Goal: Task Accomplishment & Management: Use online tool/utility

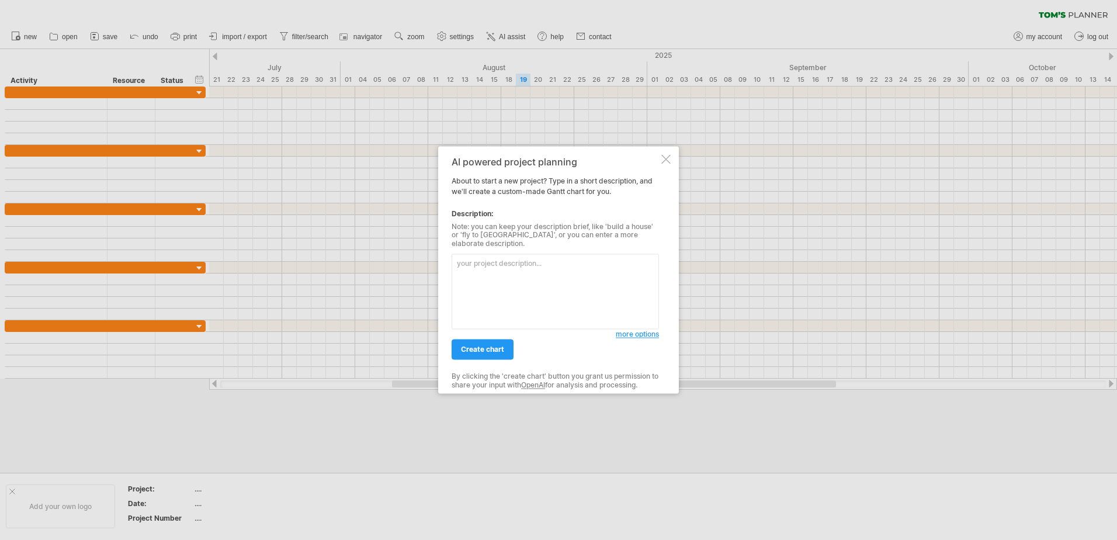
click at [667, 164] on div at bounding box center [665, 158] width 9 height 9
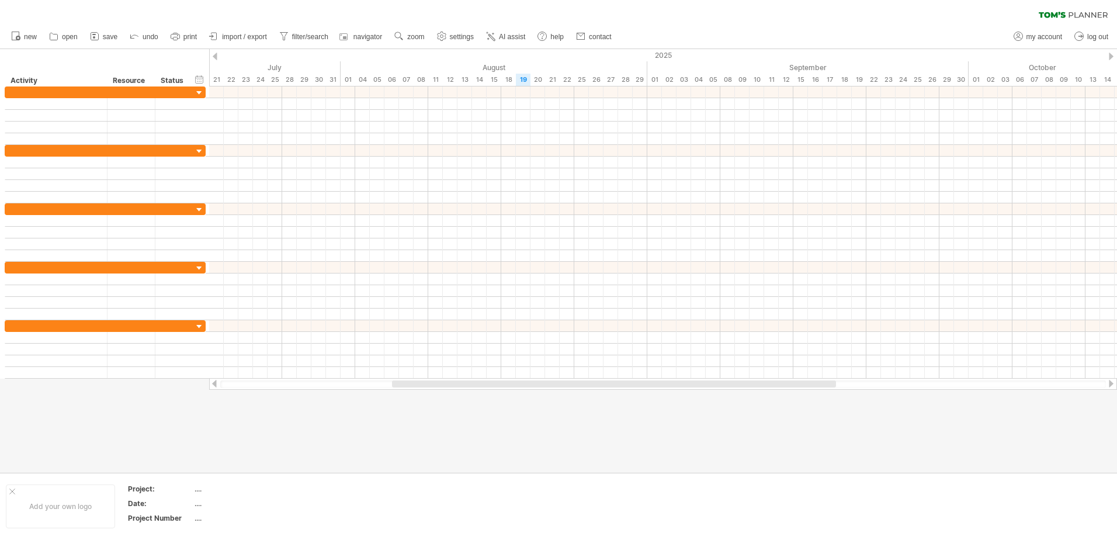
click at [215, 56] on div at bounding box center [215, 57] width 5 height 8
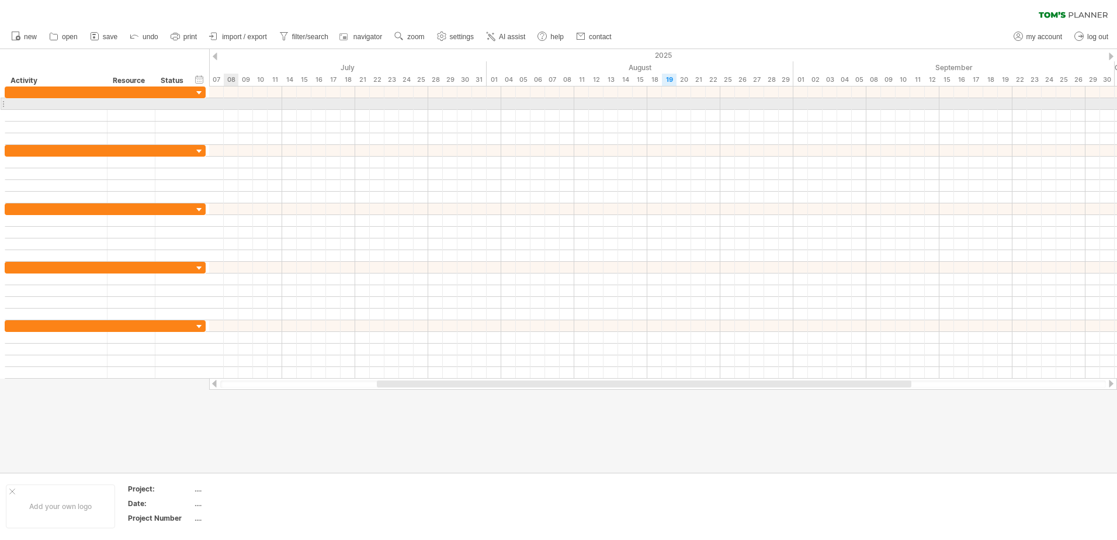
click at [230, 104] on div at bounding box center [663, 104] width 908 height 12
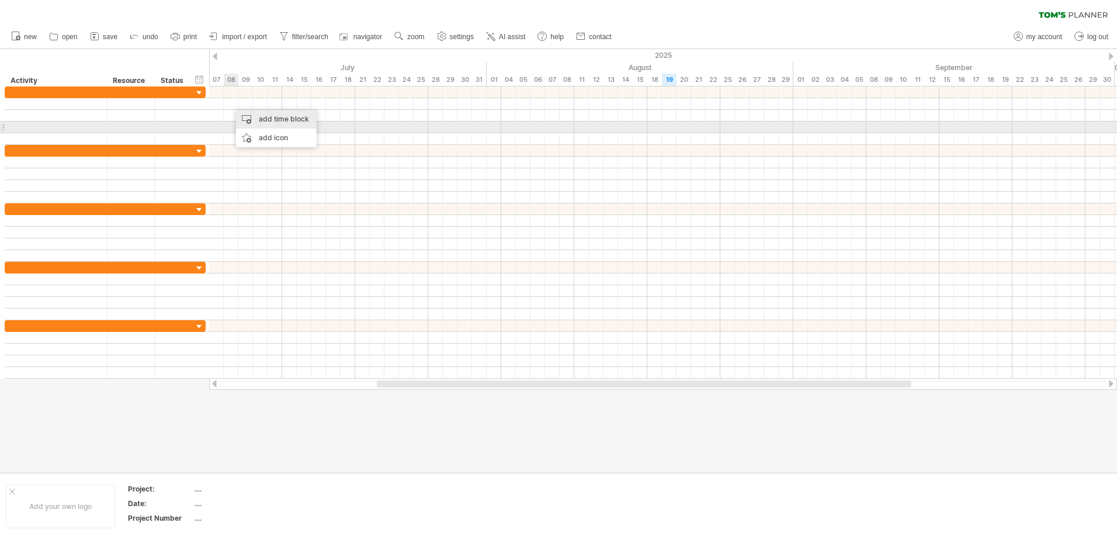
click at [273, 122] on div "add time block" at bounding box center [276, 119] width 81 height 19
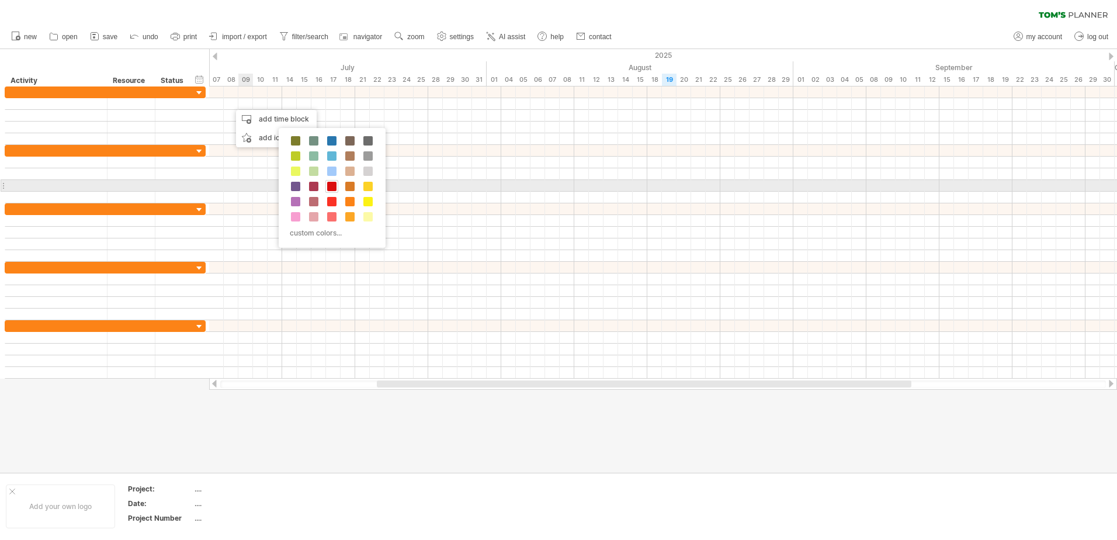
click at [331, 182] on span at bounding box center [331, 186] width 9 height 9
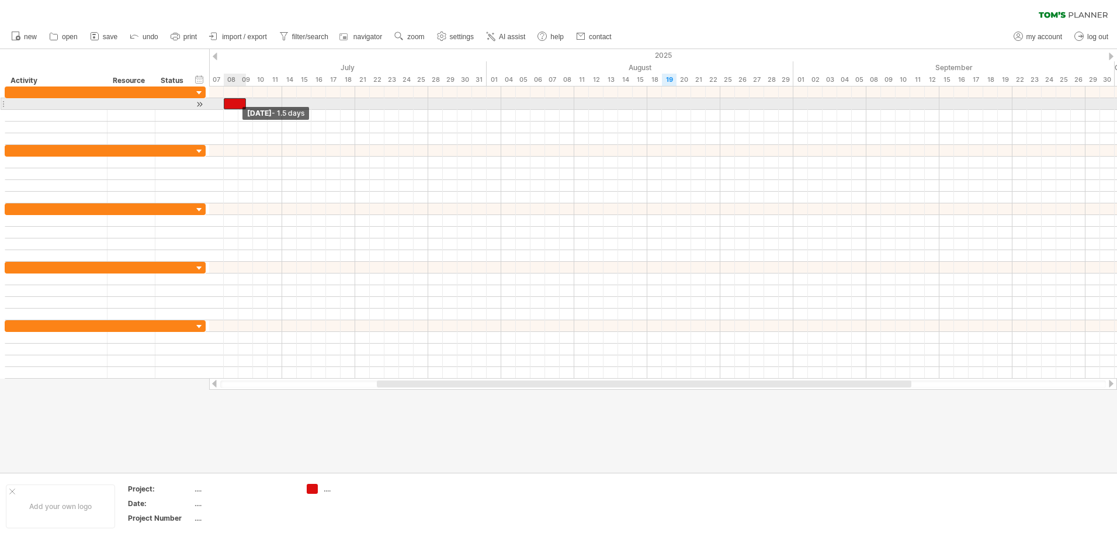
drag, startPoint x: 230, startPoint y: 102, endPoint x: 224, endPoint y: 101, distance: 6.0
click at [224, 101] on span at bounding box center [223, 103] width 5 height 11
drag, startPoint x: 245, startPoint y: 103, endPoint x: 255, endPoint y: 105, distance: 10.1
click at [255, 105] on span at bounding box center [253, 103] width 5 height 11
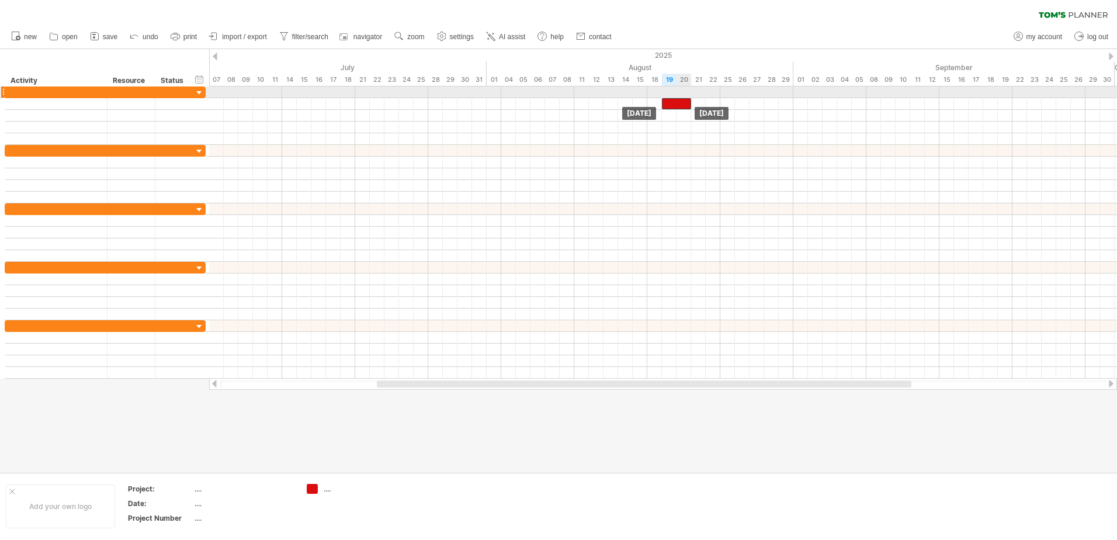
drag, startPoint x: 242, startPoint y: 102, endPoint x: 679, endPoint y: 98, distance: 437.6
click at [679, 98] on div "[DATE] [DATE]" at bounding box center [663, 232] width 908 height 292
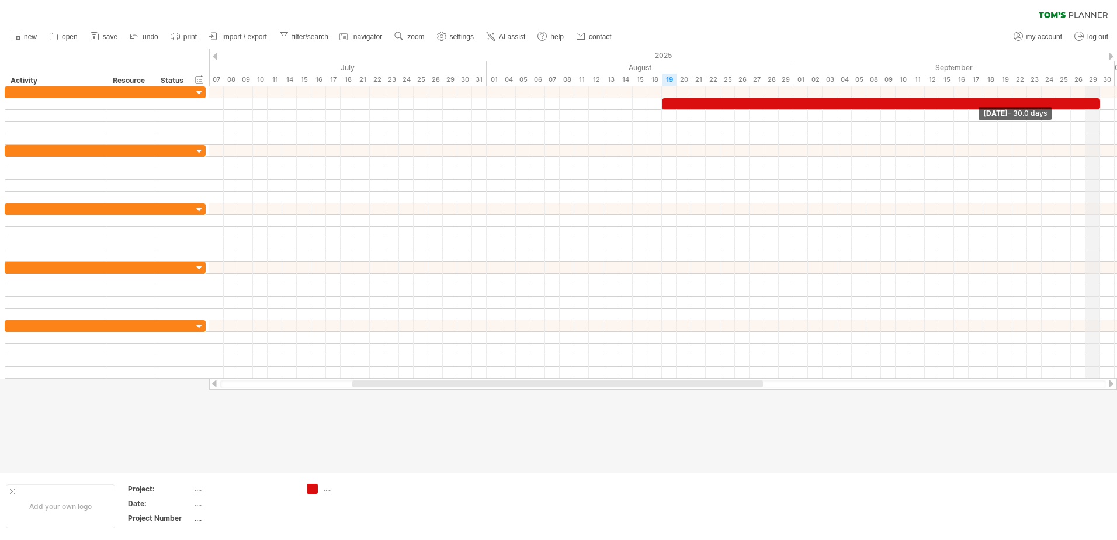
drag, startPoint x: 689, startPoint y: 104, endPoint x: 1095, endPoint y: 83, distance: 406.6
click at [1095, 83] on div "Trying to reach [DOMAIN_NAME] Connected again... 0% clear filter new" at bounding box center [558, 270] width 1117 height 540
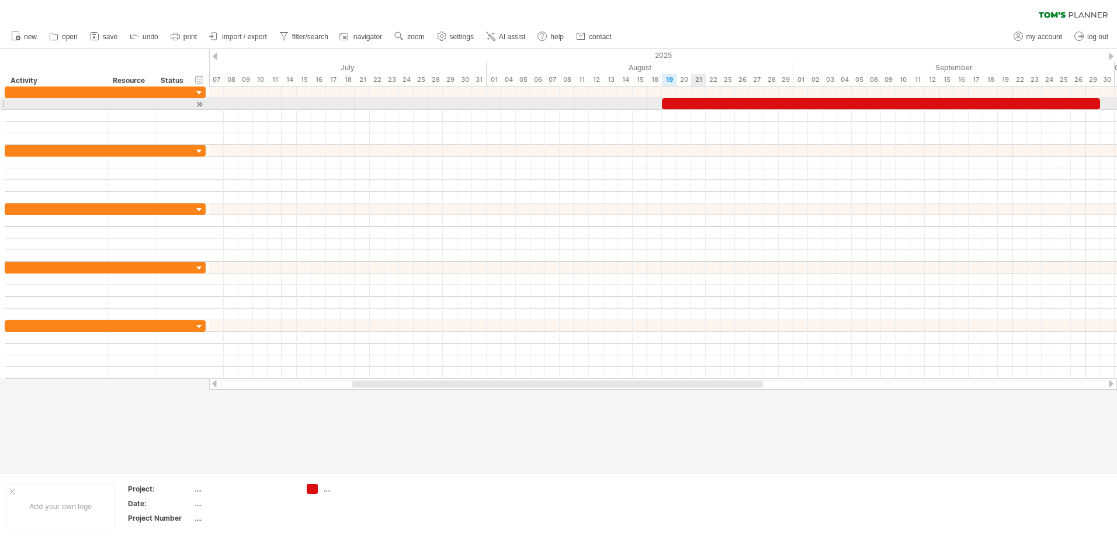
click at [698, 100] on div at bounding box center [881, 103] width 438 height 11
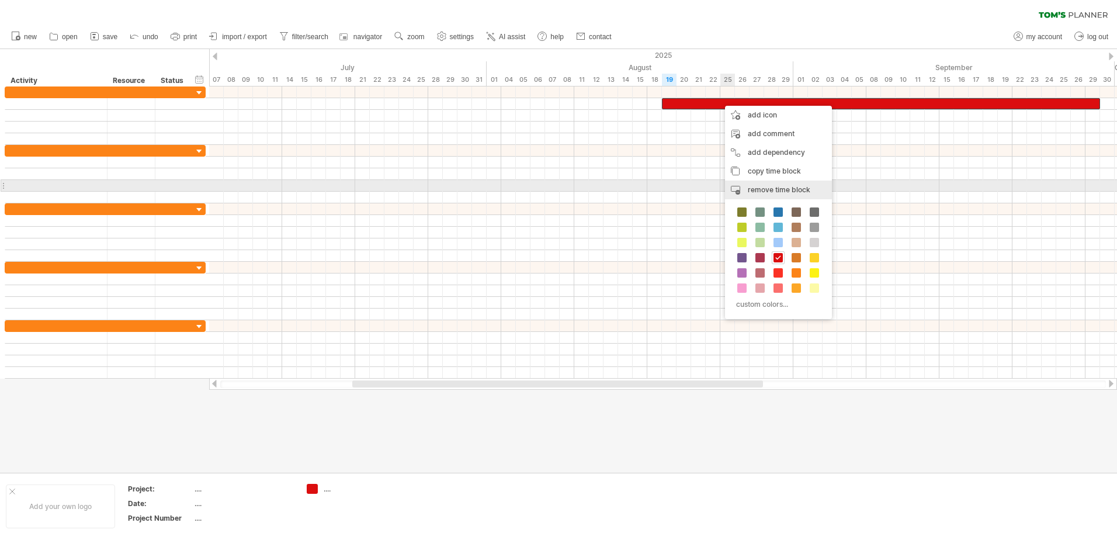
click at [754, 183] on div "remove time block remove selected items" at bounding box center [778, 190] width 107 height 19
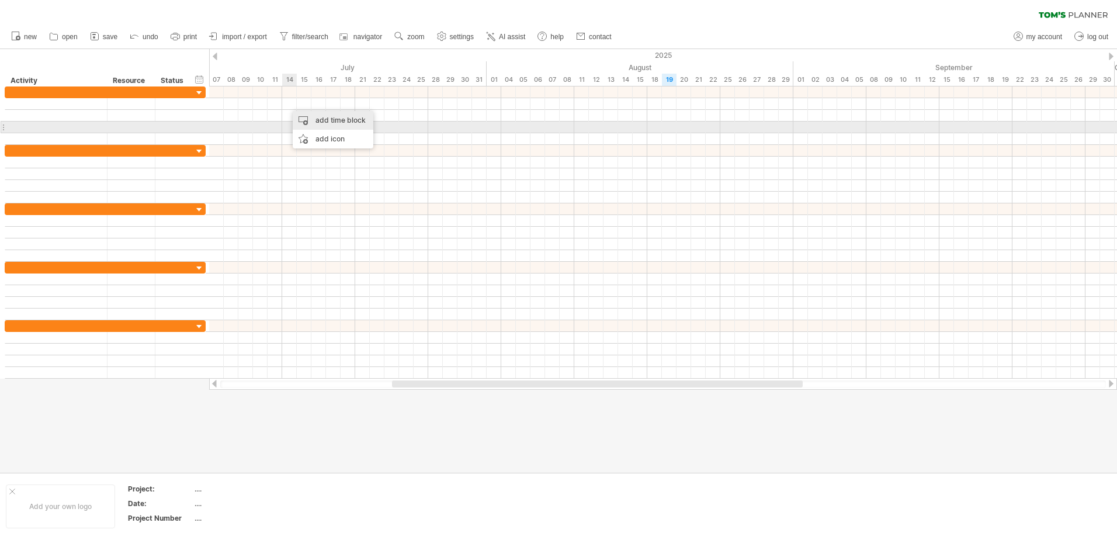
click at [324, 122] on div "add time block" at bounding box center [333, 120] width 81 height 19
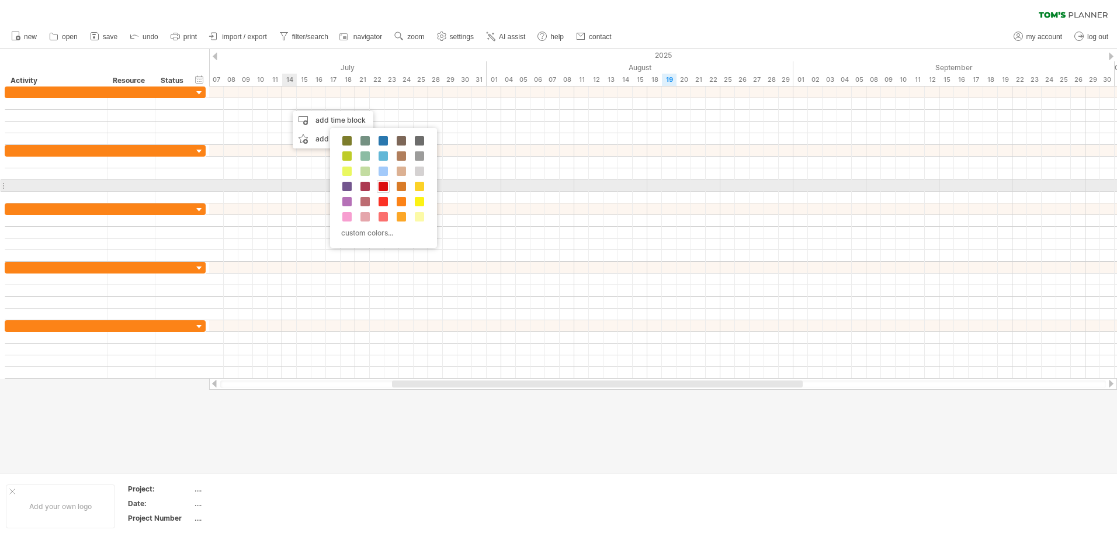
click at [380, 189] on span at bounding box center [383, 186] width 9 height 9
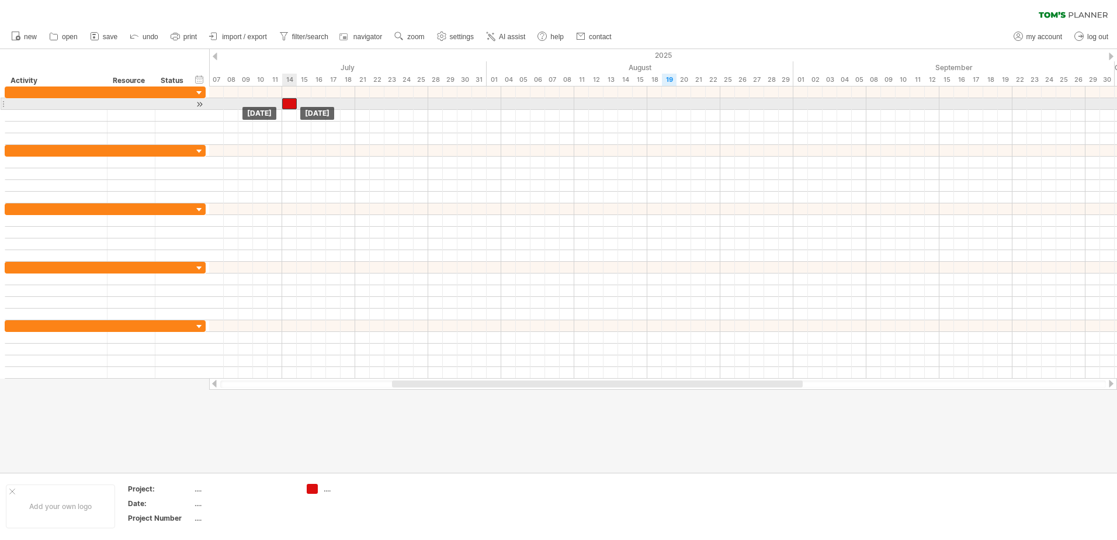
drag, startPoint x: 297, startPoint y: 106, endPoint x: 289, endPoint y: 103, distance: 9.1
click at [289, 103] on div at bounding box center [289, 103] width 15 height 11
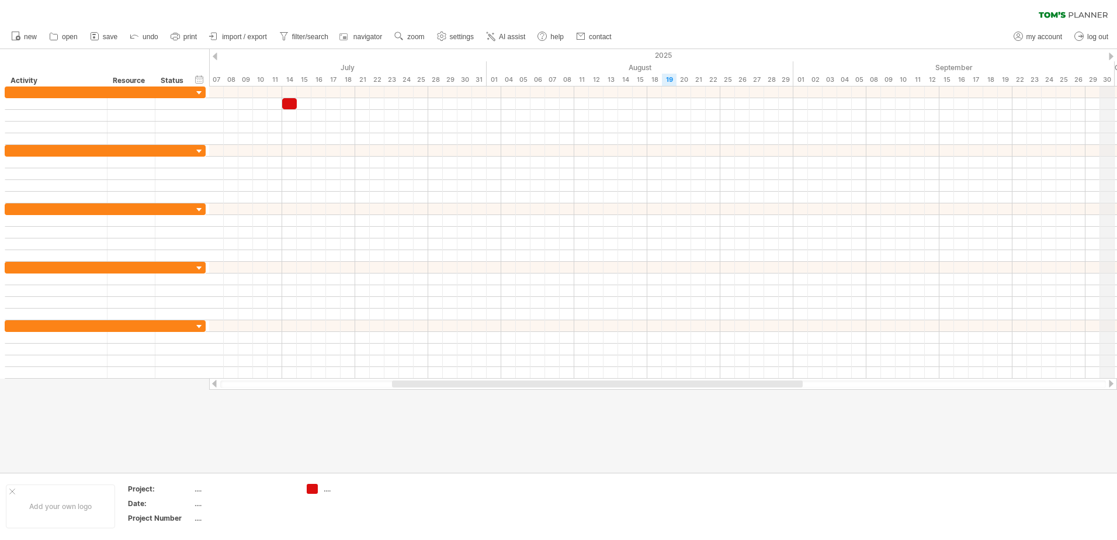
click at [1107, 58] on div "2025" at bounding box center [655, 55] width 2848 height 12
click at [1112, 58] on div at bounding box center [1111, 57] width 5 height 8
click at [213, 55] on div at bounding box center [215, 57] width 5 height 8
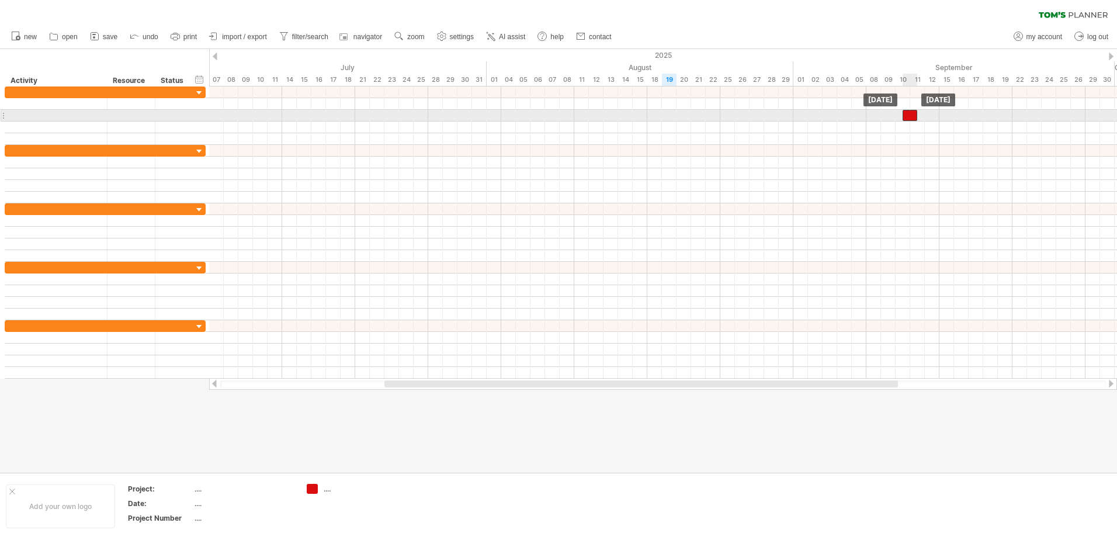
drag, startPoint x: 292, startPoint y: 100, endPoint x: 939, endPoint y: 114, distance: 647.5
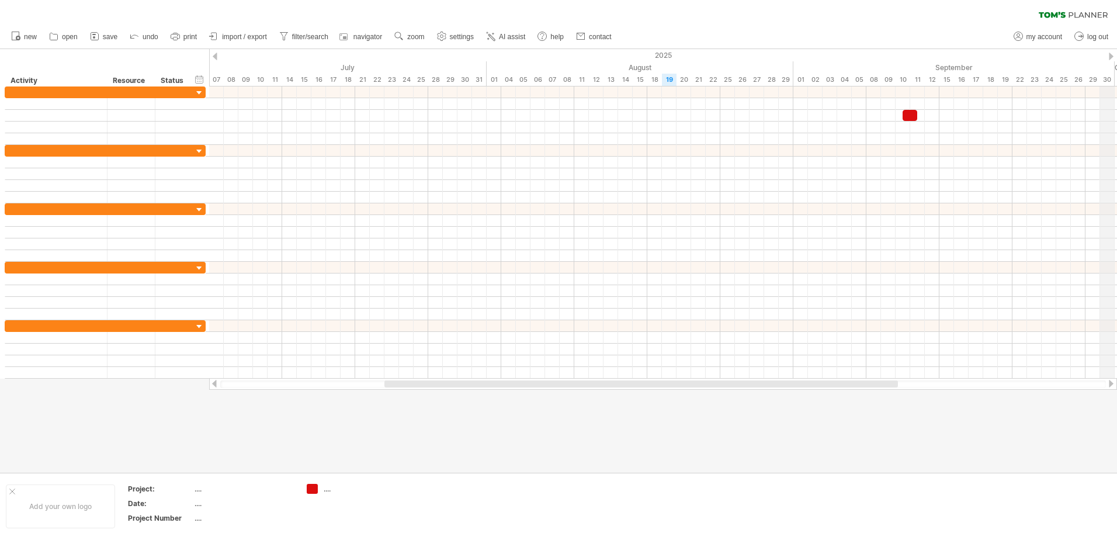
click at [1113, 51] on div "2025" at bounding box center [655, 55] width 2848 height 12
click at [1111, 58] on div at bounding box center [1111, 57] width 5 height 8
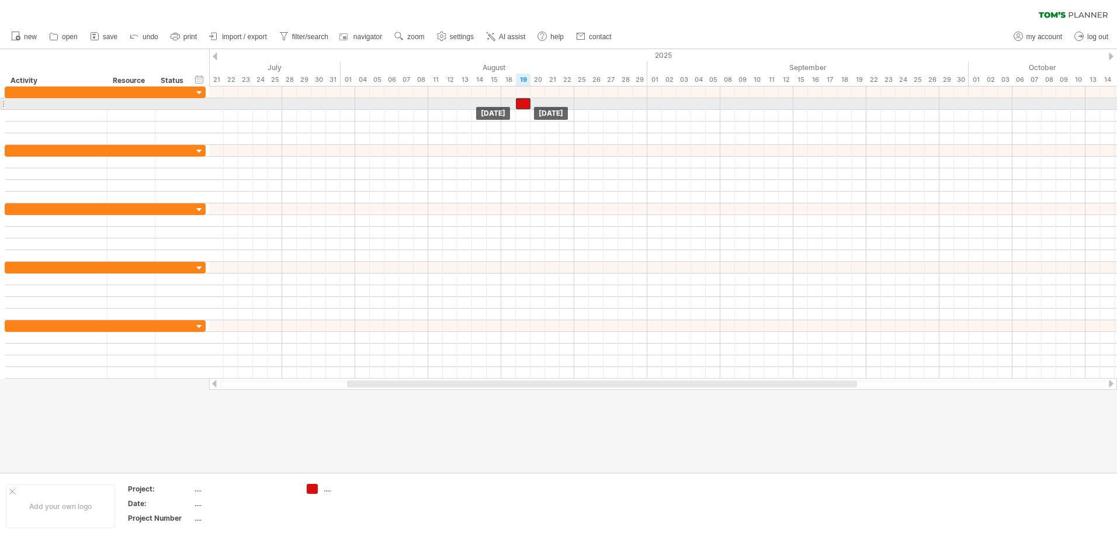
drag, startPoint x: 764, startPoint y: 115, endPoint x: 521, endPoint y: 106, distance: 242.6
drag, startPoint x: 530, startPoint y: 102, endPoint x: 581, endPoint y: 98, distance: 50.4
click at [581, 98] on span at bounding box center [582, 103] width 5 height 11
drag, startPoint x: 579, startPoint y: 104, endPoint x: 528, endPoint y: 105, distance: 51.4
click at [528, 105] on div at bounding box center [523, 103] width 15 height 11
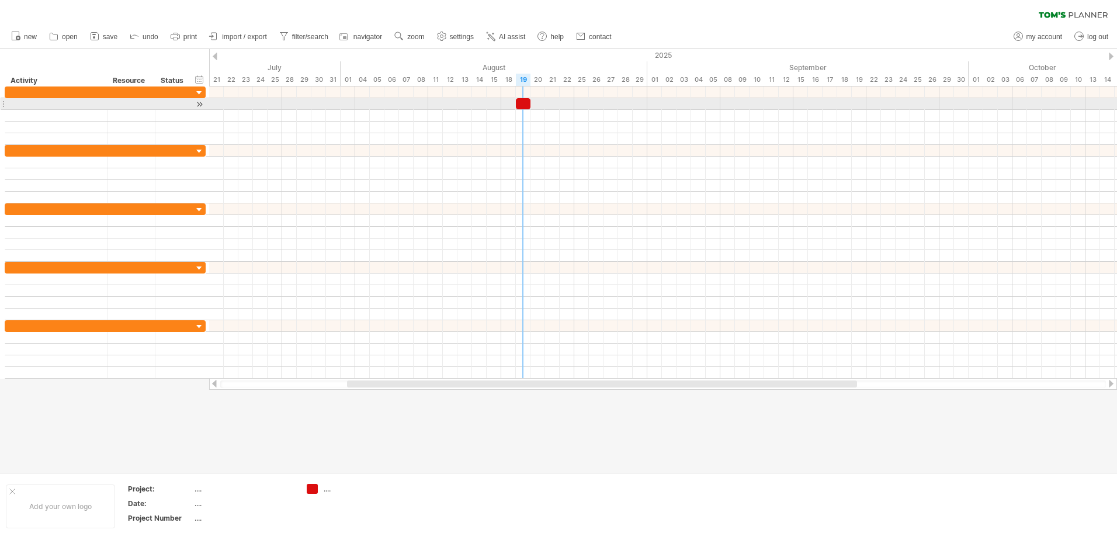
click at [525, 102] on div at bounding box center [523, 103] width 15 height 11
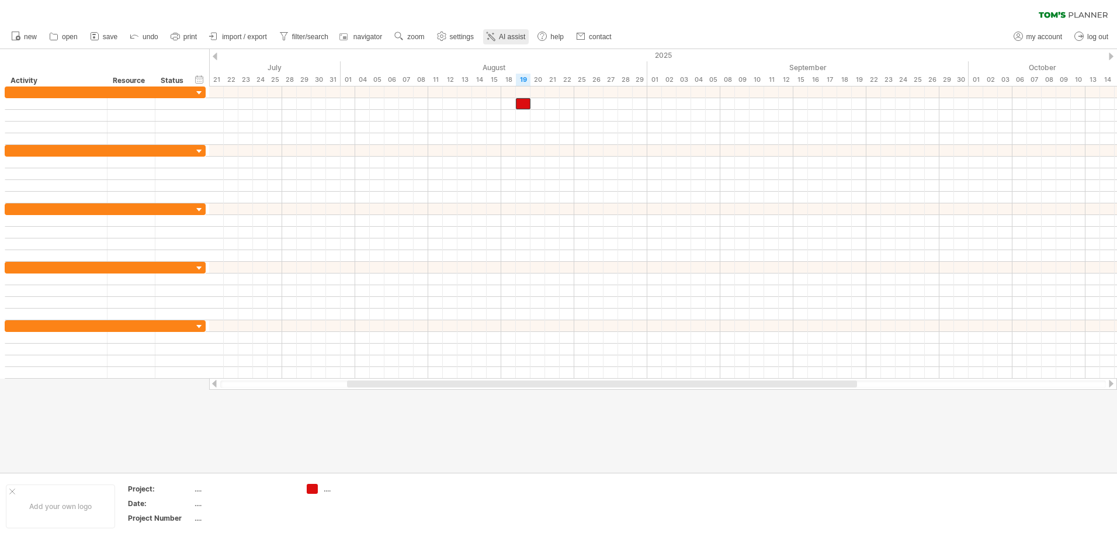
click at [511, 37] on span "AI assist" at bounding box center [512, 37] width 26 height 8
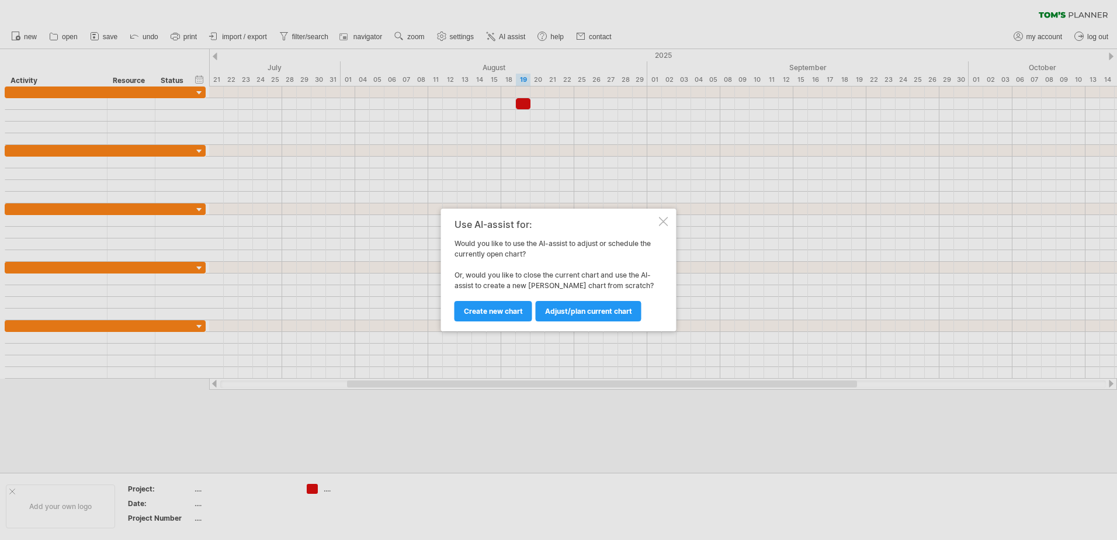
click at [666, 217] on div at bounding box center [663, 221] width 9 height 9
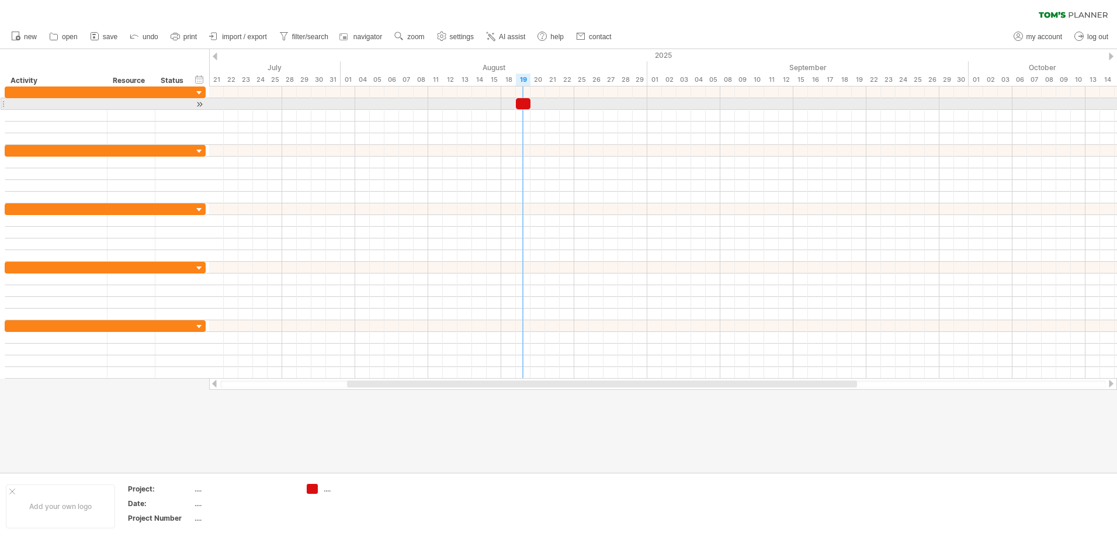
click at [522, 102] on div at bounding box center [523, 103] width 15 height 11
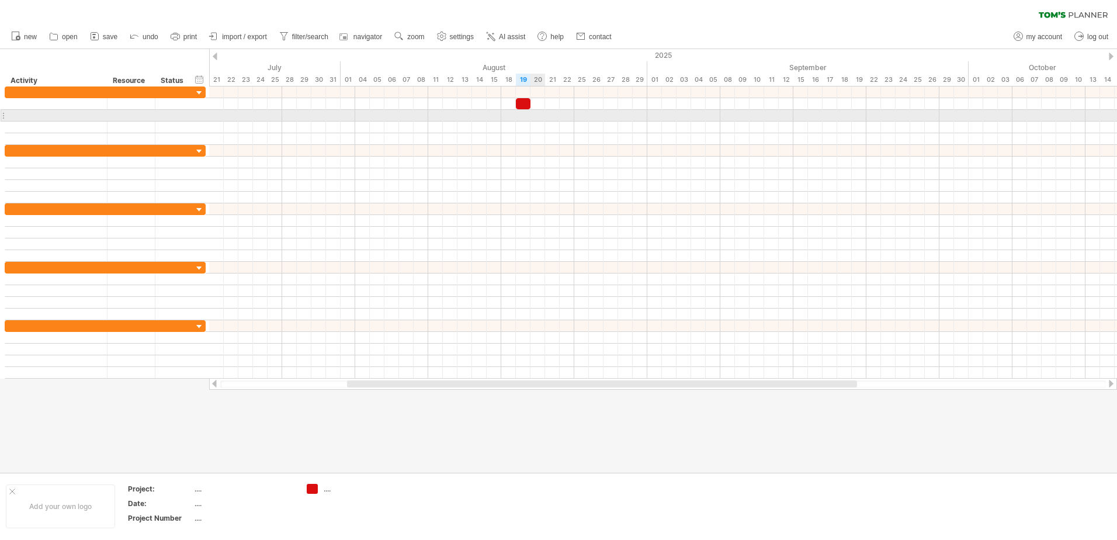
click at [550, 131] on div at bounding box center [663, 128] width 908 height 12
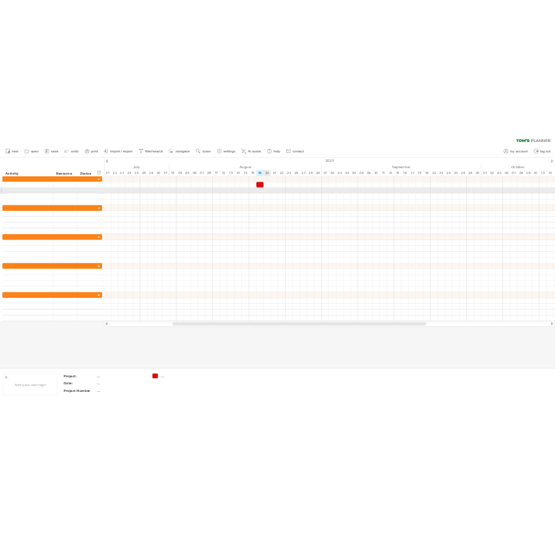
scroll to position [0, 0]
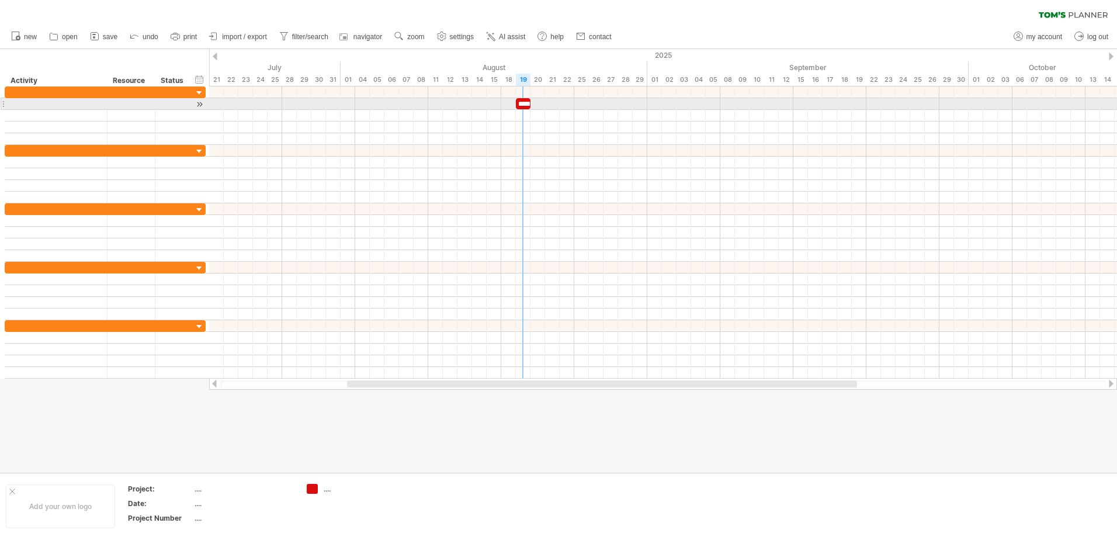
click at [523, 102] on div "**********" at bounding box center [523, 103] width 15 height 11
click at [530, 102] on span at bounding box center [530, 103] width 5 height 11
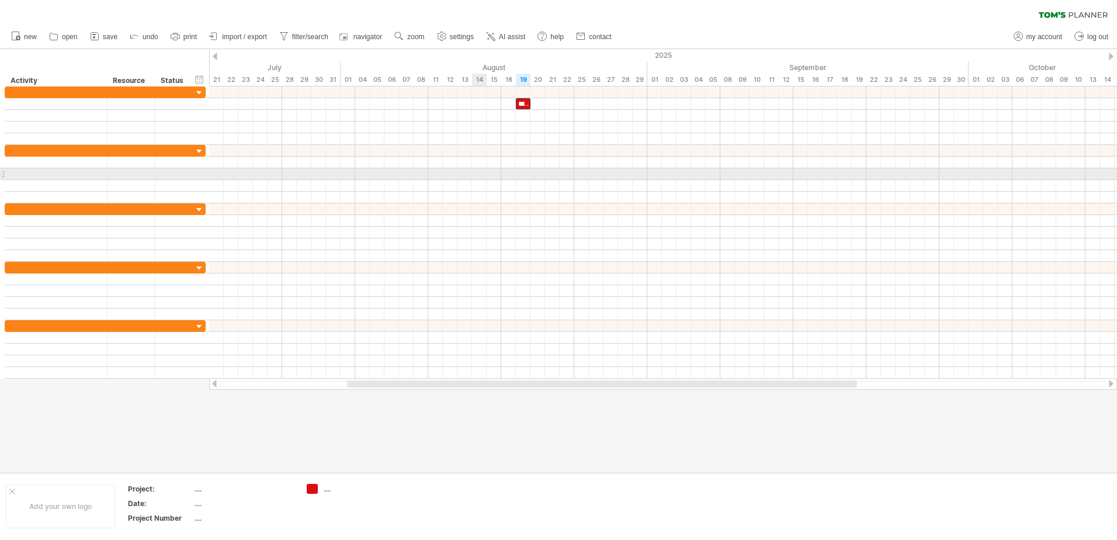
click at [476, 179] on div at bounding box center [663, 174] width 908 height 12
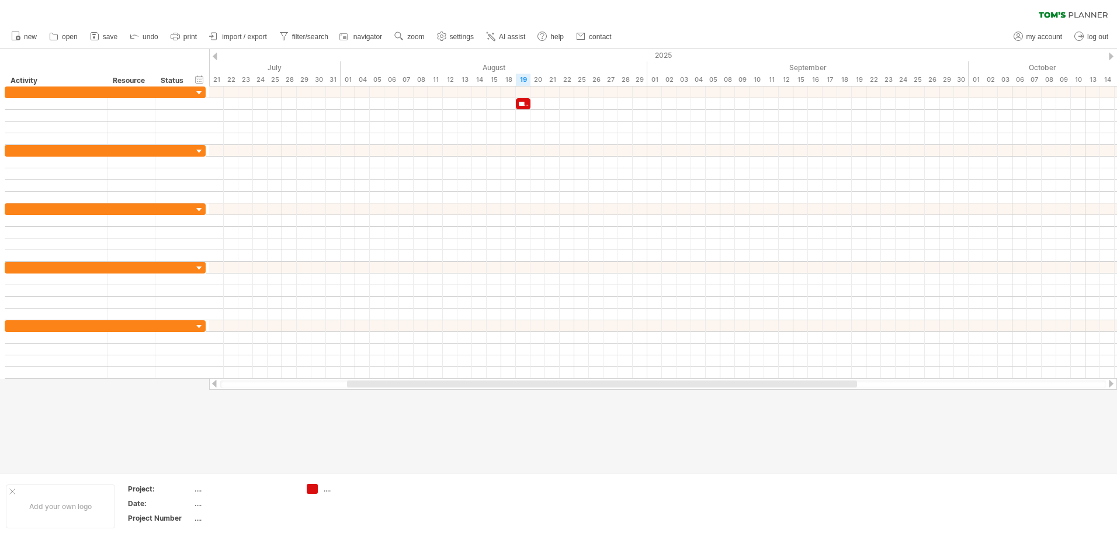
click at [733, 29] on div "new" at bounding box center [558, 37] width 1117 height 25
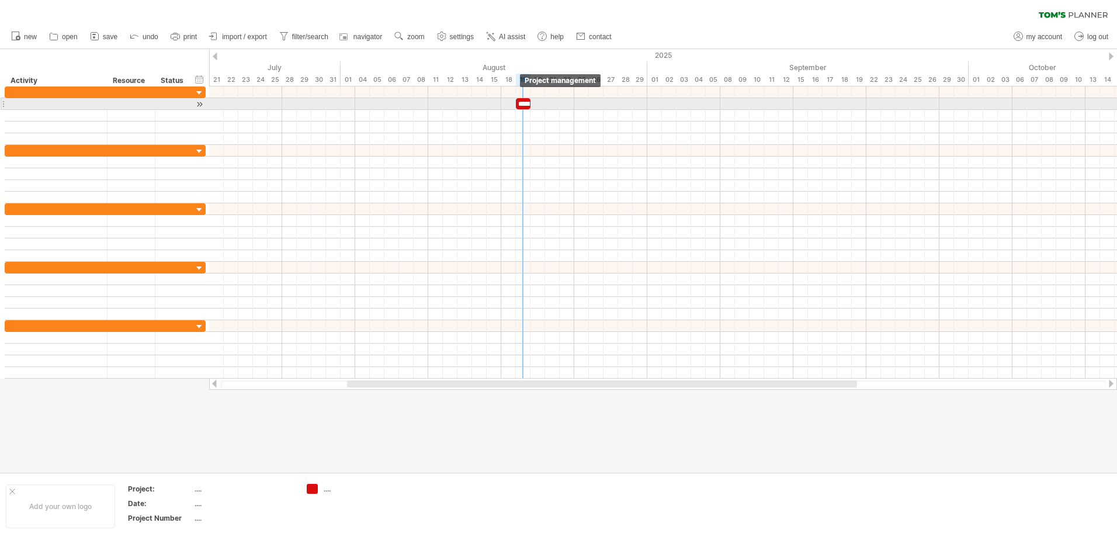
click at [523, 101] on div "**********" at bounding box center [523, 103] width 15 height 11
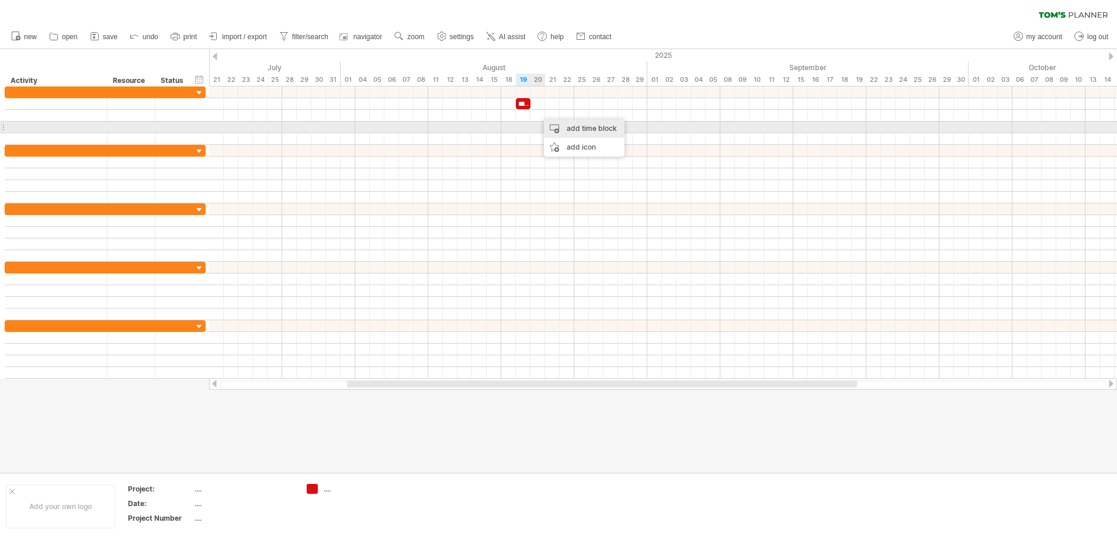
click at [574, 123] on div "add time block" at bounding box center [584, 128] width 81 height 19
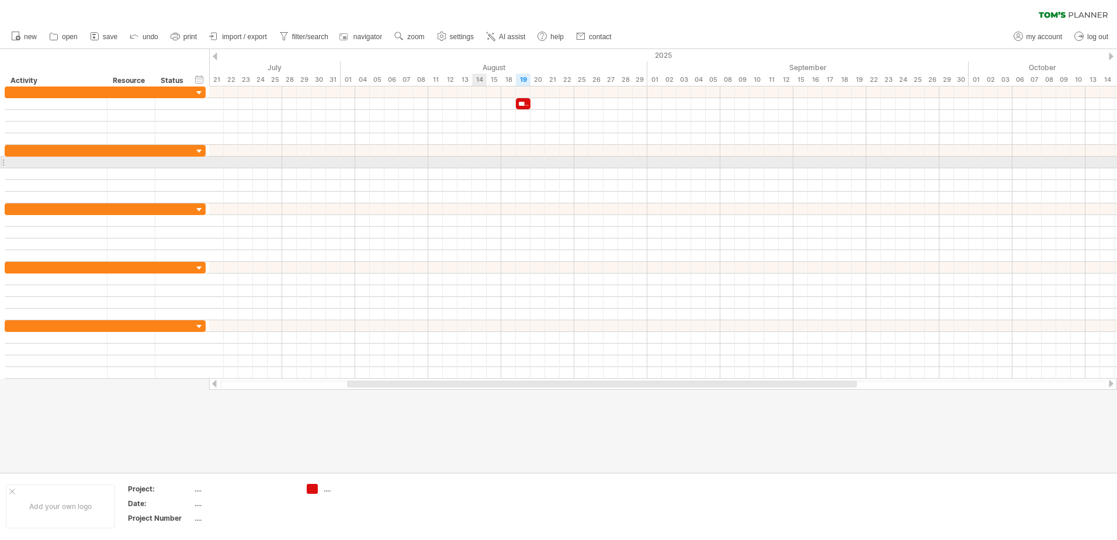
click at [486, 159] on div at bounding box center [663, 163] width 908 height 12
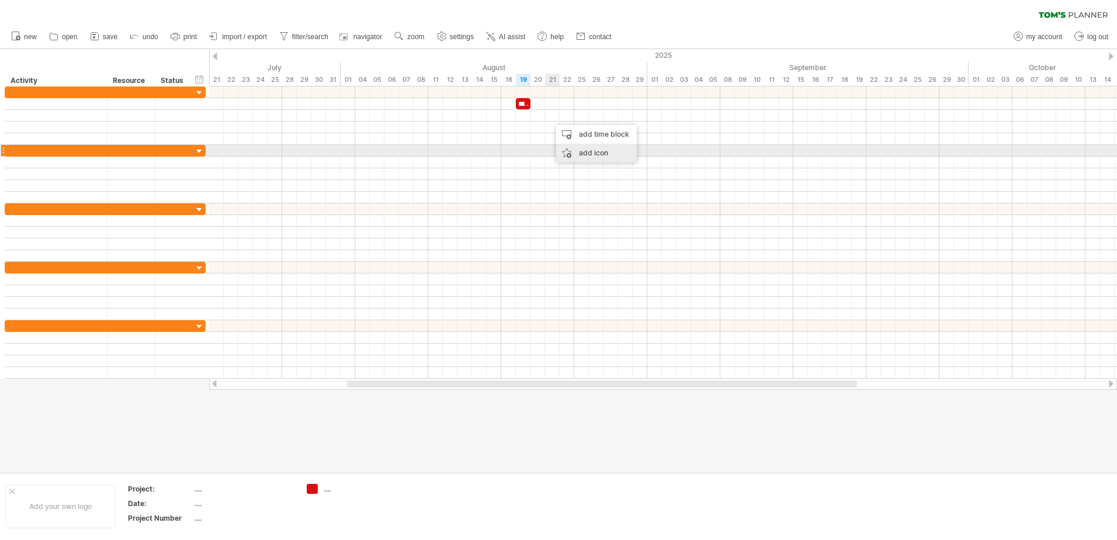
click at [576, 147] on div "add icon" at bounding box center [596, 153] width 81 height 19
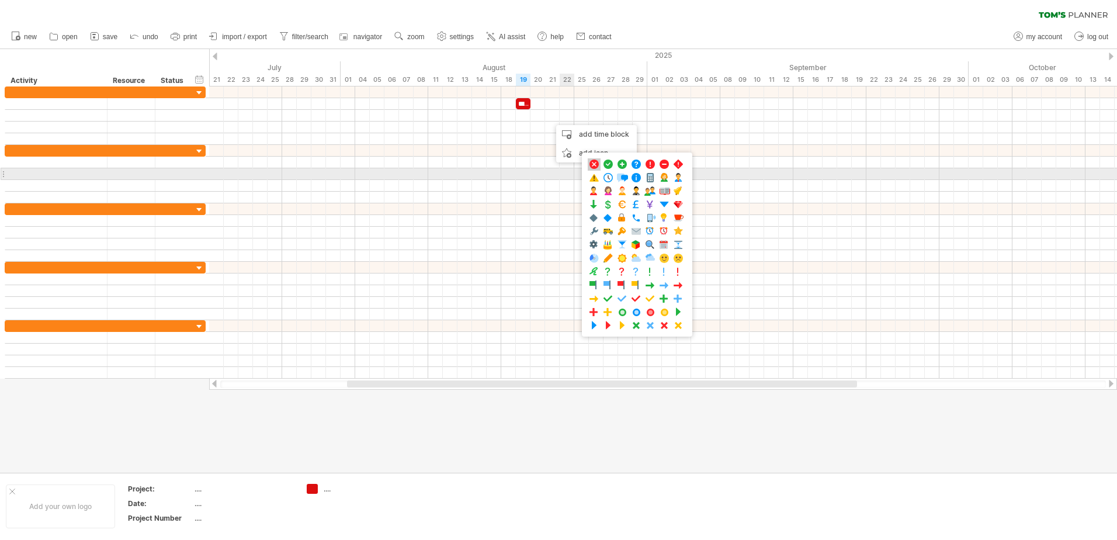
click at [597, 168] on span at bounding box center [594, 164] width 12 height 11
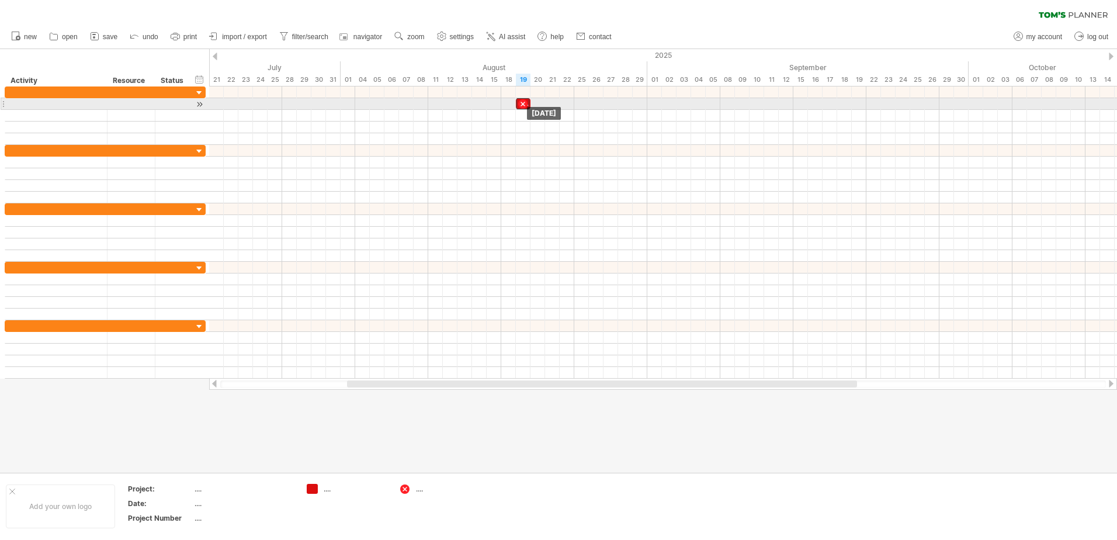
drag, startPoint x: 550, startPoint y: 116, endPoint x: 521, endPoint y: 105, distance: 31.2
click at [521, 103] on div at bounding box center [522, 103] width 13 height 11
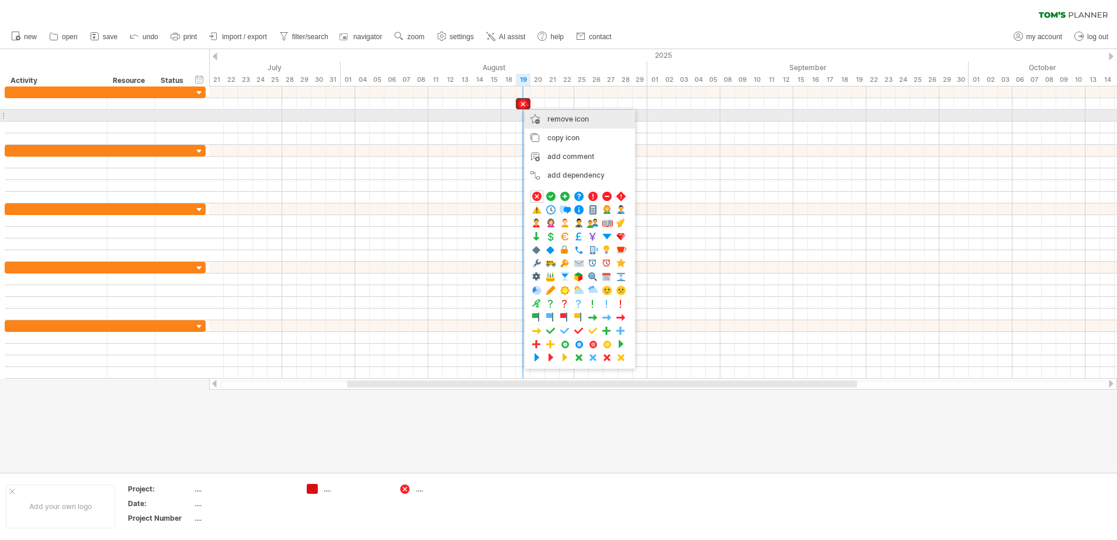
click at [553, 119] on span "remove icon" at bounding box center [567, 119] width 41 height 9
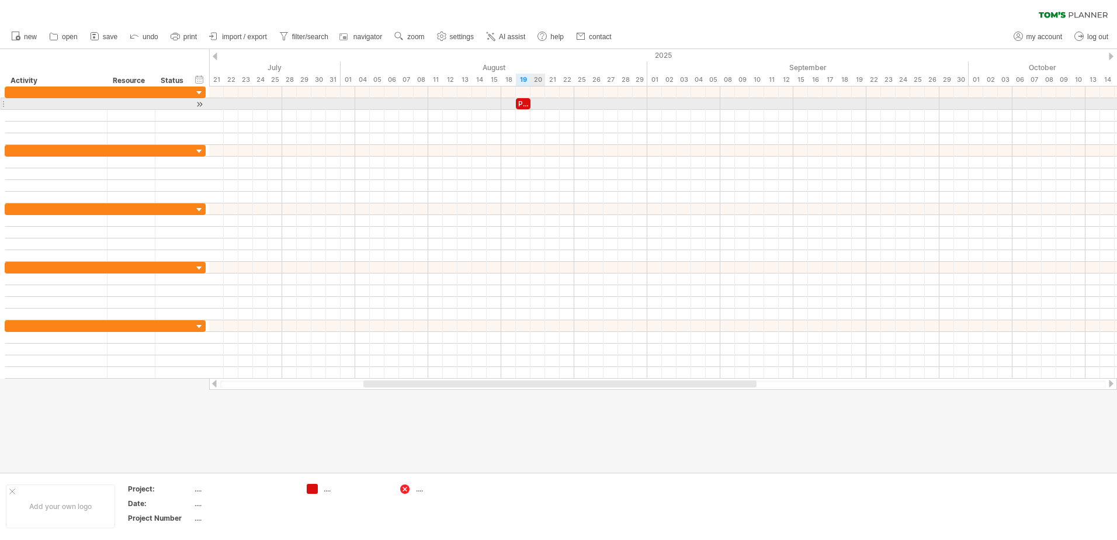
click at [538, 102] on div at bounding box center [663, 104] width 908 height 12
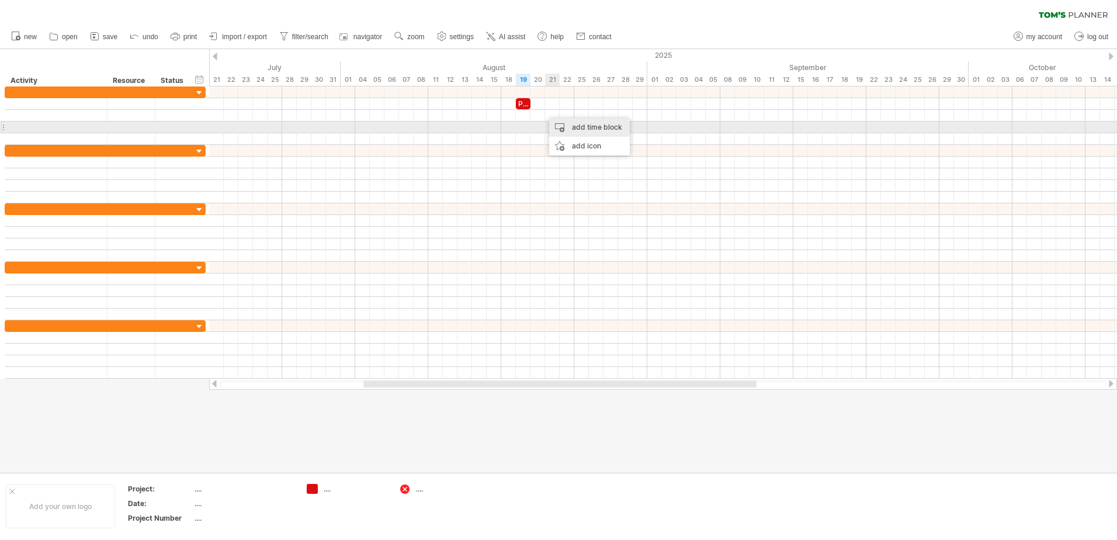
click at [575, 124] on div "add time block" at bounding box center [589, 127] width 81 height 19
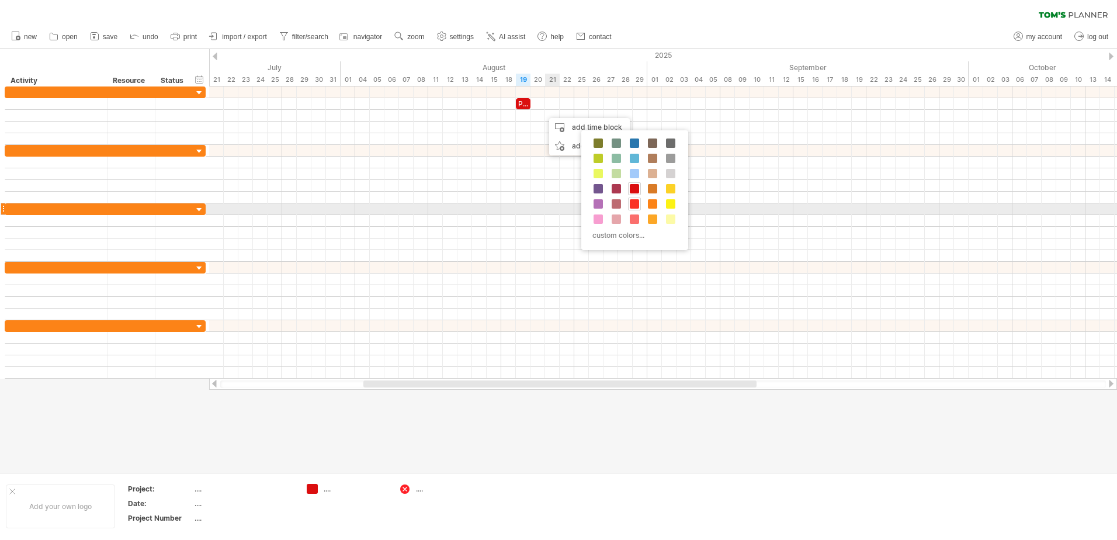
click at [634, 206] on span at bounding box center [634, 203] width 9 height 9
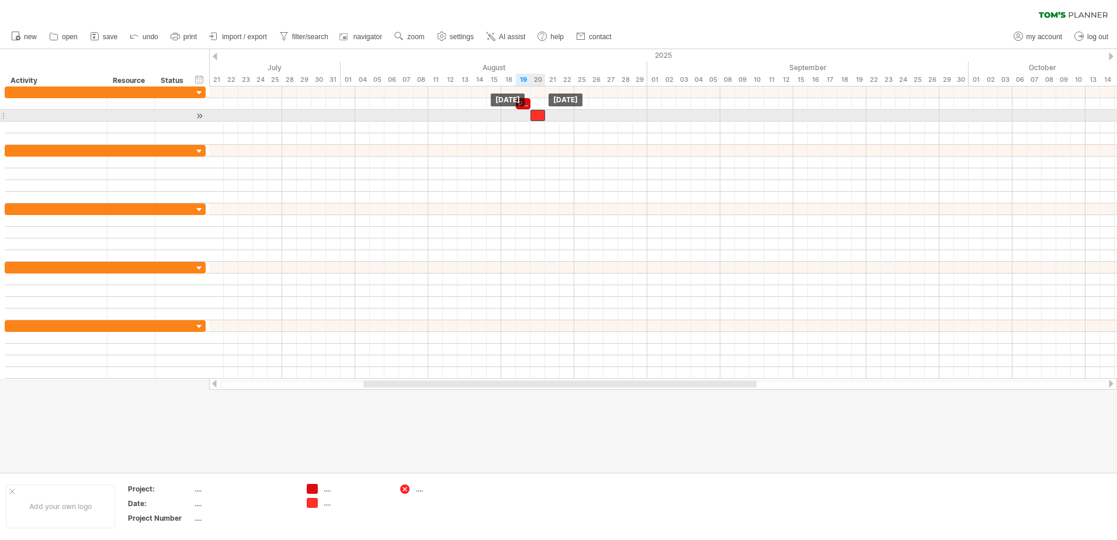
drag, startPoint x: 554, startPoint y: 116, endPoint x: 540, endPoint y: 116, distance: 13.5
click at [540, 116] on div at bounding box center [537, 115] width 15 height 11
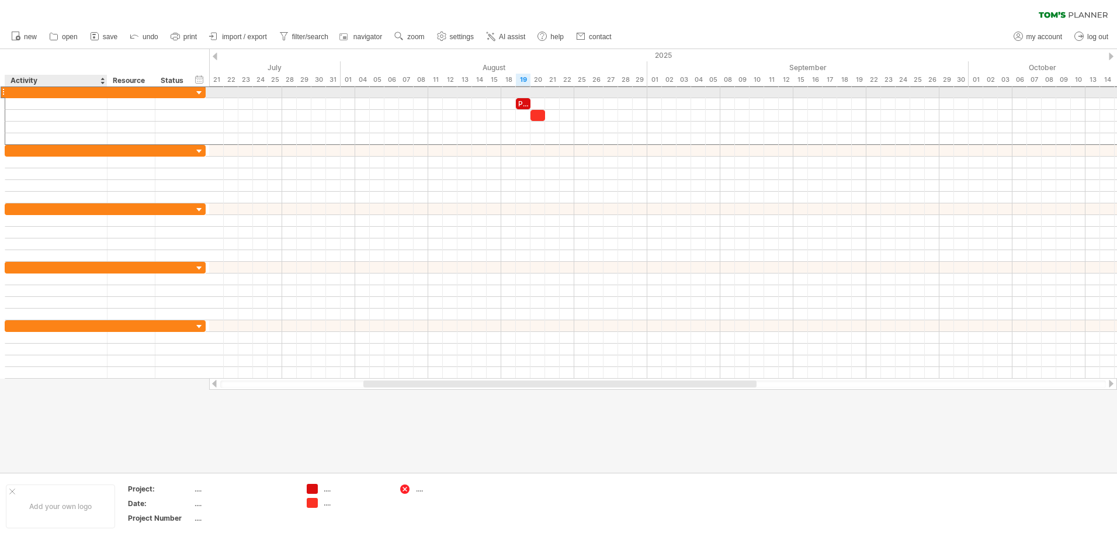
click at [45, 93] on div at bounding box center [56, 91] width 90 height 11
click at [0, 0] on input "text" at bounding box center [0, 0] width 0 height 0
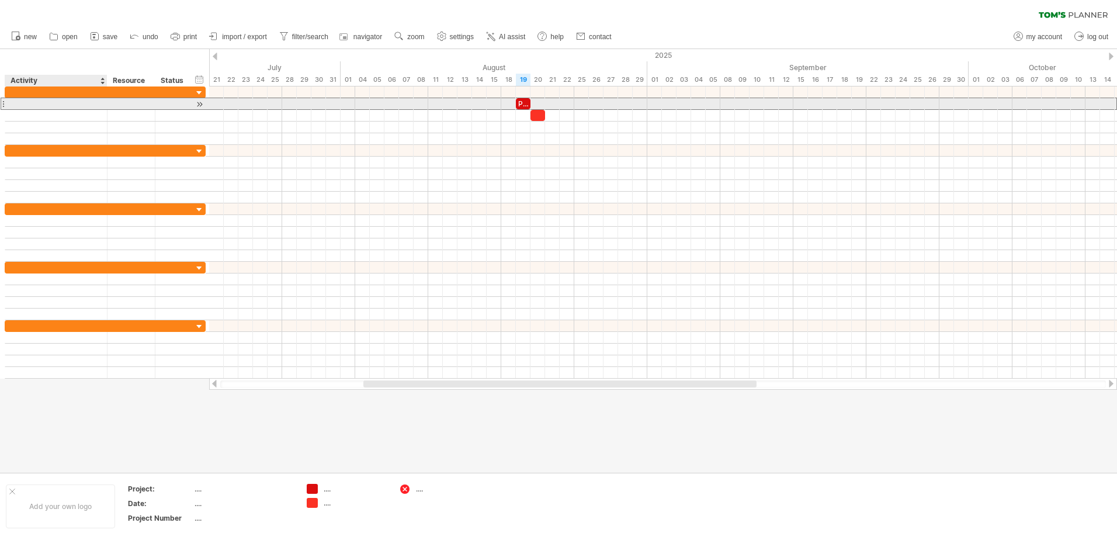
click at [43, 105] on div at bounding box center [56, 103] width 90 height 11
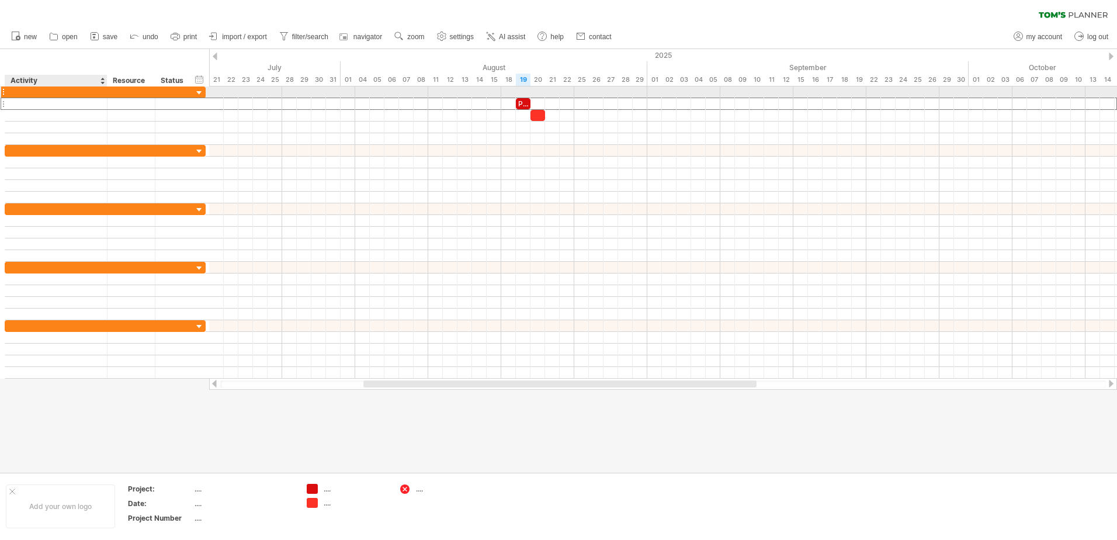
click at [50, 93] on div at bounding box center [56, 91] width 90 height 11
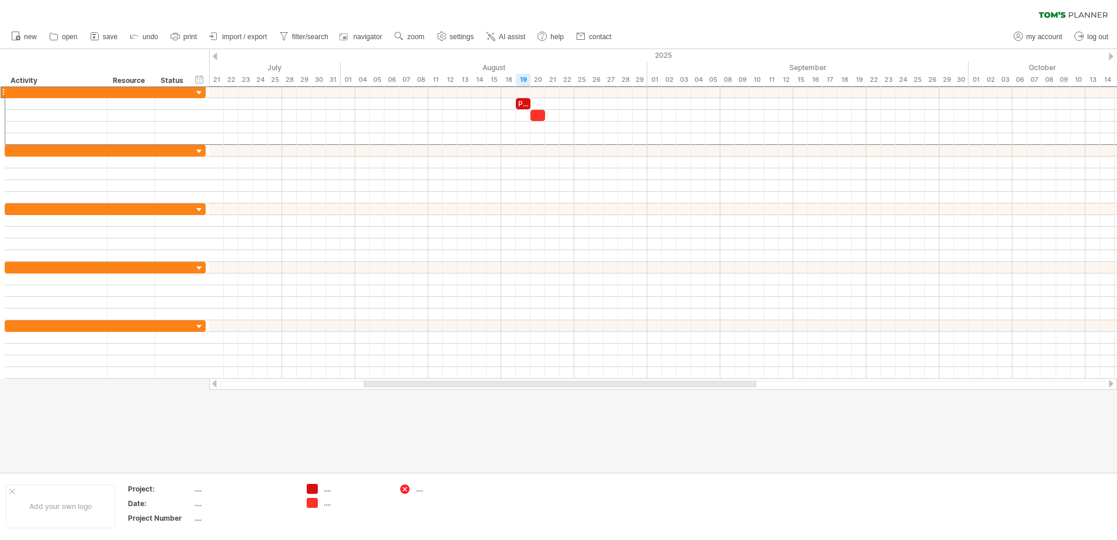
click at [642, 20] on div "clear filter reapply filter" at bounding box center [558, 12] width 1117 height 25
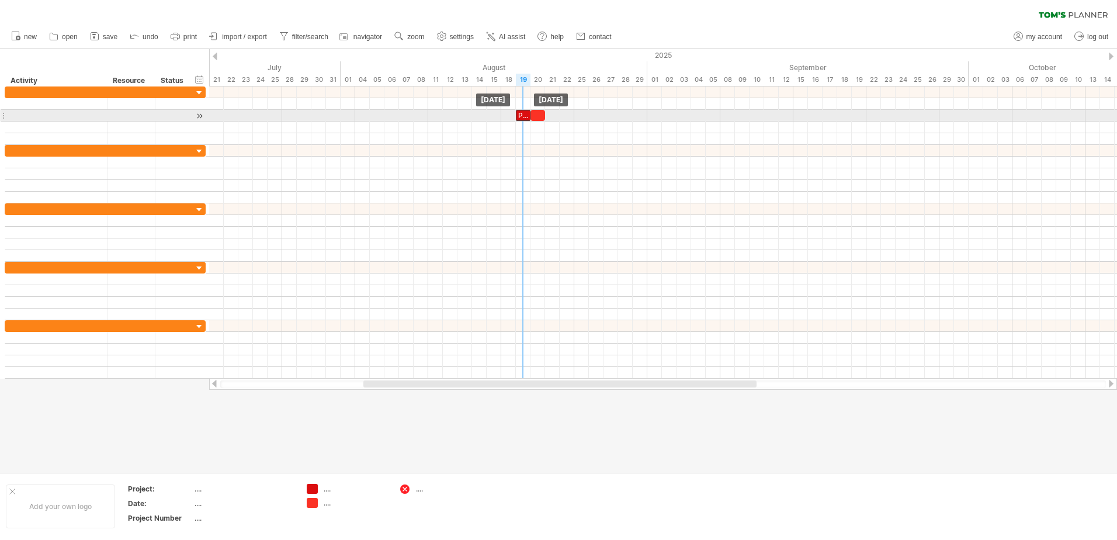
drag, startPoint x: 520, startPoint y: 104, endPoint x: 519, endPoint y: 118, distance: 14.1
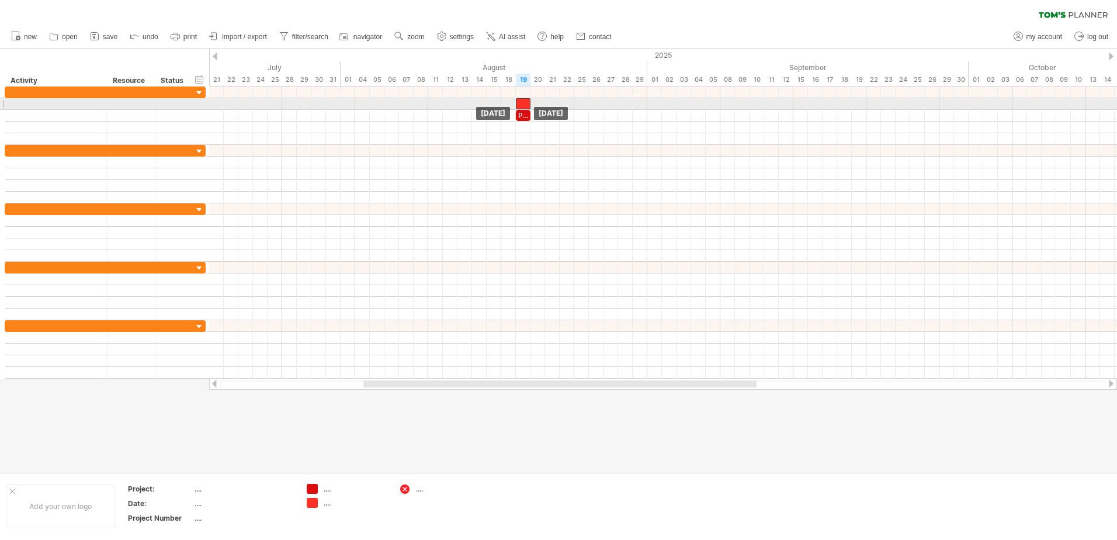
drag, startPoint x: 534, startPoint y: 116, endPoint x: 519, endPoint y: 105, distance: 19.2
click at [524, 102] on div at bounding box center [523, 103] width 15 height 11
click at [524, 99] on div at bounding box center [523, 103] width 15 height 11
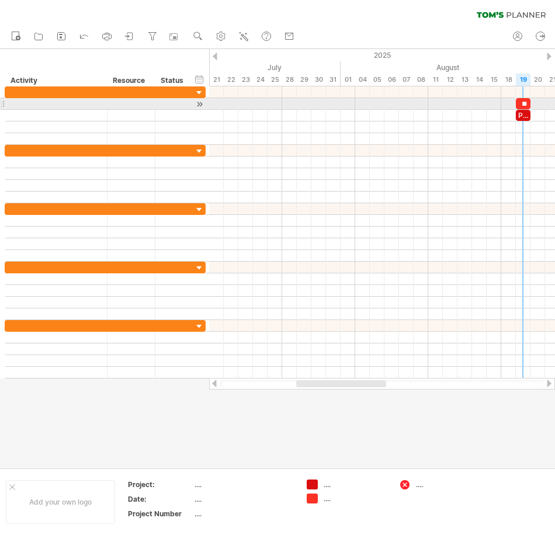
click at [525, 102] on div "**" at bounding box center [523, 103] width 15 height 11
click at [526, 105] on div "**" at bounding box center [523, 103] width 15 height 11
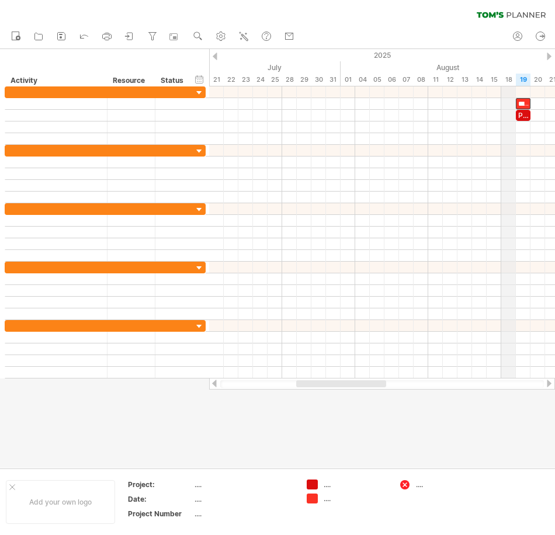
click at [505, 62] on div "August" at bounding box center [494, 67] width 307 height 12
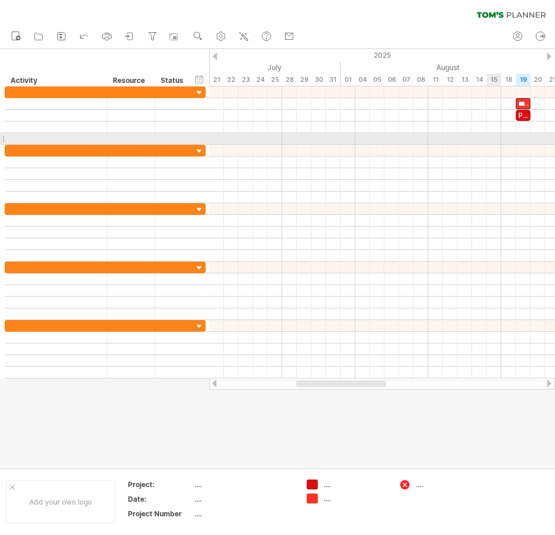
click at [494, 143] on div at bounding box center [382, 139] width 346 height 12
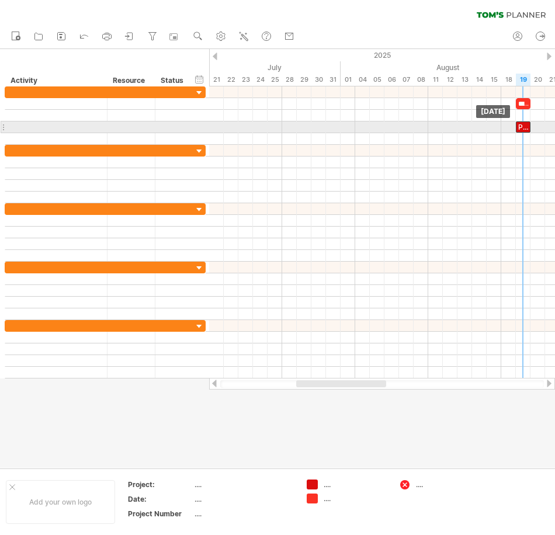
drag, startPoint x: 523, startPoint y: 114, endPoint x: 523, endPoint y: 123, distance: 8.8
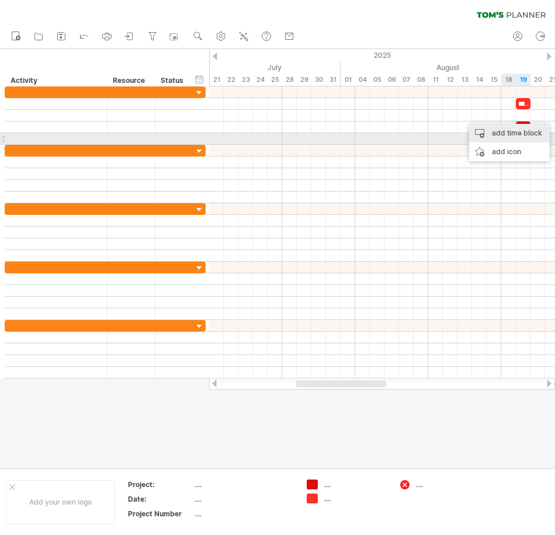
click at [511, 137] on div "add time block" at bounding box center [509, 133] width 81 height 19
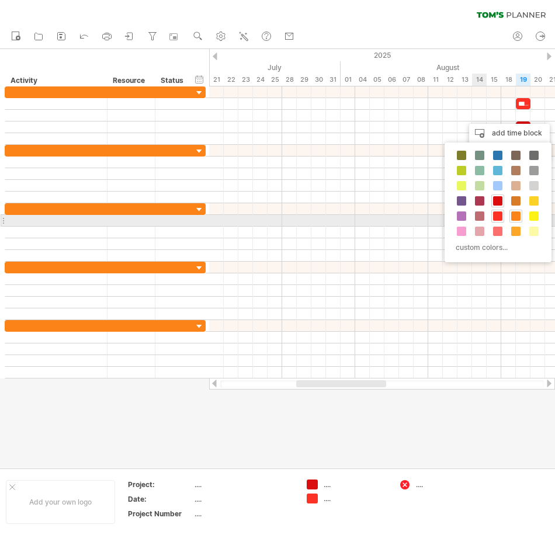
click at [521, 219] on div at bounding box center [515, 216] width 13 height 13
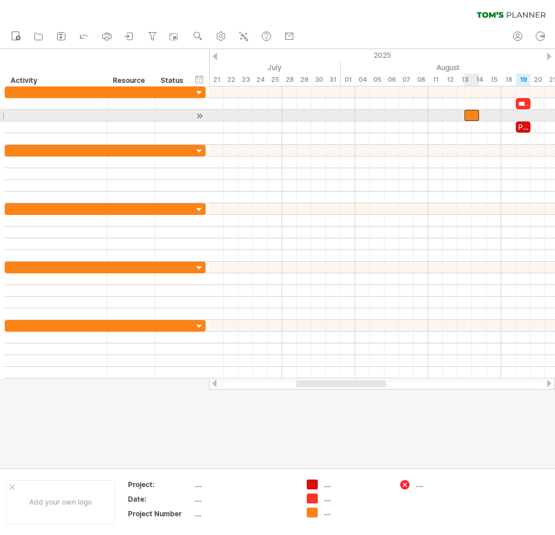
click at [474, 115] on div at bounding box center [471, 115] width 15 height 11
click at [473, 115] on div at bounding box center [471, 115] width 15 height 11
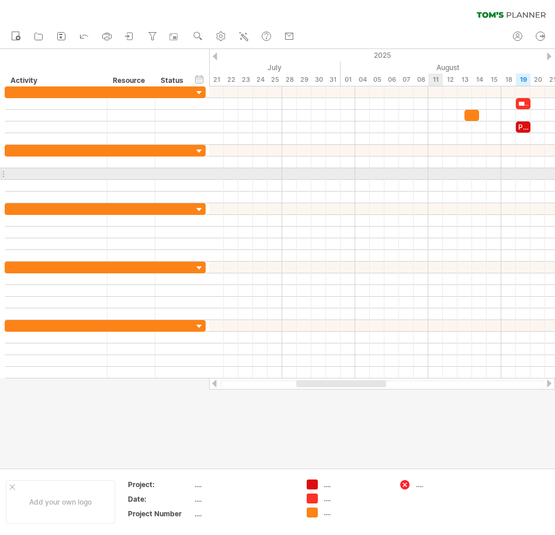
click at [431, 168] on div at bounding box center [382, 163] width 346 height 12
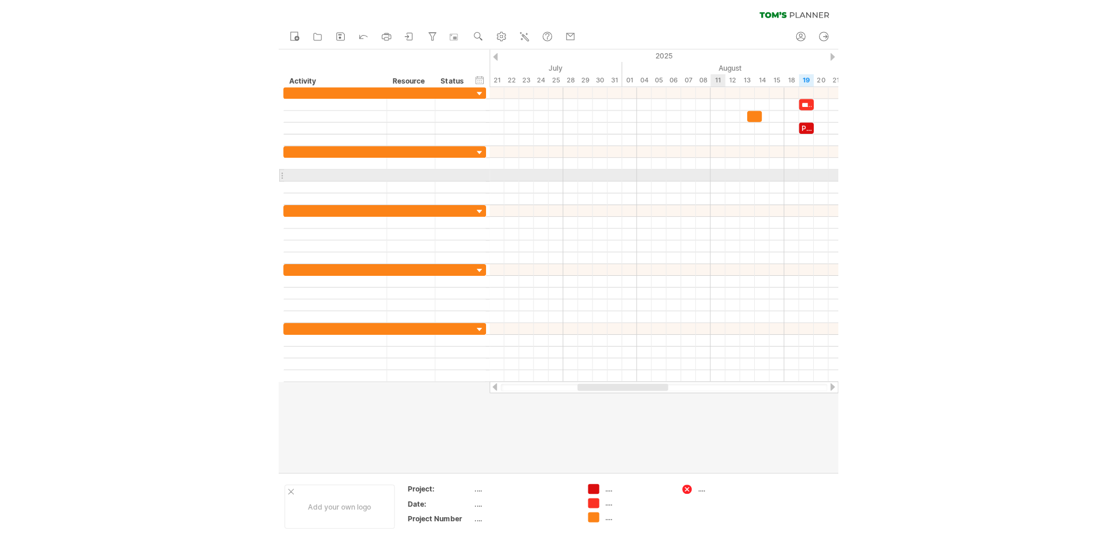
scroll to position [0, 0]
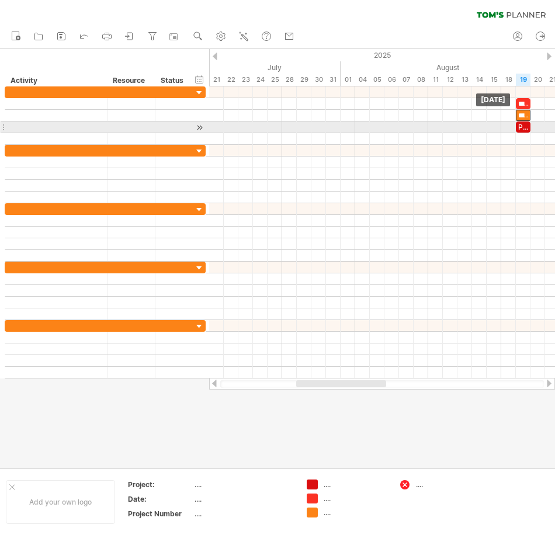
drag, startPoint x: 469, startPoint y: 117, endPoint x: 521, endPoint y: 122, distance: 52.2
click at [501, 122] on div "**********" at bounding box center [501, 115] width 0 height 58
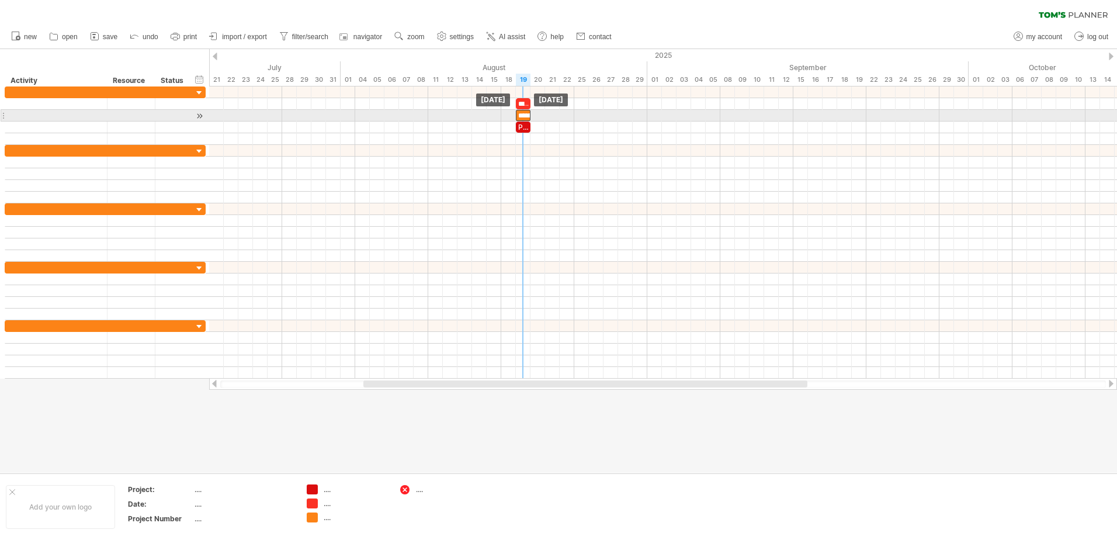
click at [520, 116] on div "**********" at bounding box center [523, 115] width 15 height 11
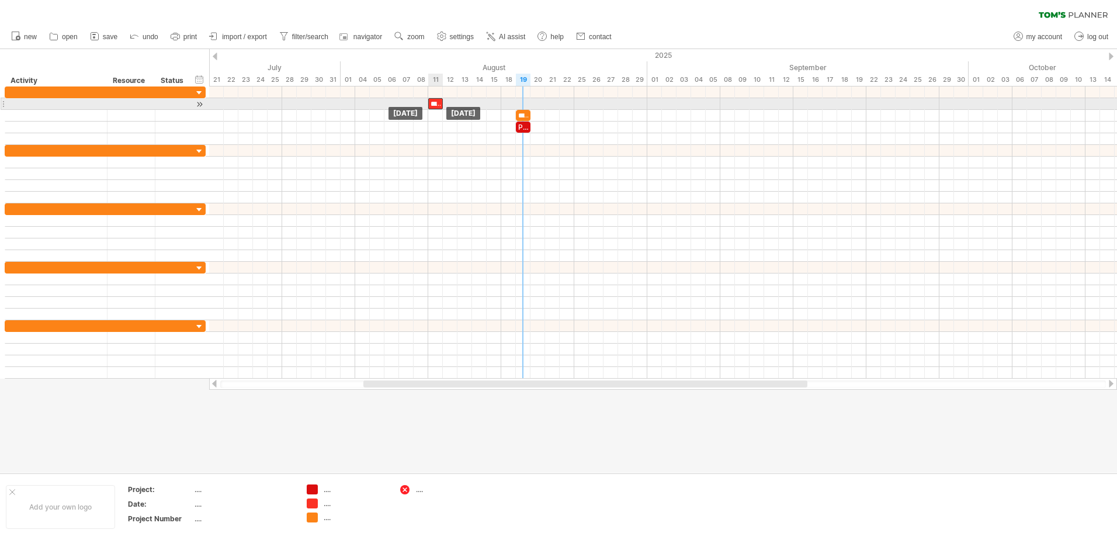
drag, startPoint x: 522, startPoint y: 104, endPoint x: 438, endPoint y: 109, distance: 84.8
click at [438, 109] on div "**********" at bounding box center [435, 103] width 15 height 11
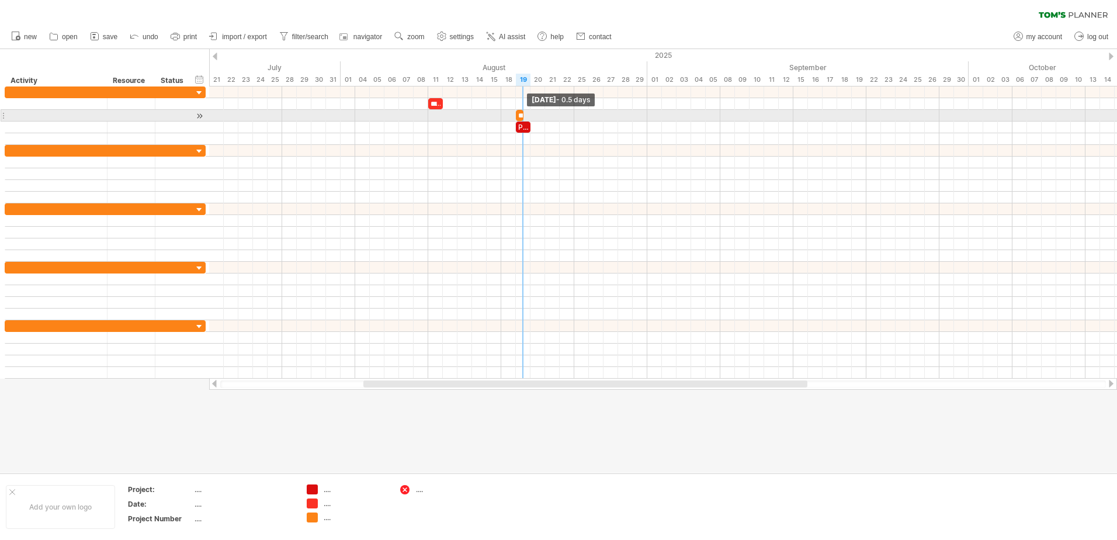
drag, startPoint x: 526, startPoint y: 116, endPoint x: 506, endPoint y: 117, distance: 20.5
click at [502, 118] on div "**********" at bounding box center [663, 232] width 908 height 292
drag, startPoint x: 506, startPoint y: 117, endPoint x: 518, endPoint y: 117, distance: 12.3
click at [517, 117] on div "**********" at bounding box center [663, 232] width 908 height 292
drag, startPoint x: 525, startPoint y: 117, endPoint x: 531, endPoint y: 114, distance: 6.5
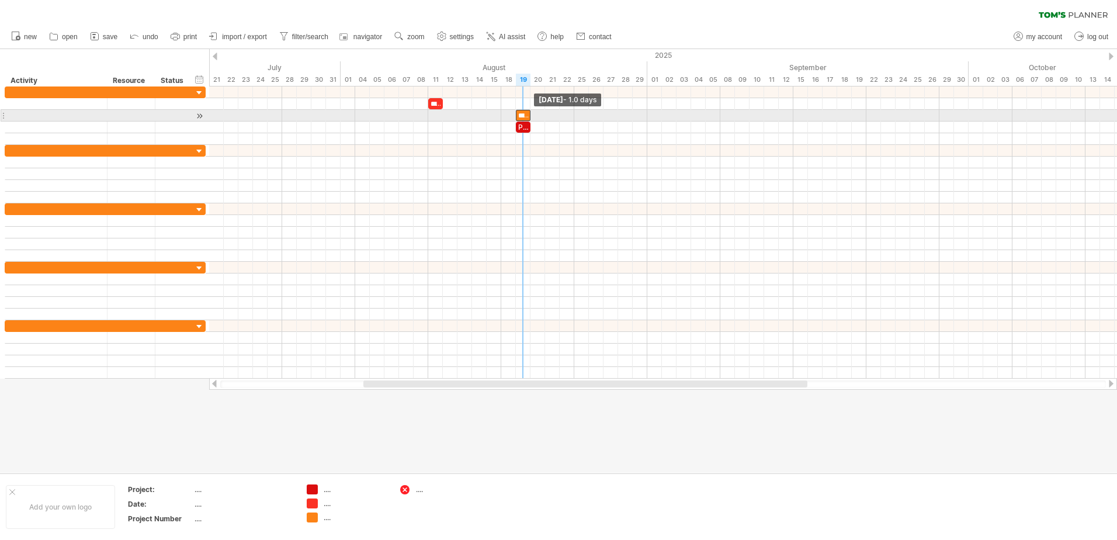
click at [531, 114] on span at bounding box center [530, 115] width 5 height 11
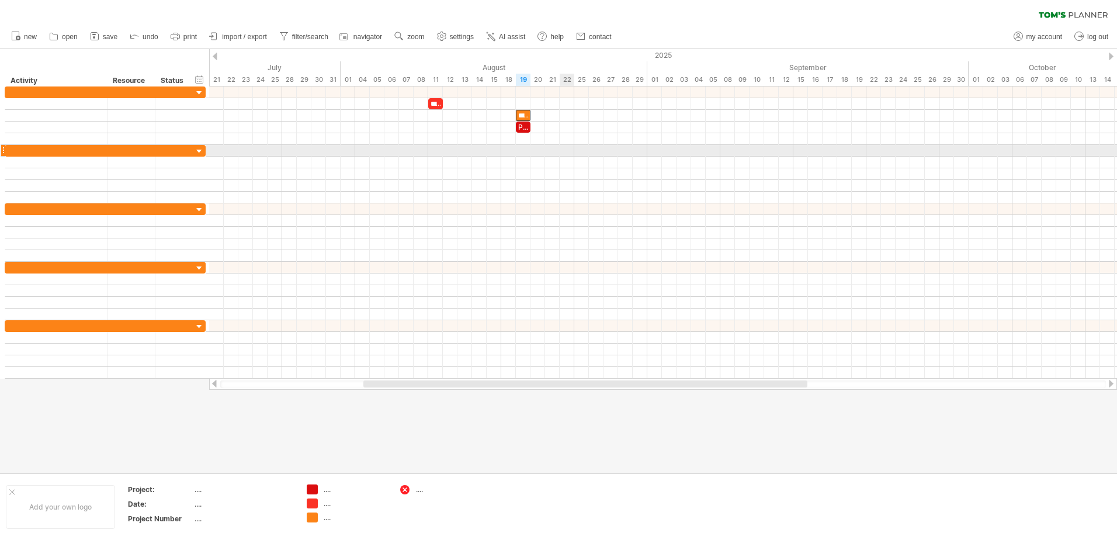
click at [560, 147] on div at bounding box center [663, 151] width 908 height 12
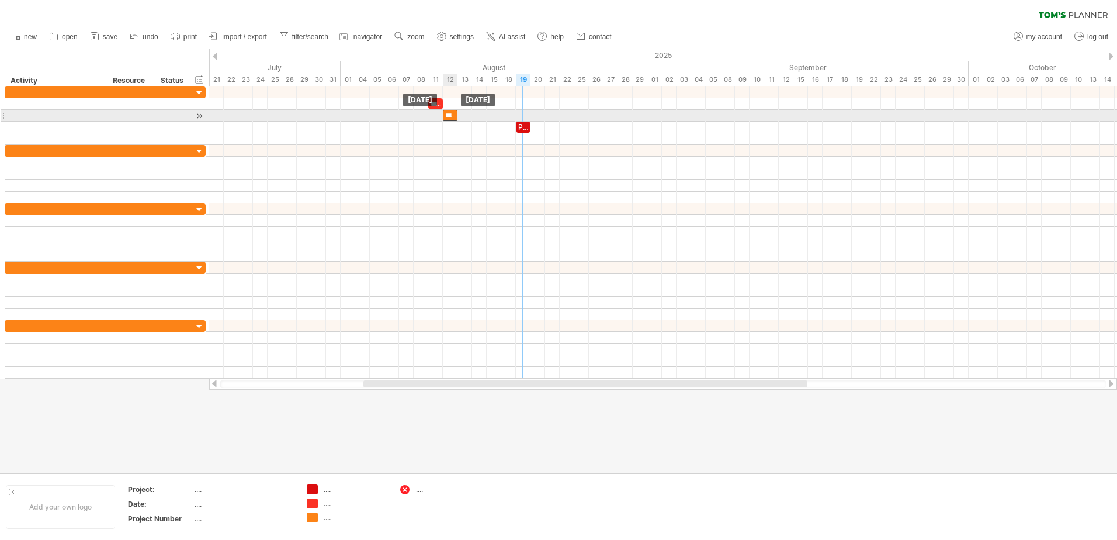
drag, startPoint x: 522, startPoint y: 116, endPoint x: 452, endPoint y: 115, distance: 70.7
click at [452, 115] on div "**********" at bounding box center [450, 115] width 15 height 11
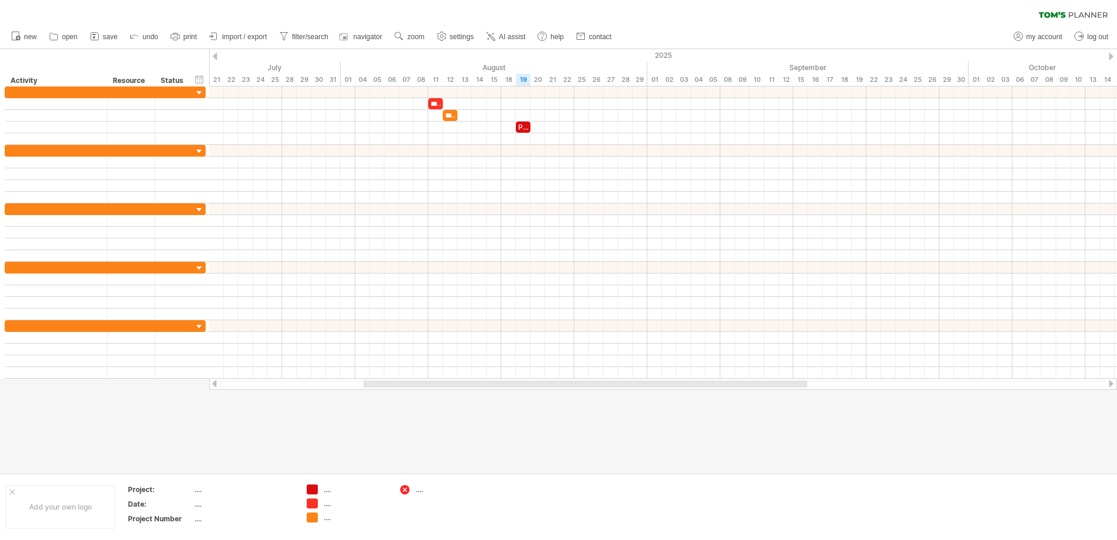
drag, startPoint x: 733, startPoint y: 457, endPoint x: 716, endPoint y: 470, distance: 20.9
click at [733, 457] on div at bounding box center [558, 261] width 1117 height 424
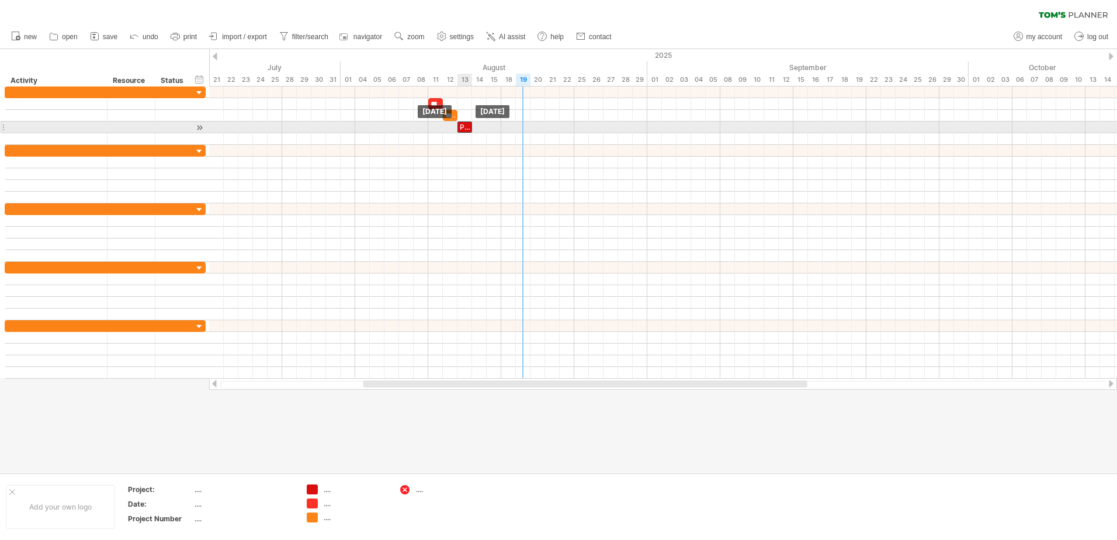
drag, startPoint x: 526, startPoint y: 131, endPoint x: 469, endPoint y: 130, distance: 56.7
click at [469, 130] on div "Project management" at bounding box center [464, 127] width 15 height 11
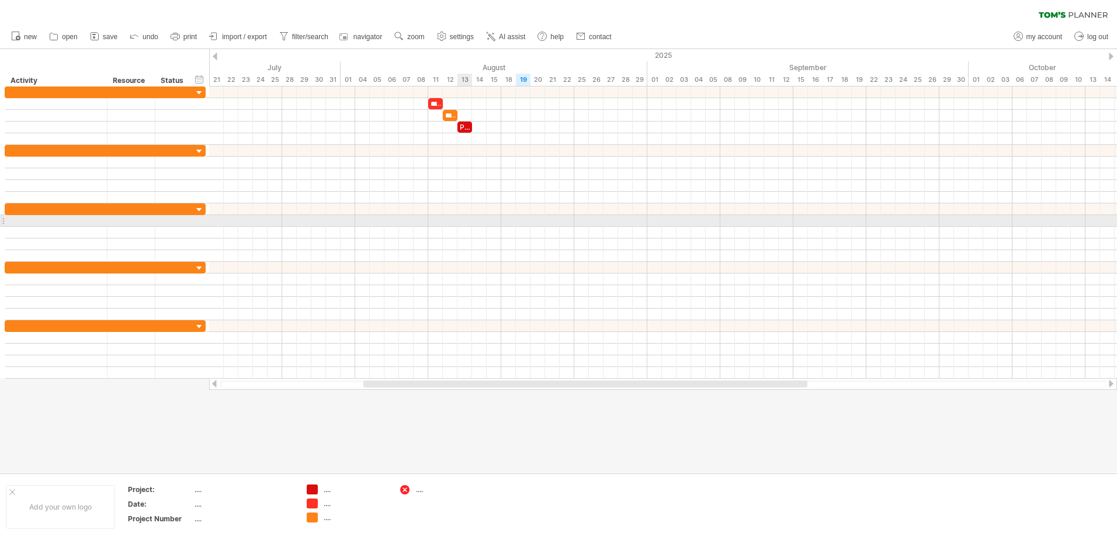
click at [471, 226] on div at bounding box center [663, 221] width 908 height 12
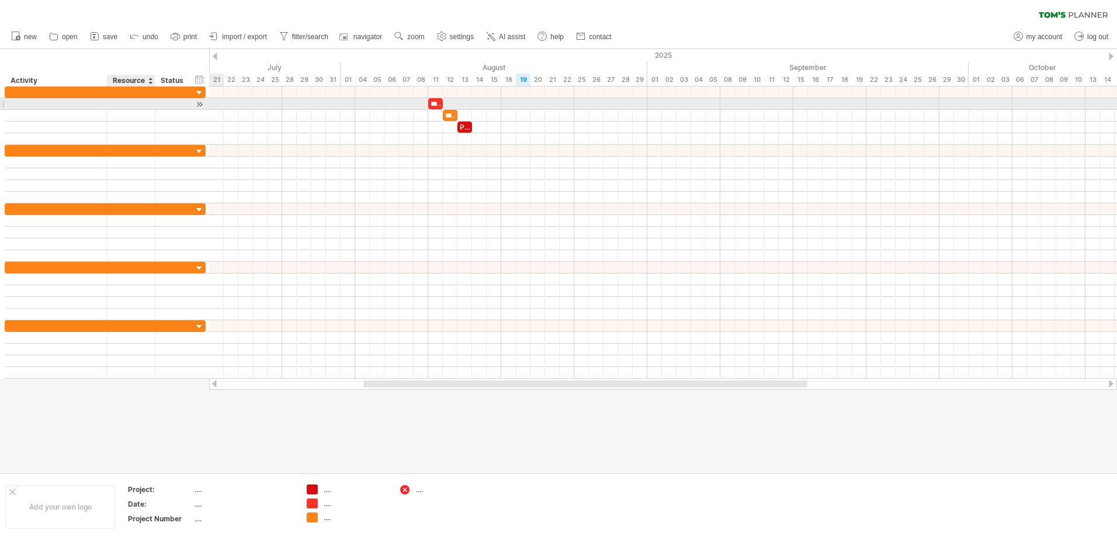
click at [132, 103] on div at bounding box center [131, 103] width 36 height 11
click at [132, 103] on input "text" at bounding box center [131, 103] width 36 height 11
click at [82, 103] on div at bounding box center [56, 103] width 90 height 11
click at [439, 104] on div "**********" at bounding box center [435, 103] width 15 height 11
drag, startPoint x: 441, startPoint y: 104, endPoint x: 547, endPoint y: 104, distance: 106.3
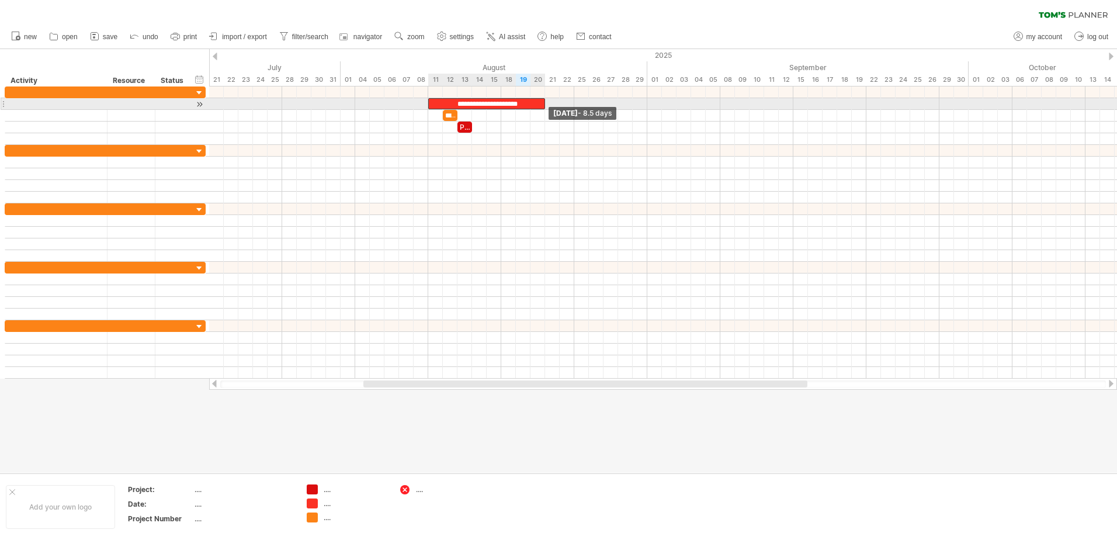
click at [547, 104] on div "**********" at bounding box center [490, 103] width 124 height 11
click at [69, 105] on div at bounding box center [56, 103] width 90 height 11
click at [68, 105] on input "text" at bounding box center [56, 103] width 90 height 11
type input "**********"
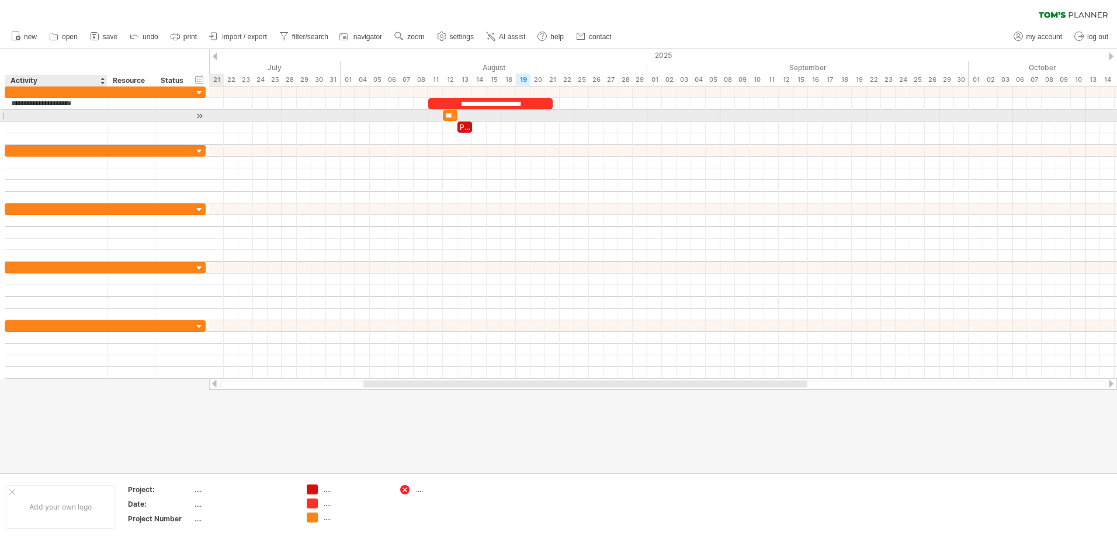
click at [78, 119] on div at bounding box center [56, 115] width 90 height 11
click at [78, 119] on input "text" at bounding box center [56, 115] width 90 height 11
click at [448, 116] on div "**********" at bounding box center [450, 115] width 15 height 11
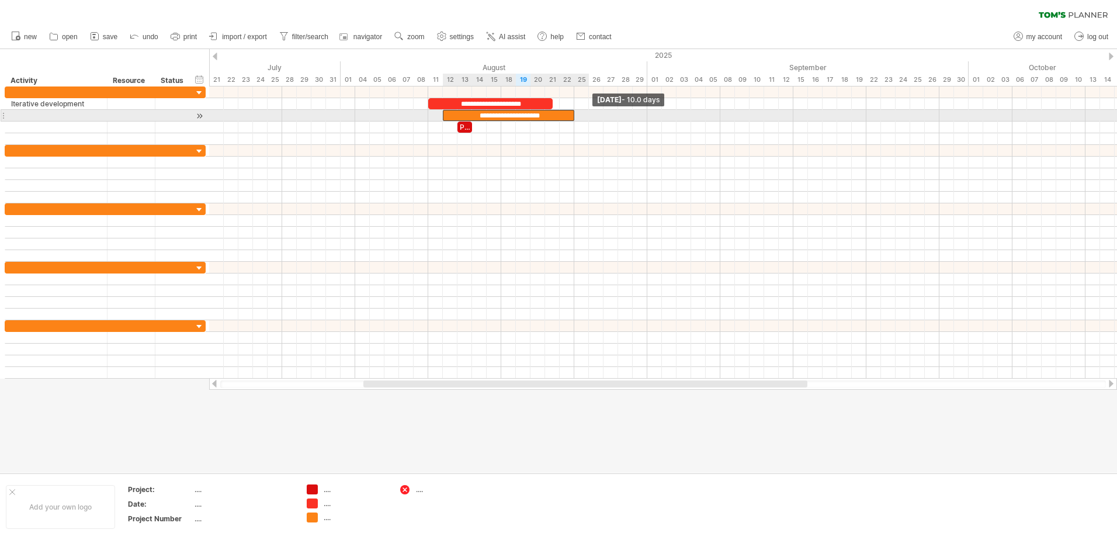
drag, startPoint x: 487, startPoint y: 115, endPoint x: 562, endPoint y: 120, distance: 75.5
click at [585, 119] on div "**********" at bounding box center [516, 115] width 146 height 11
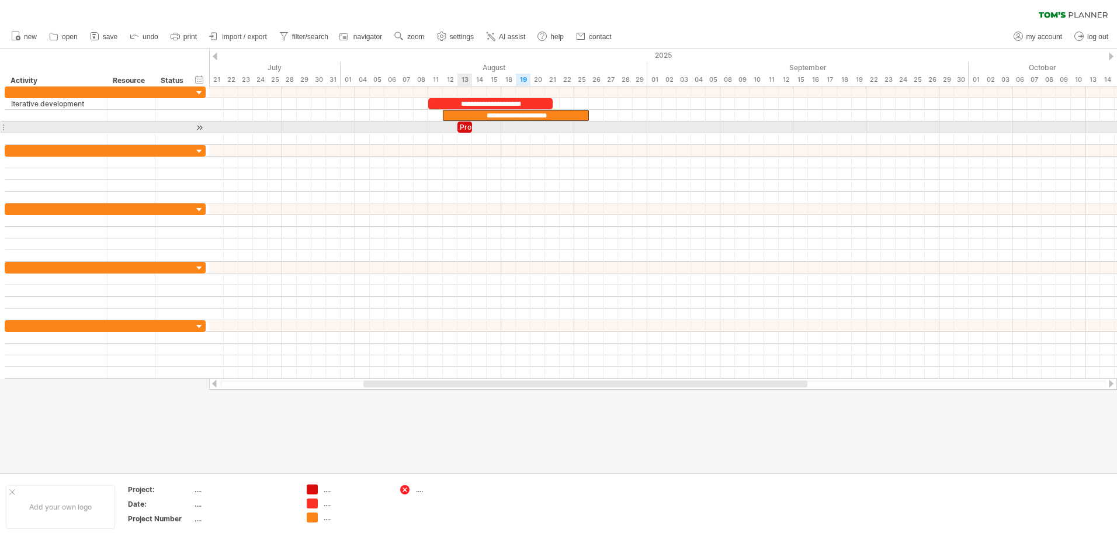
click at [463, 123] on div "Project management" at bounding box center [464, 127] width 15 height 11
drag, startPoint x: 468, startPoint y: 127, endPoint x: 502, endPoint y: 131, distance: 34.1
click at [567, 130] on div "**********" at bounding box center [663, 232] width 908 height 292
drag, startPoint x: 471, startPoint y: 129, endPoint x: 591, endPoint y: 130, distance: 120.4
click at [591, 130] on div "**********" at bounding box center [663, 232] width 908 height 292
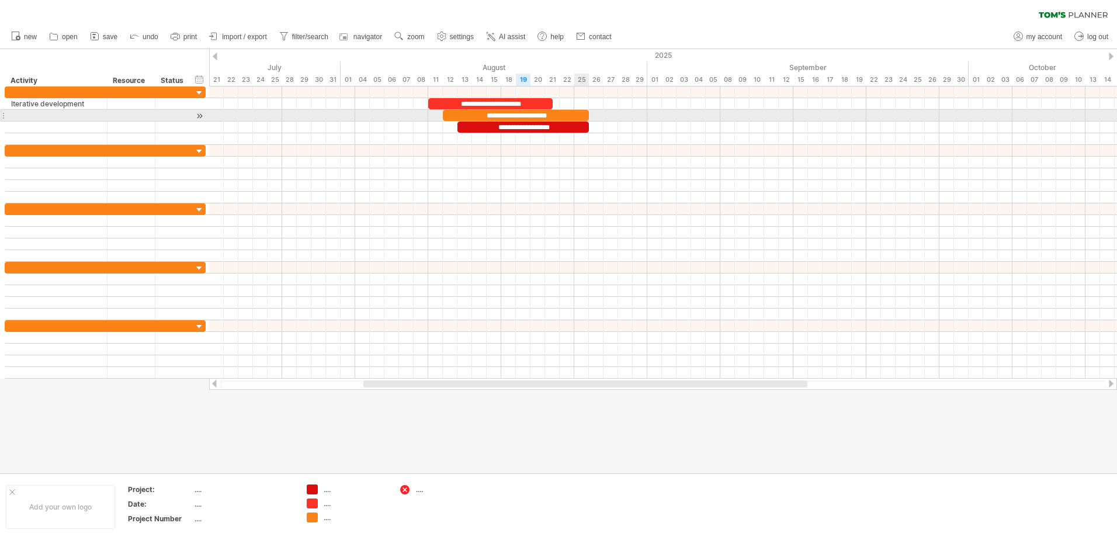
click at [577, 116] on div "**********" at bounding box center [516, 115] width 146 height 11
drag, startPoint x: 588, startPoint y: 115, endPoint x: 567, endPoint y: 116, distance: 21.1
click at [567, 116] on span at bounding box center [567, 115] width 5 height 11
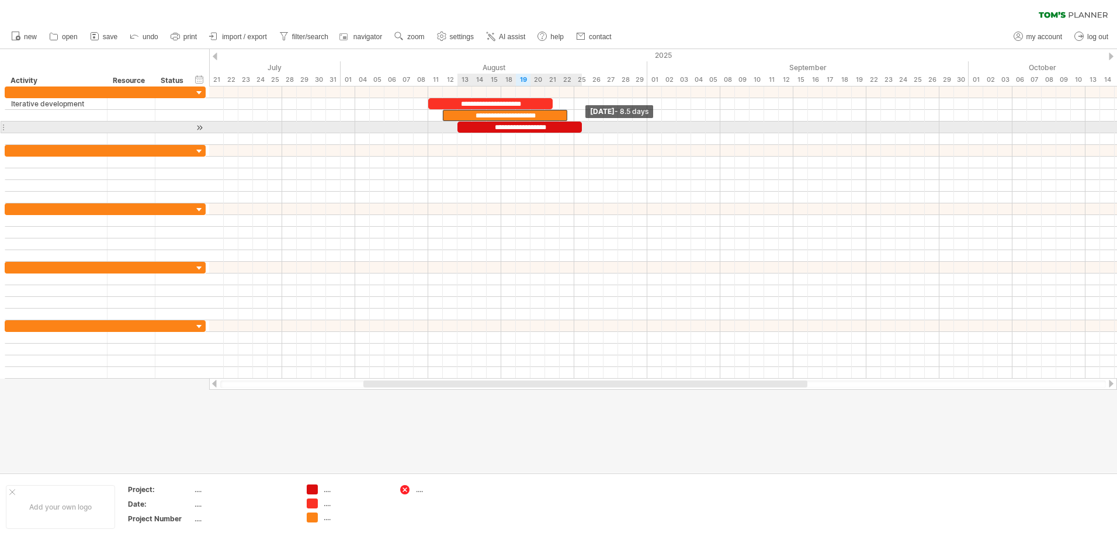
drag, startPoint x: 589, startPoint y: 128, endPoint x: 582, endPoint y: 127, distance: 6.5
click at [582, 127] on span at bounding box center [582, 127] width 5 height 11
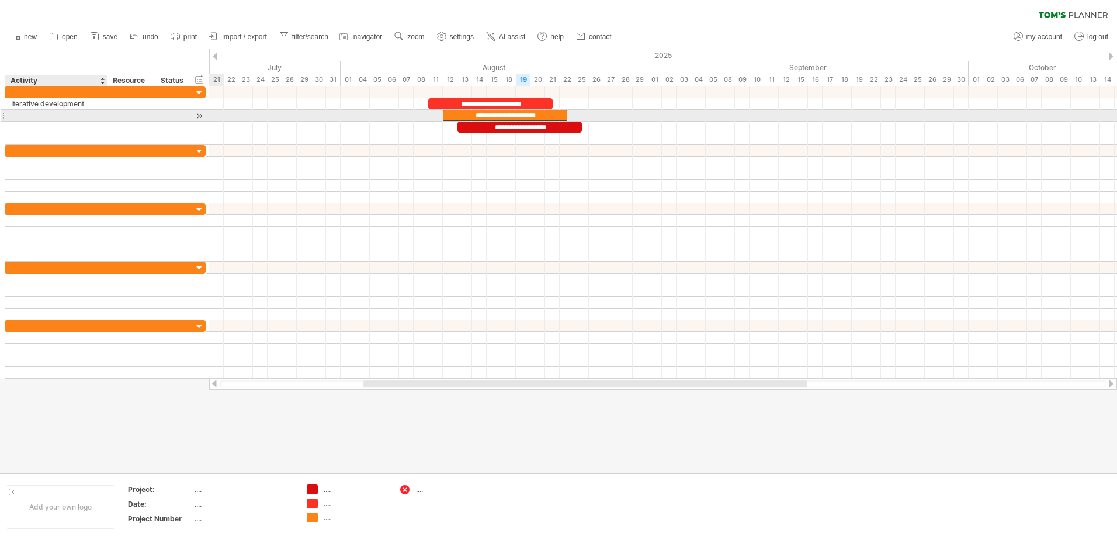
click at [84, 115] on div at bounding box center [56, 115] width 90 height 11
click at [84, 115] on input "text" at bounding box center [56, 115] width 90 height 11
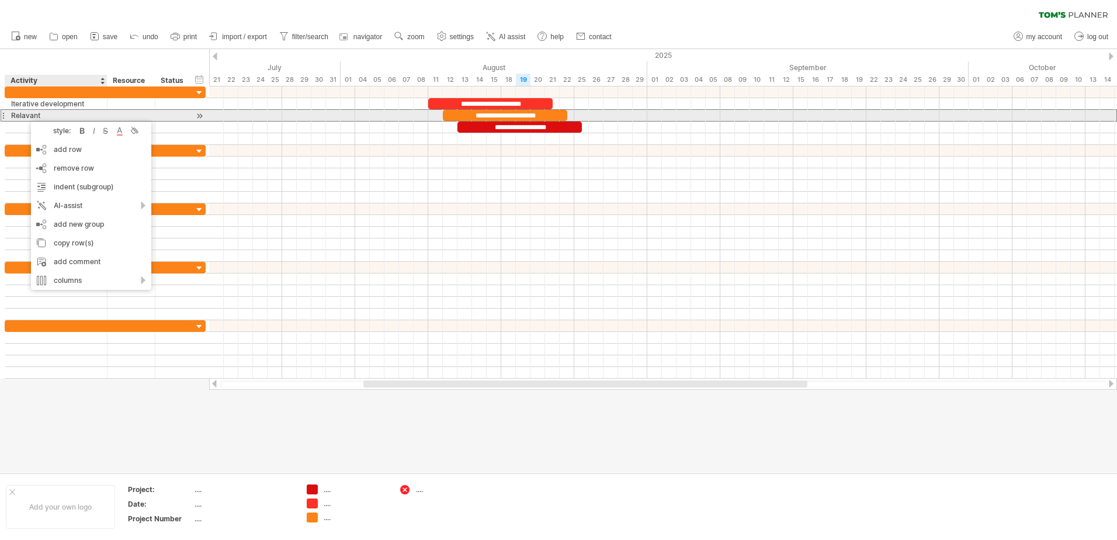
click at [48, 114] on div "Relavant" at bounding box center [56, 115] width 90 height 11
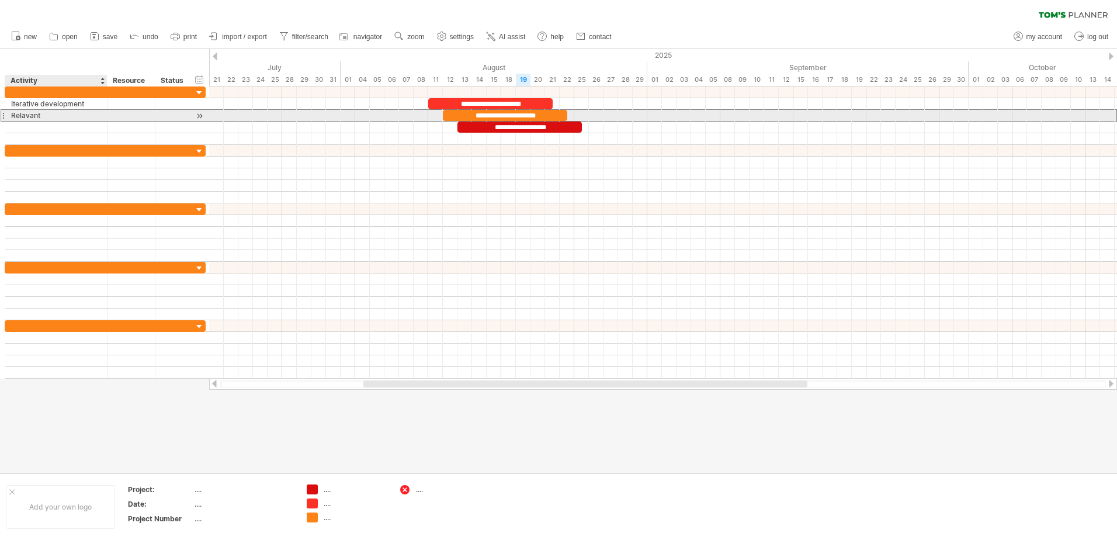
click at [64, 117] on div "Relavant" at bounding box center [56, 115] width 90 height 11
click at [59, 116] on div "Relavant im" at bounding box center [56, 115] width 90 height 11
click at [59, 116] on input "**********" at bounding box center [56, 115] width 90 height 11
type input "**********"
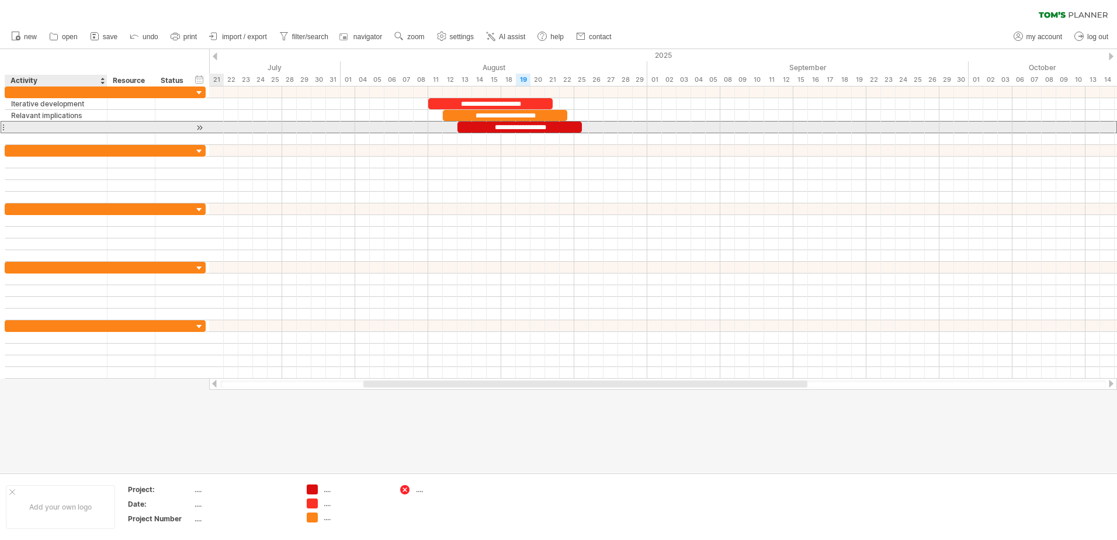
click at [52, 124] on div at bounding box center [56, 127] width 90 height 11
click at [0, 0] on input "text" at bounding box center [0, 0] width 0 height 0
click at [52, 124] on input "text" at bounding box center [56, 127] width 90 height 11
type input "**********"
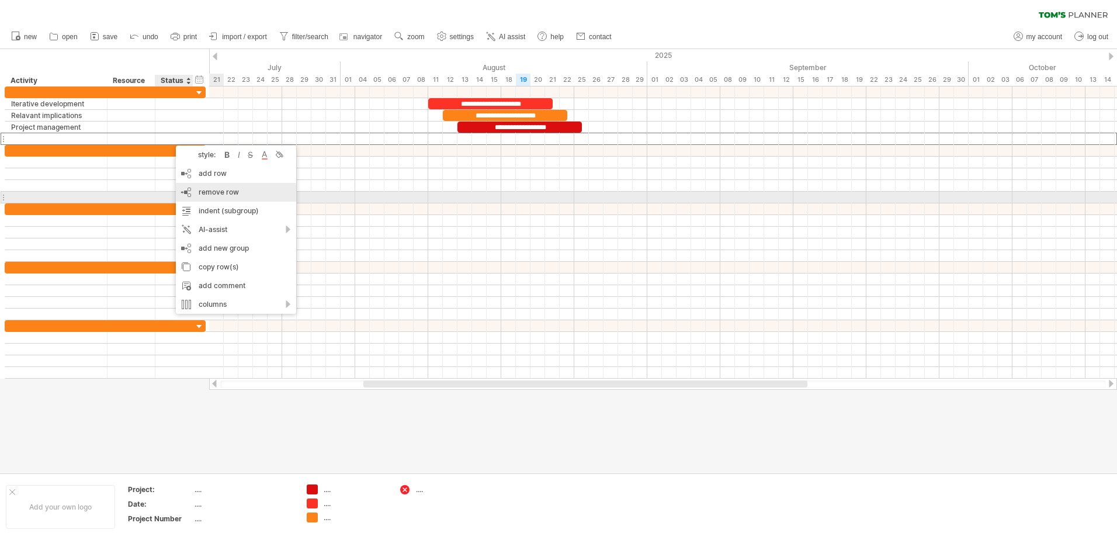
click at [208, 197] on div "remove row remove selected rows" at bounding box center [236, 192] width 120 height 19
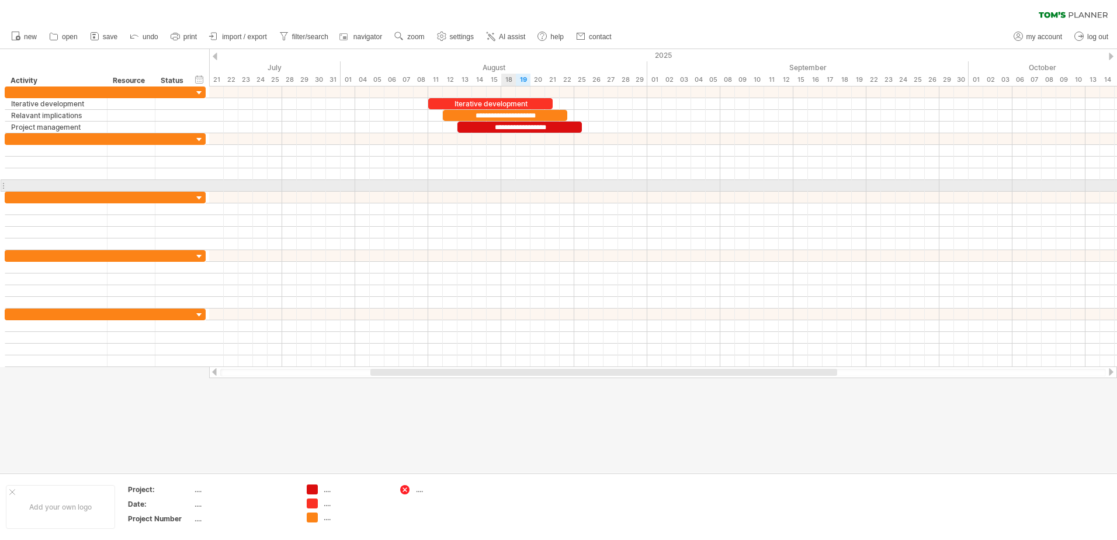
click at [504, 180] on div at bounding box center [663, 186] width 908 height 12
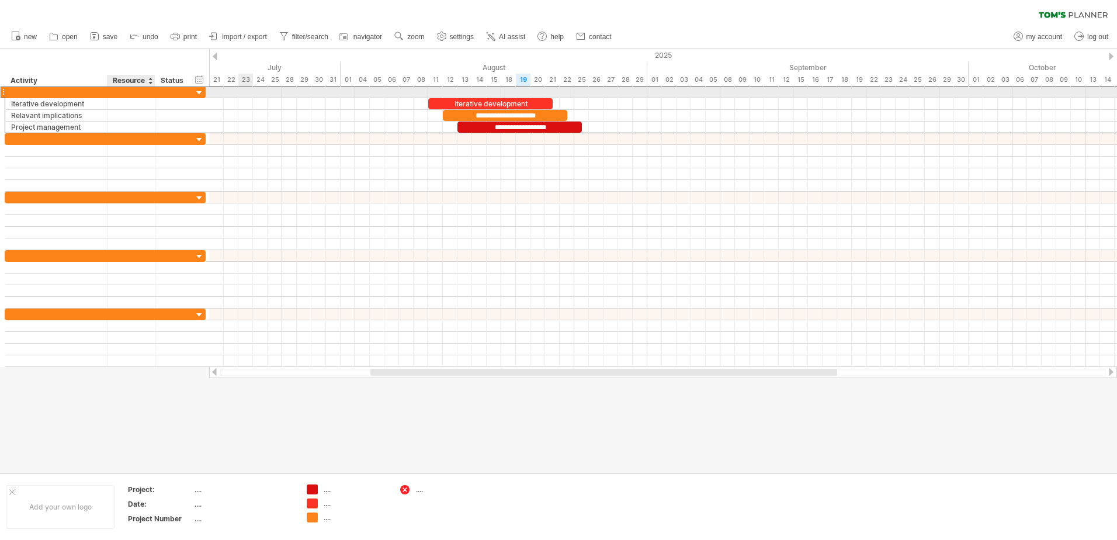
click at [110, 89] on div at bounding box center [131, 91] width 48 height 11
click at [69, 94] on div at bounding box center [56, 91] width 90 height 11
click at [69, 94] on input "text" at bounding box center [56, 91] width 90 height 11
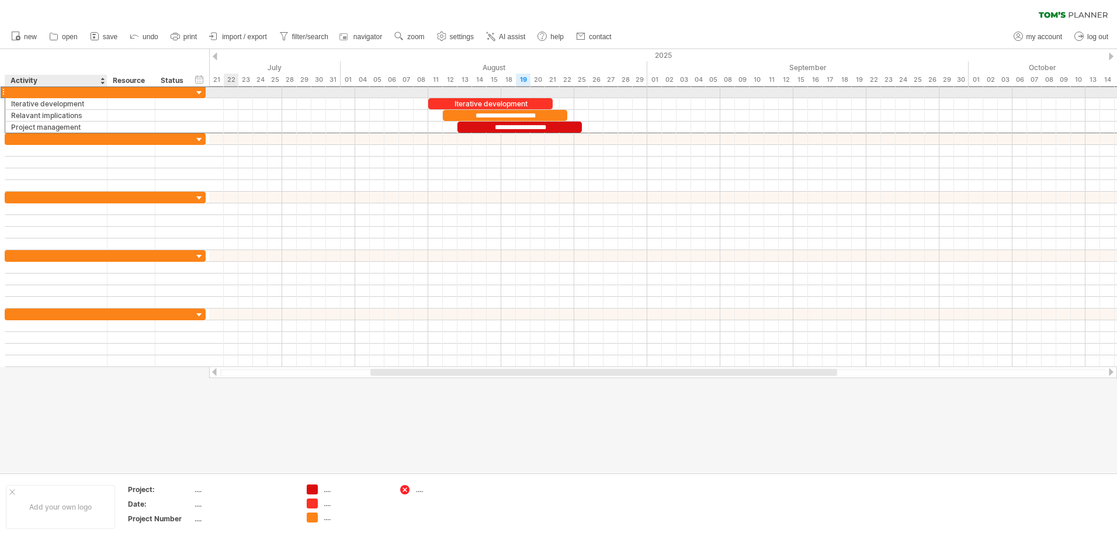
click at [54, 93] on div at bounding box center [56, 91] width 90 height 11
click at [0, 0] on input "text" at bounding box center [0, 0] width 0 height 0
type input "********"
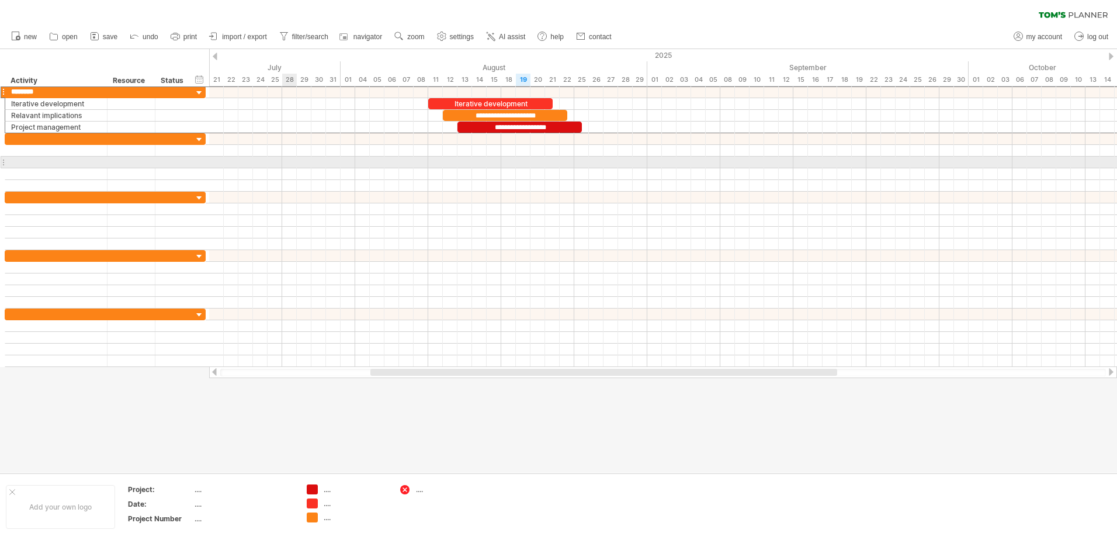
click at [292, 162] on div at bounding box center [663, 163] width 908 height 12
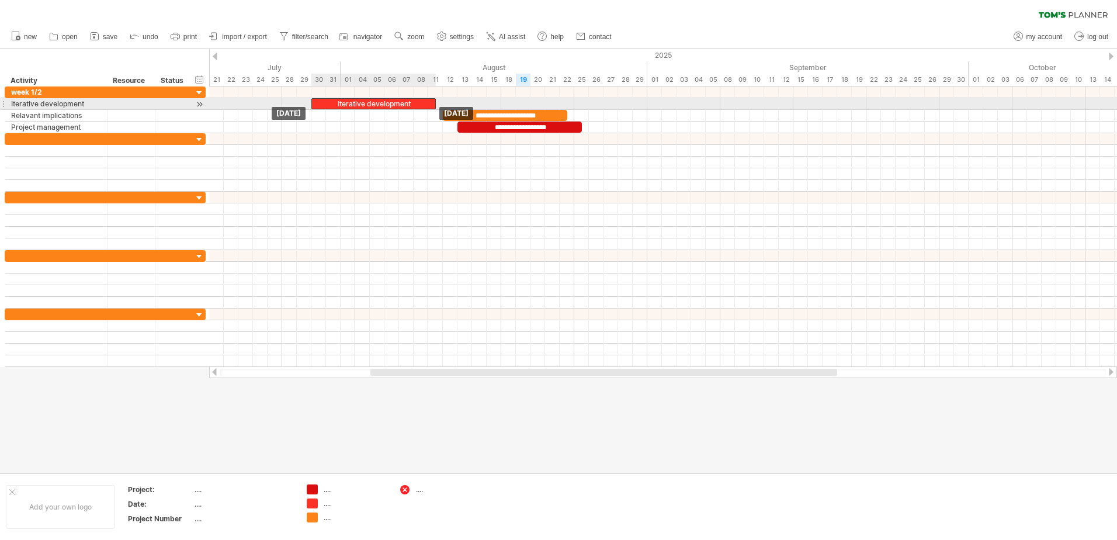
drag, startPoint x: 487, startPoint y: 99, endPoint x: 372, endPoint y: 102, distance: 115.7
click at [372, 102] on div "Iterative development" at bounding box center [373, 103] width 124 height 11
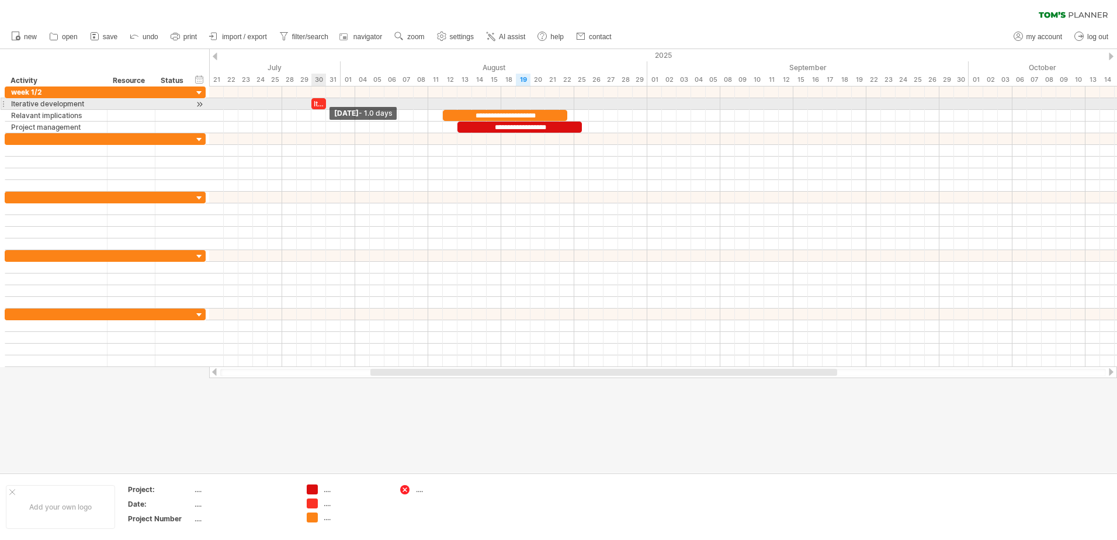
drag, startPoint x: 436, startPoint y: 102, endPoint x: 323, endPoint y: 100, distance: 112.8
click at [323, 100] on div "Iterative development" at bounding box center [318, 103] width 15 height 11
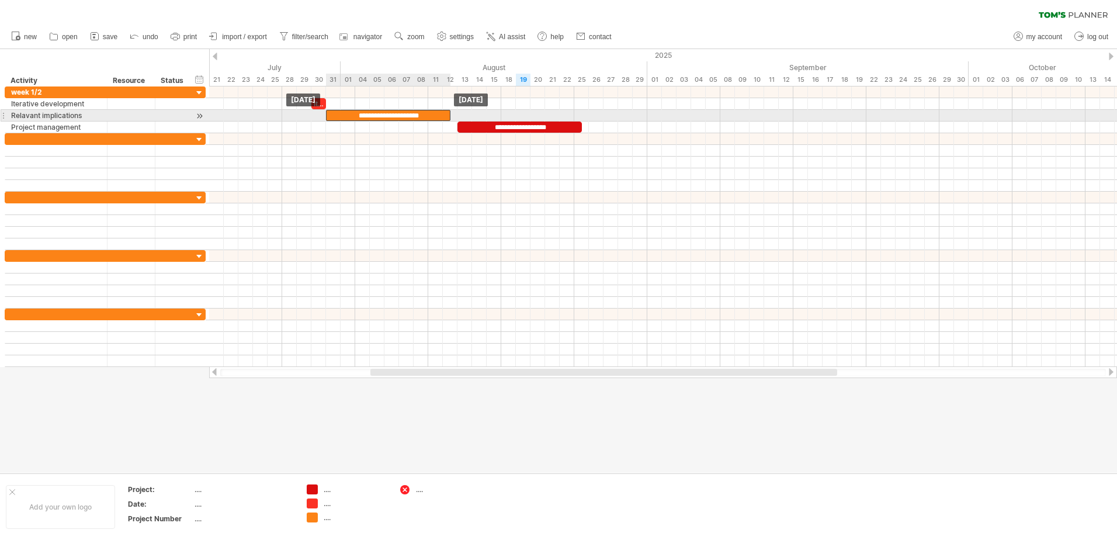
drag, startPoint x: 511, startPoint y: 113, endPoint x: 395, endPoint y: 117, distance: 115.8
click at [395, 117] on div "**********" at bounding box center [388, 115] width 124 height 11
drag, startPoint x: 452, startPoint y: 115, endPoint x: 341, endPoint y: 116, distance: 111.0
click at [341, 116] on span at bounding box center [340, 115] width 5 height 11
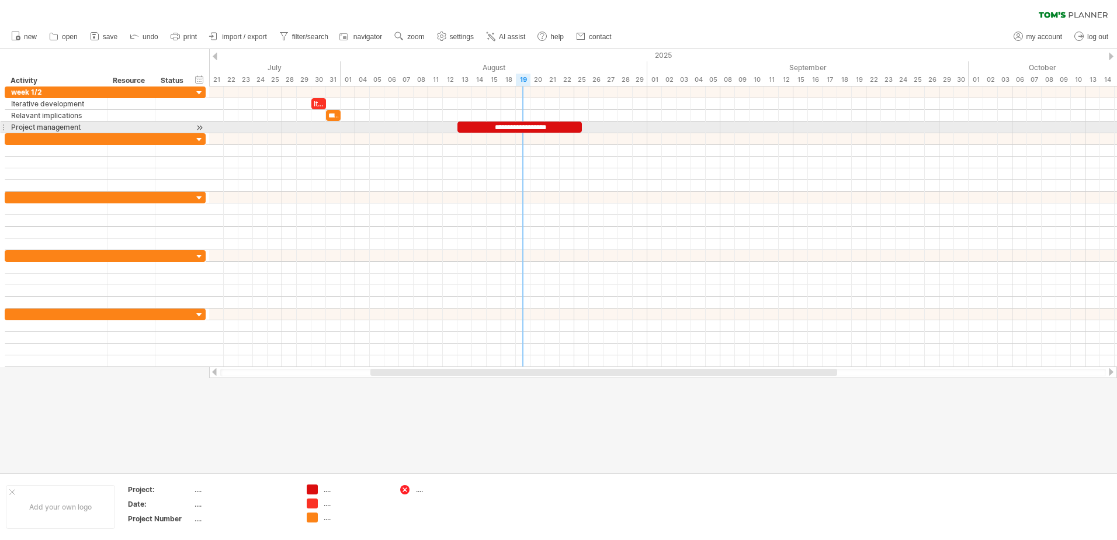
click at [525, 126] on div "**********" at bounding box center [519, 127] width 124 height 11
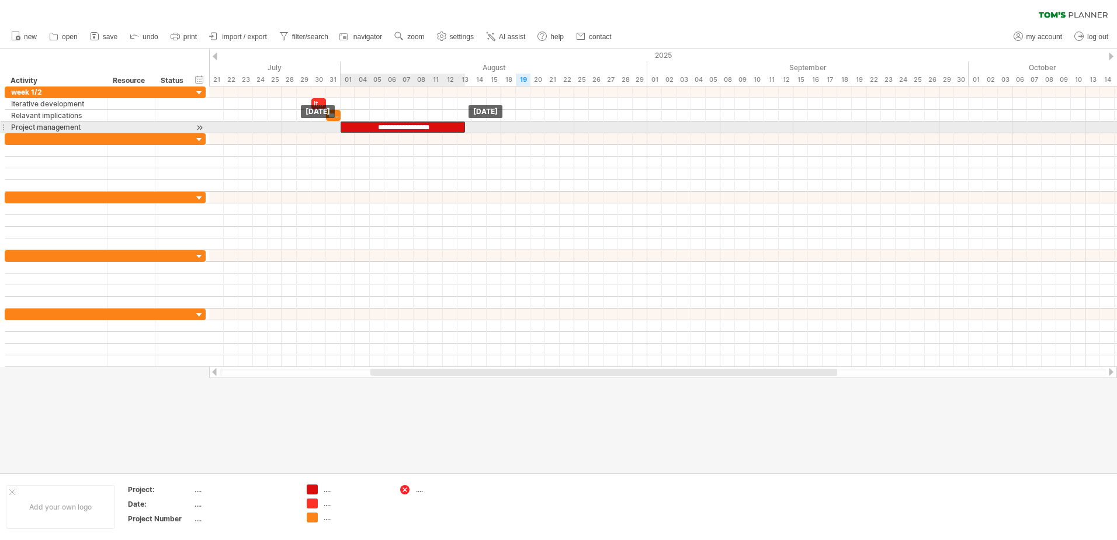
drag, startPoint x: 533, startPoint y: 124, endPoint x: 443, endPoint y: 123, distance: 89.4
click at [443, 123] on div "**********" at bounding box center [403, 127] width 124 height 11
drag, startPoint x: 464, startPoint y: 124, endPoint x: 355, endPoint y: 131, distance: 108.9
click at [355, 131] on span at bounding box center [355, 127] width 5 height 11
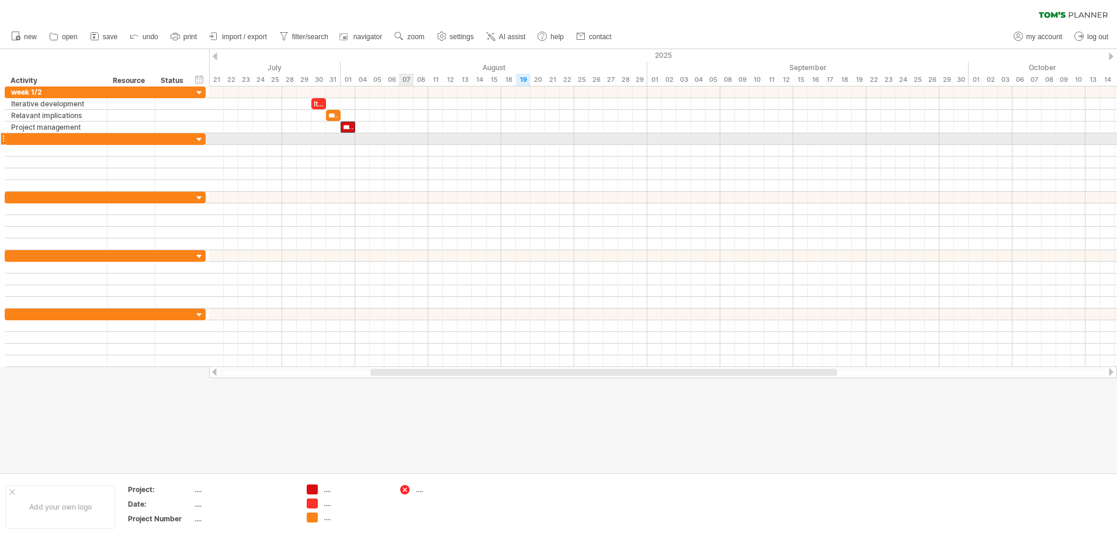
click at [413, 137] on div at bounding box center [663, 139] width 908 height 12
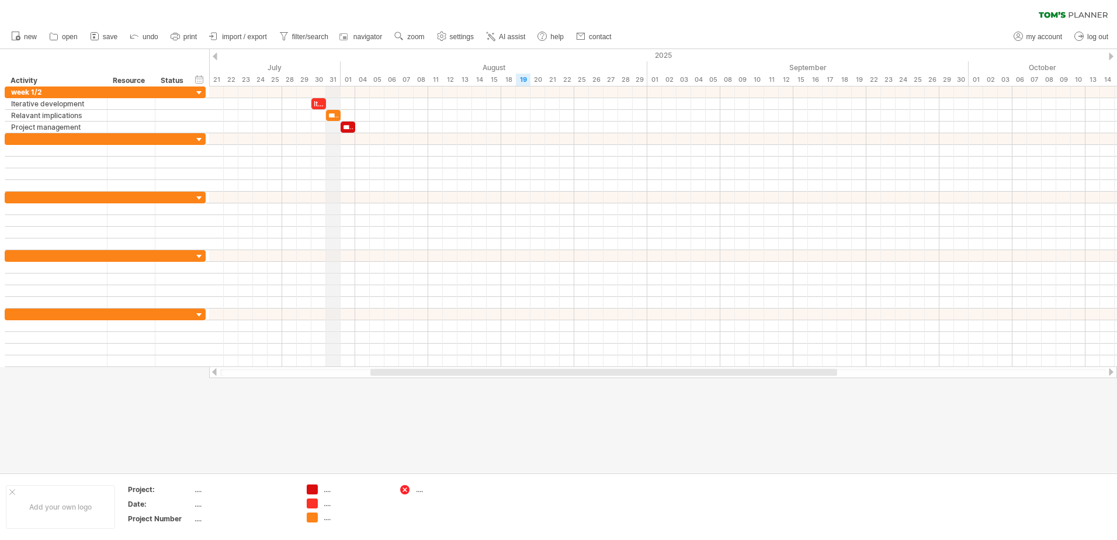
click at [340, 56] on div "2025" at bounding box center [508, 55] width 2848 height 12
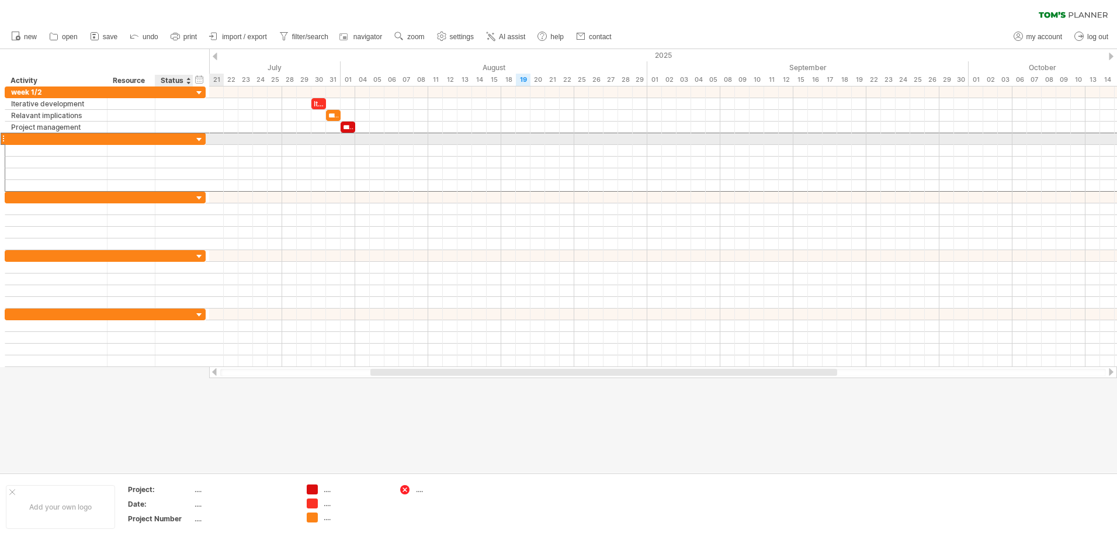
click at [162, 139] on div at bounding box center [174, 138] width 26 height 11
click at [0, 0] on input "text" at bounding box center [0, 0] width 0 height 0
click at [98, 141] on div at bounding box center [56, 138] width 90 height 11
click at [98, 141] on input "text" at bounding box center [56, 138] width 90 height 11
click at [35, 140] on div "Week" at bounding box center [56, 138] width 90 height 11
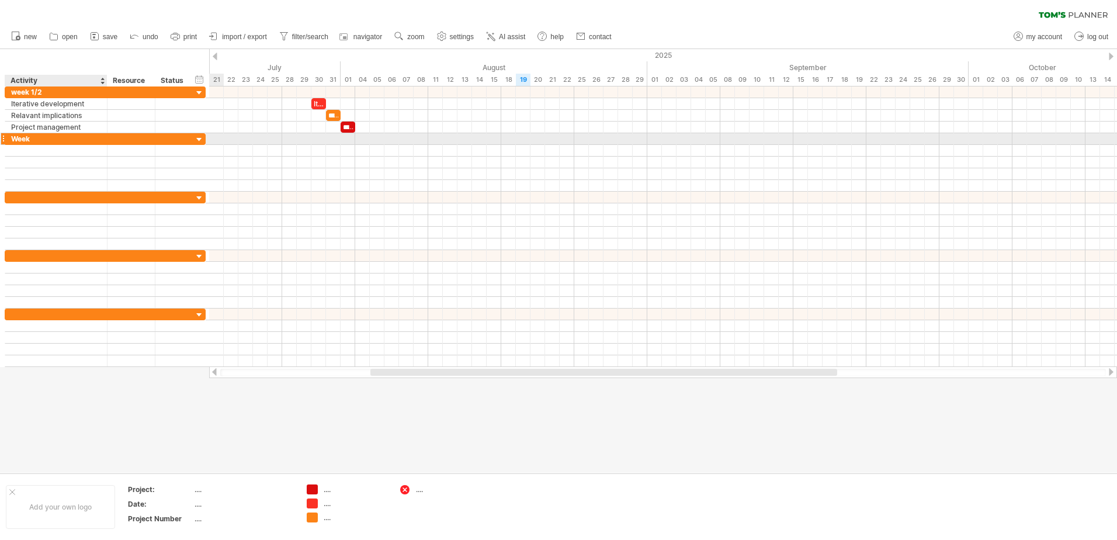
click at [0, 0] on input "****" at bounding box center [0, 0] width 0 height 0
click at [36, 140] on input "****" at bounding box center [56, 138] width 90 height 11
click at [41, 139] on input "****" at bounding box center [56, 138] width 90 height 11
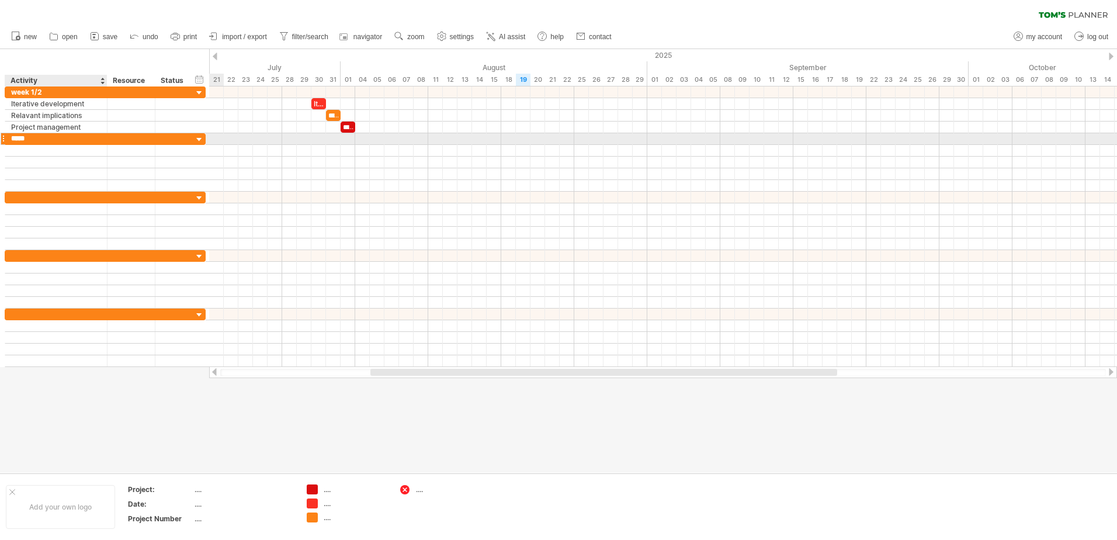
click at [41, 139] on input "****" at bounding box center [56, 138] width 90 height 11
click at [36, 137] on input "****" at bounding box center [56, 138] width 90 height 11
type input "********"
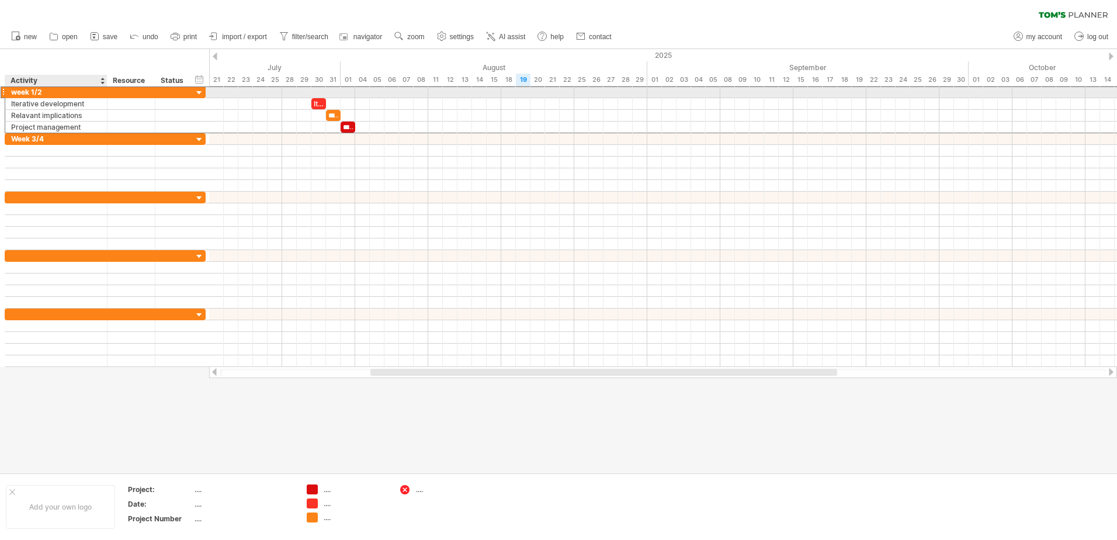
click at [19, 93] on div "week 1/2" at bounding box center [56, 91] width 90 height 11
click at [0, 0] on input "********" at bounding box center [0, 0] width 0 height 0
click at [19, 93] on input "********" at bounding box center [56, 91] width 90 height 11
click at [18, 93] on input "********" at bounding box center [56, 91] width 90 height 11
type input "********"
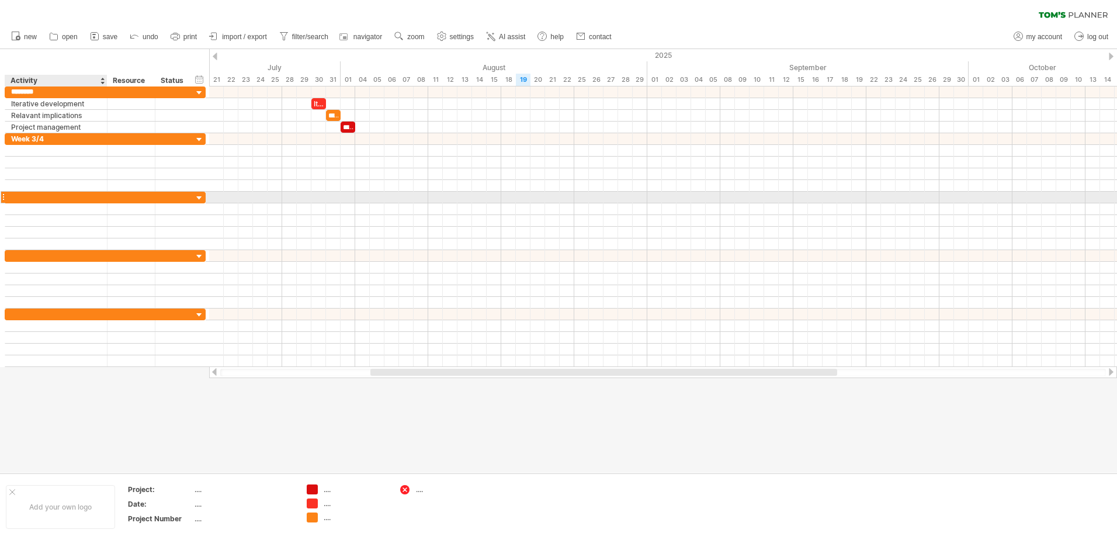
click at [35, 197] on div at bounding box center [56, 197] width 90 height 11
click at [22, 193] on div at bounding box center [56, 197] width 90 height 11
click at [22, 193] on input "text" at bounding box center [56, 197] width 90 height 11
click at [28, 197] on div at bounding box center [56, 197] width 90 height 11
click at [28, 197] on input "text" at bounding box center [56, 197] width 90 height 11
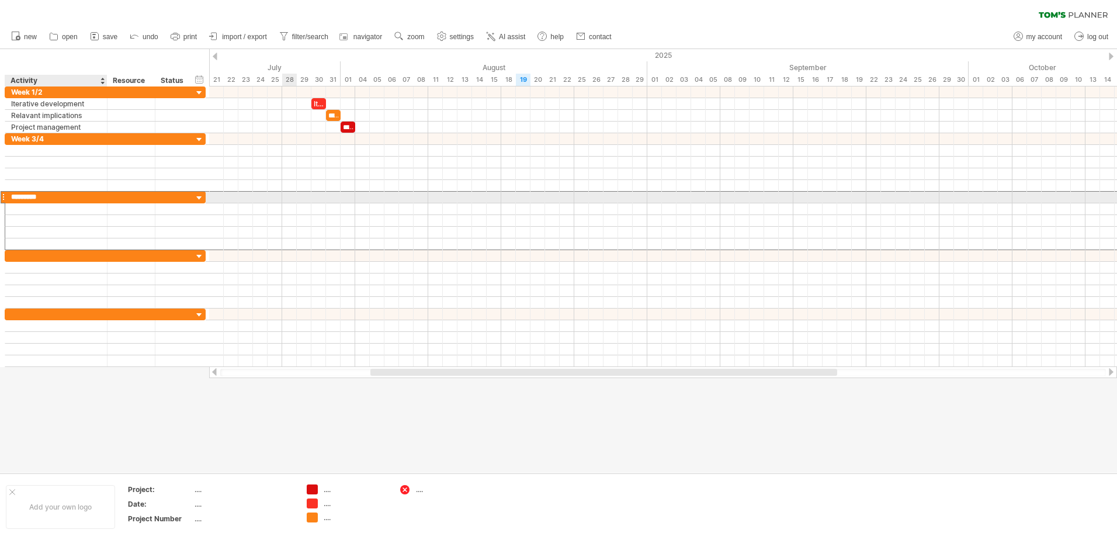
type input "**********"
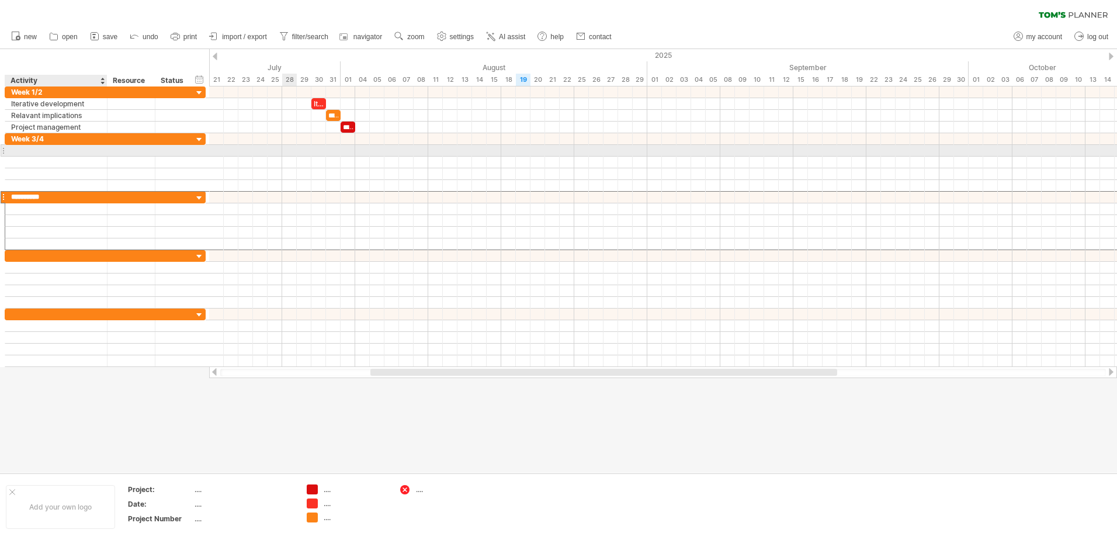
click at [71, 153] on div at bounding box center [56, 150] width 90 height 11
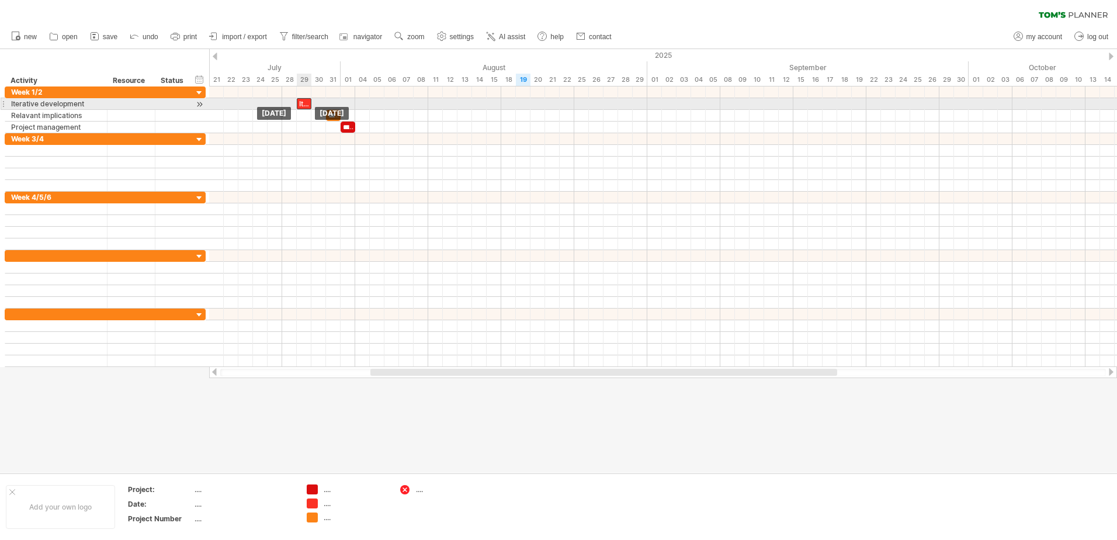
drag, startPoint x: 317, startPoint y: 102, endPoint x: 306, endPoint y: 103, distance: 11.1
click at [306, 103] on div "Iterative development" at bounding box center [304, 103] width 15 height 11
drag, startPoint x: 335, startPoint y: 113, endPoint x: 321, endPoint y: 109, distance: 14.6
click at [321, 109] on div "**********" at bounding box center [663, 226] width 908 height 280
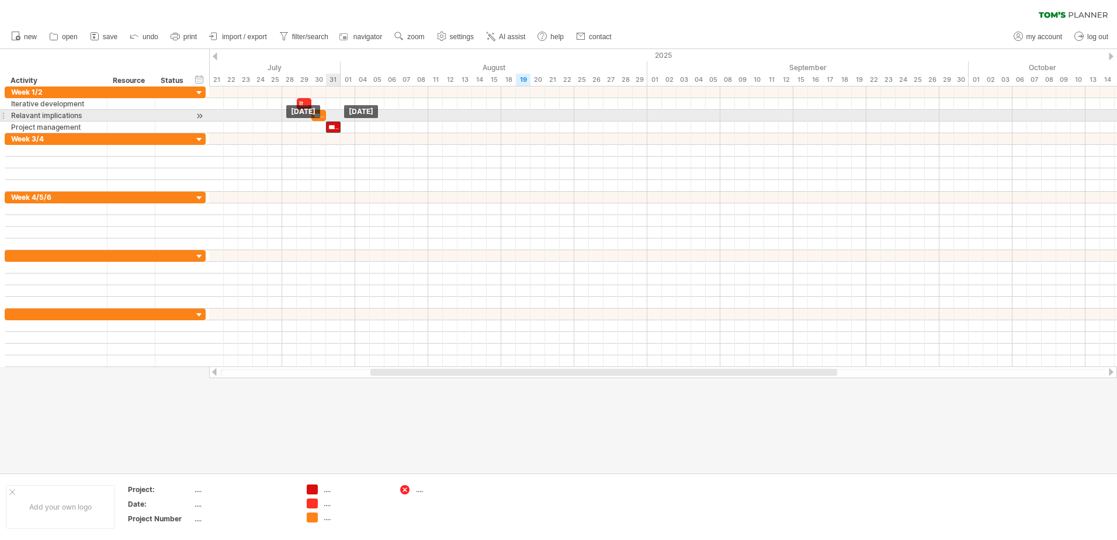
drag, startPoint x: 349, startPoint y: 127, endPoint x: 337, endPoint y: 122, distance: 14.1
click at [337, 122] on div "**********" at bounding box center [333, 127] width 15 height 11
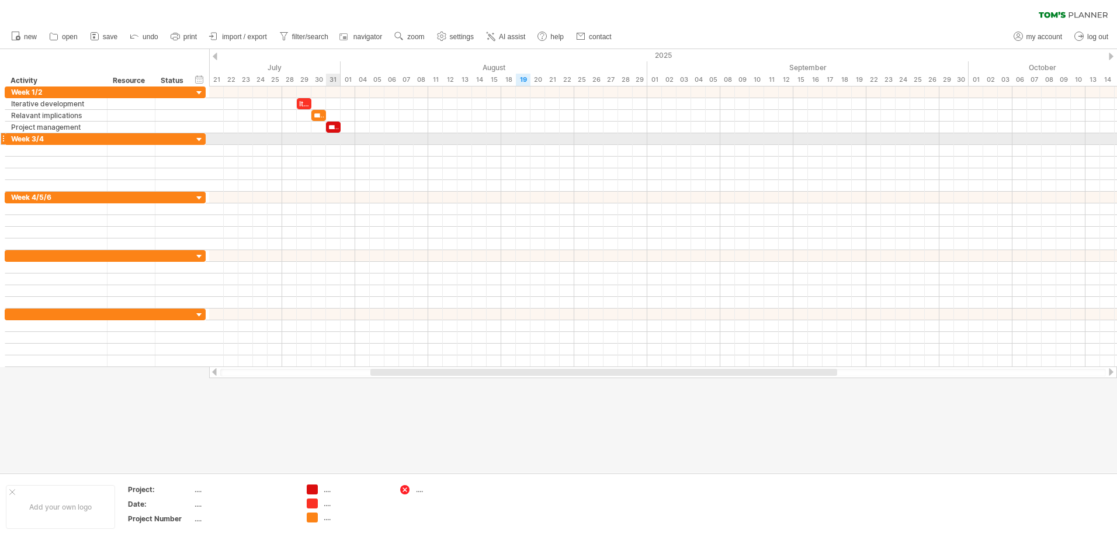
click at [341, 157] on div at bounding box center [663, 163] width 908 height 12
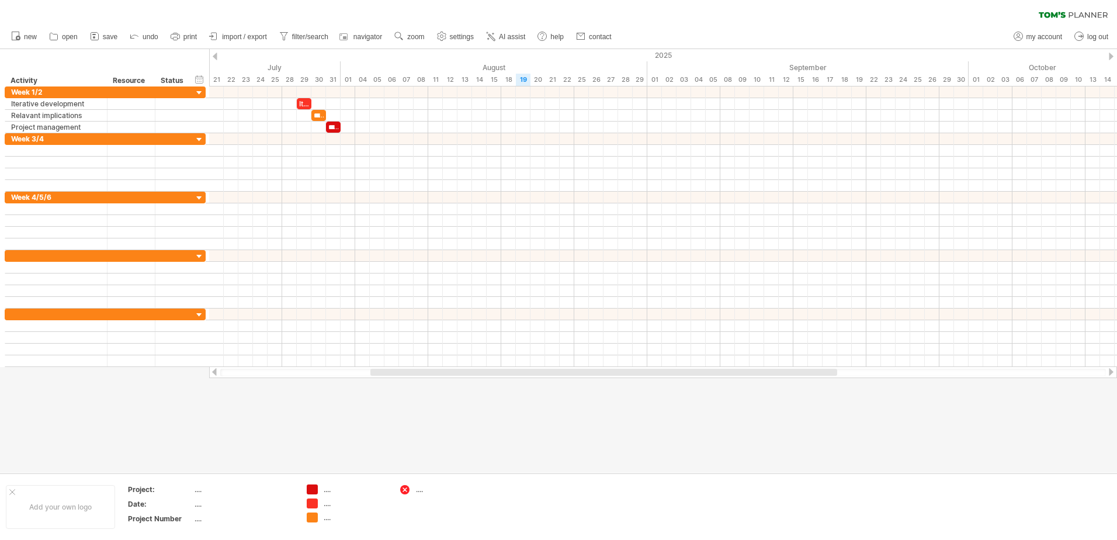
click at [179, 14] on div "clear filter reapply filter" at bounding box center [558, 12] width 1117 height 25
click at [237, 16] on div "clear filter reapply filter" at bounding box center [558, 12] width 1117 height 25
click at [419, 489] on div "...." at bounding box center [448, 489] width 64 height 10
click at [457, 494] on span "remove icon" at bounding box center [458, 492] width 41 height 9
click at [407, 394] on div at bounding box center [558, 261] width 1117 height 424
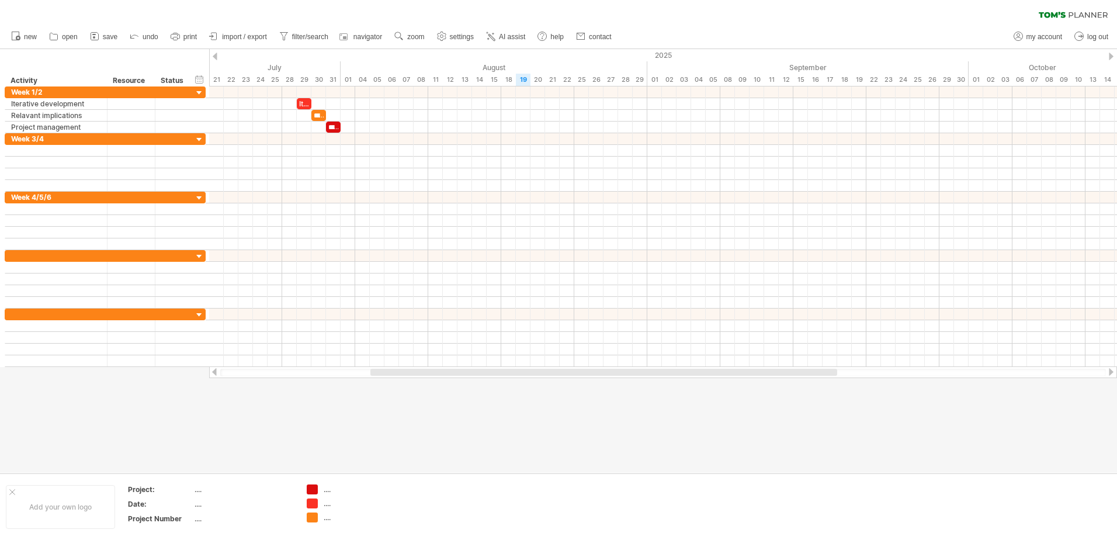
click at [616, 434] on div at bounding box center [558, 261] width 1117 height 424
click at [311, 491] on div "Trying to reach [DOMAIN_NAME] Connected again... 0% clear filter new" at bounding box center [558, 270] width 1117 height 540
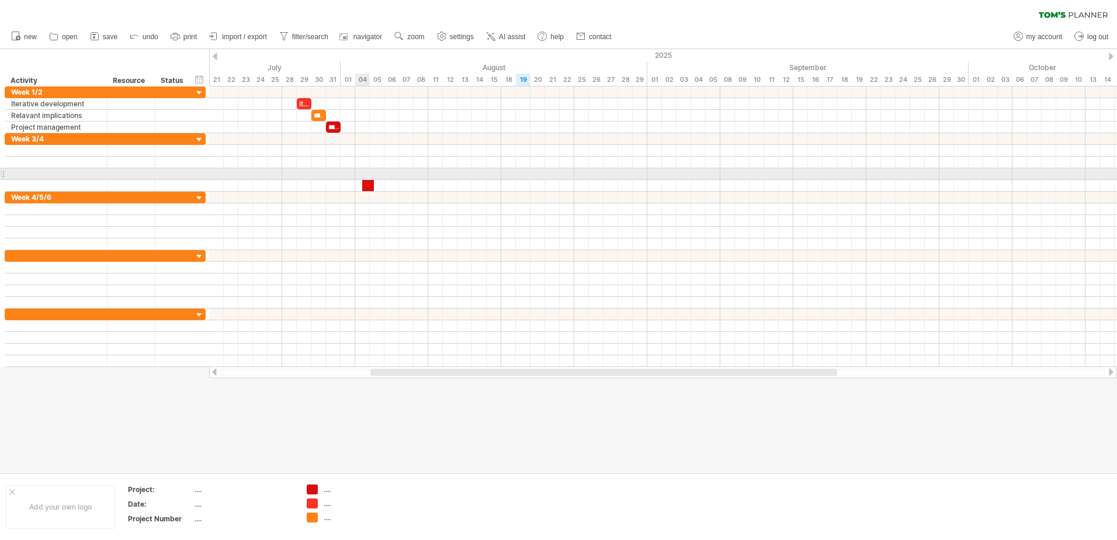
drag, startPoint x: 309, startPoint y: 490, endPoint x: 365, endPoint y: 174, distance: 321.5
click at [365, 174] on div "Trying to reach [DOMAIN_NAME] Connected again... 0% clear filter new" at bounding box center [558, 270] width 1117 height 540
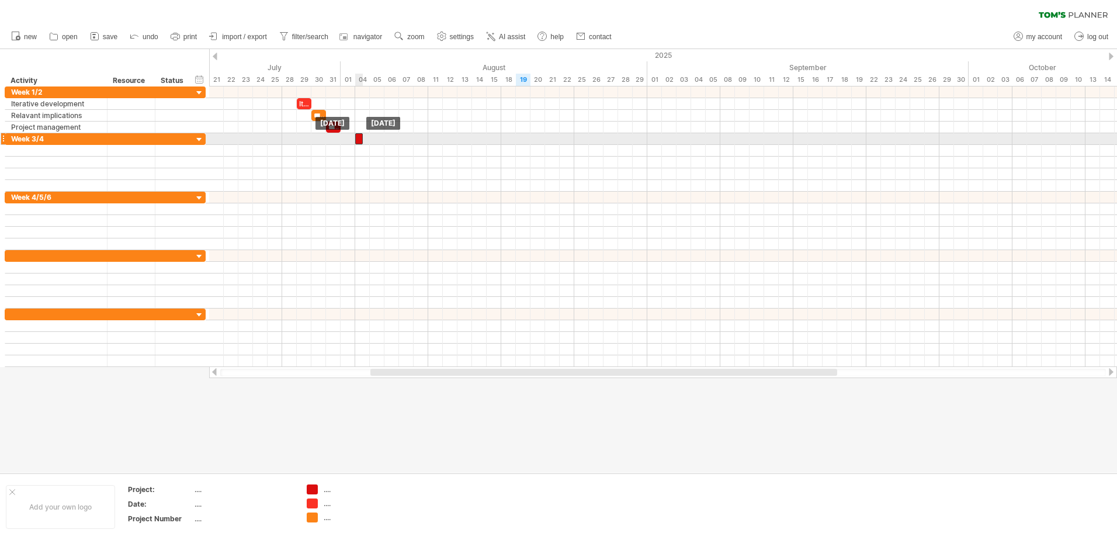
drag, startPoint x: 366, startPoint y: 174, endPoint x: 357, endPoint y: 143, distance: 32.3
drag, startPoint x: 362, startPoint y: 140, endPoint x: 369, endPoint y: 139, distance: 7.6
click at [369, 139] on span at bounding box center [369, 138] width 5 height 11
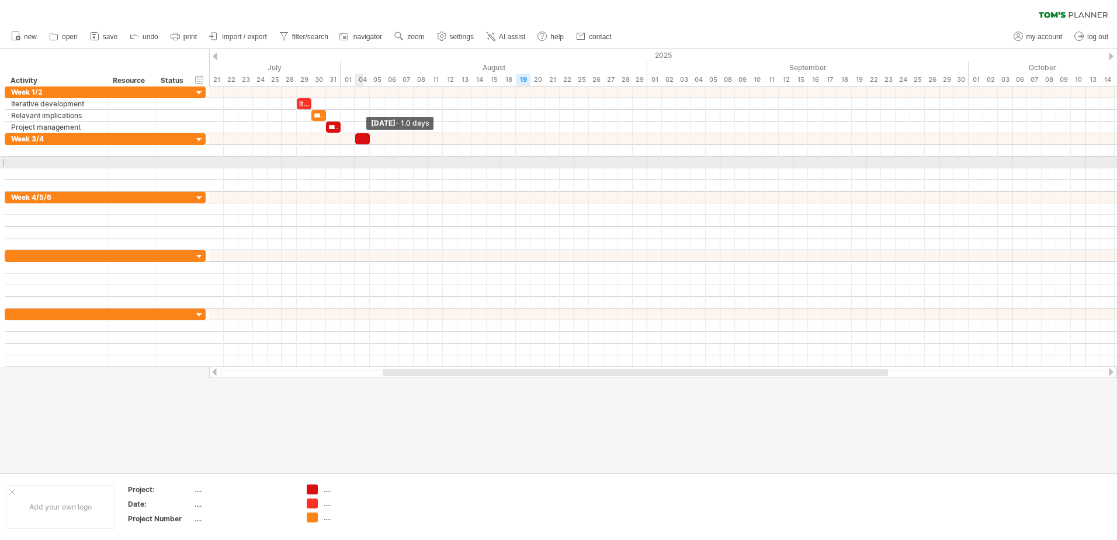
drag, startPoint x: 369, startPoint y: 139, endPoint x: 368, endPoint y: 161, distance: 22.2
click at [368, 161] on div "**********" at bounding box center [663, 226] width 908 height 280
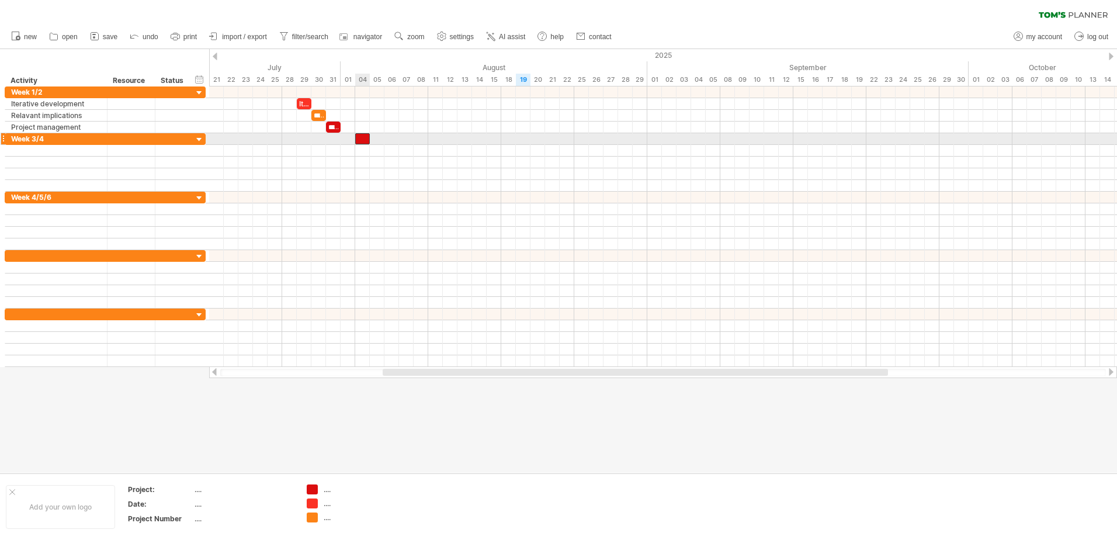
click at [361, 138] on div at bounding box center [362, 138] width 15 height 11
drag, startPoint x: 387, startPoint y: 172, endPoint x: 383, endPoint y: 167, distance: 6.2
click at [386, 172] on div at bounding box center [663, 174] width 908 height 12
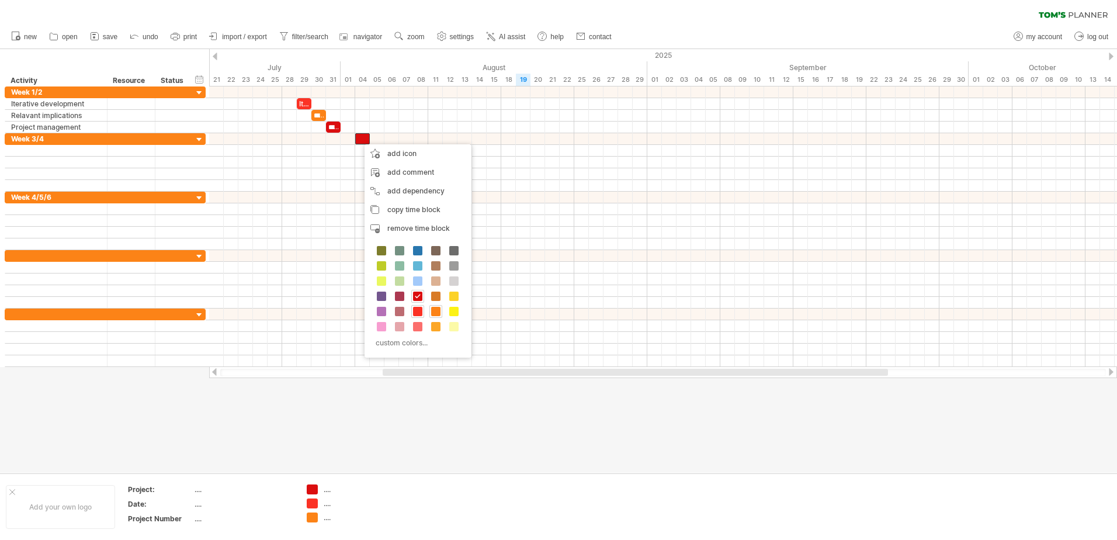
click at [349, 425] on div at bounding box center [558, 261] width 1117 height 424
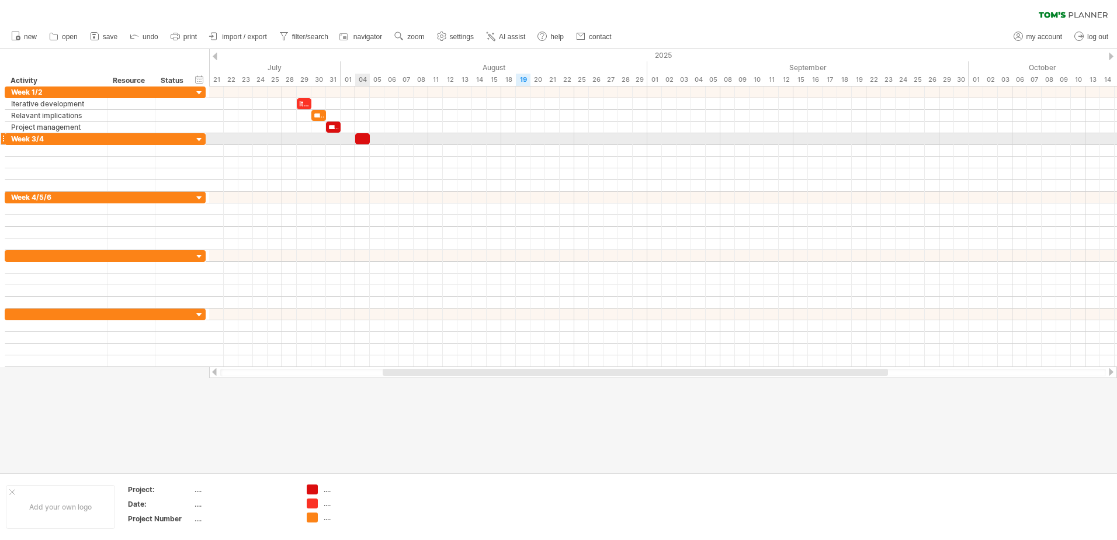
click at [359, 141] on div at bounding box center [362, 138] width 15 height 11
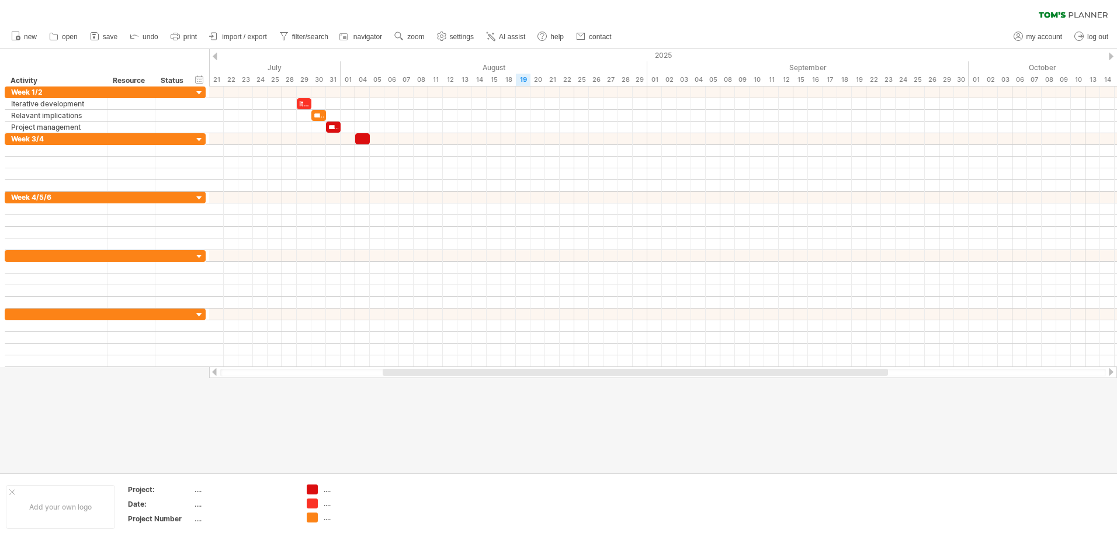
click at [716, 459] on div at bounding box center [558, 261] width 1117 height 424
click at [521, 455] on div at bounding box center [558, 261] width 1117 height 424
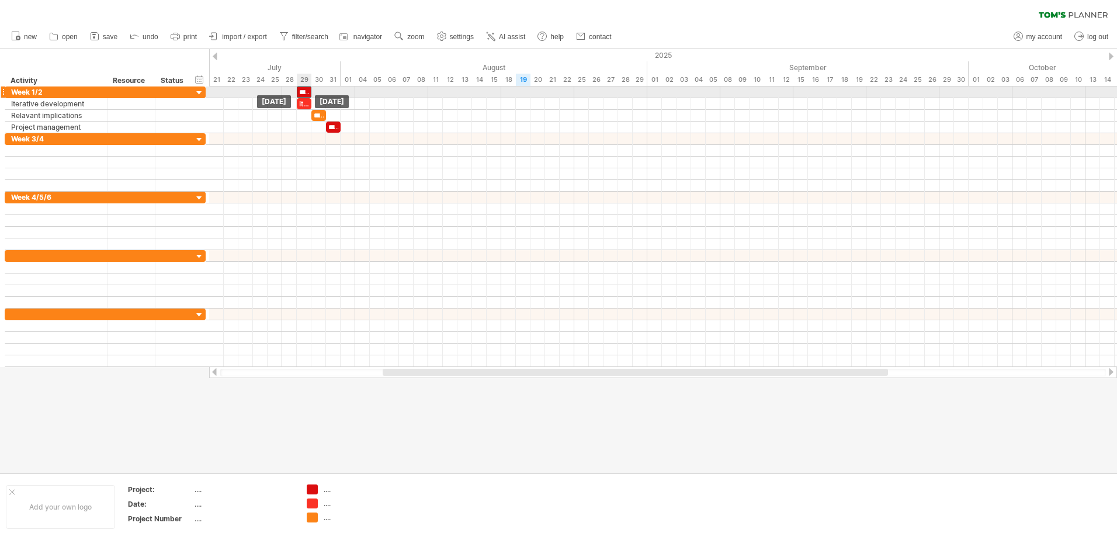
drag, startPoint x: 362, startPoint y: 138, endPoint x: 303, endPoint y: 95, distance: 73.6
click at [301, 94] on div "*********" at bounding box center [304, 91] width 15 height 11
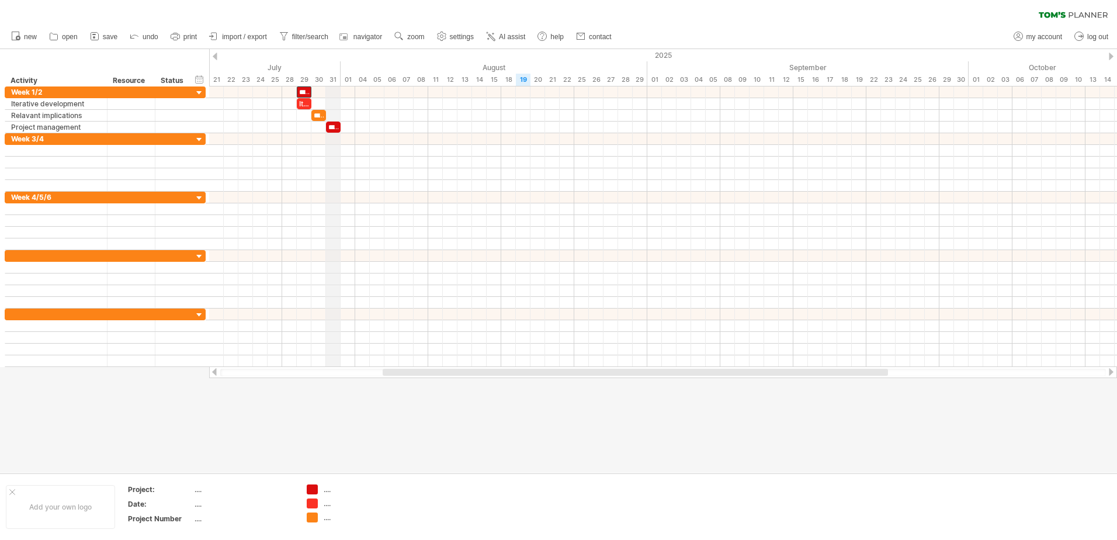
click at [339, 57] on div "2025" at bounding box center [508, 55] width 2848 height 12
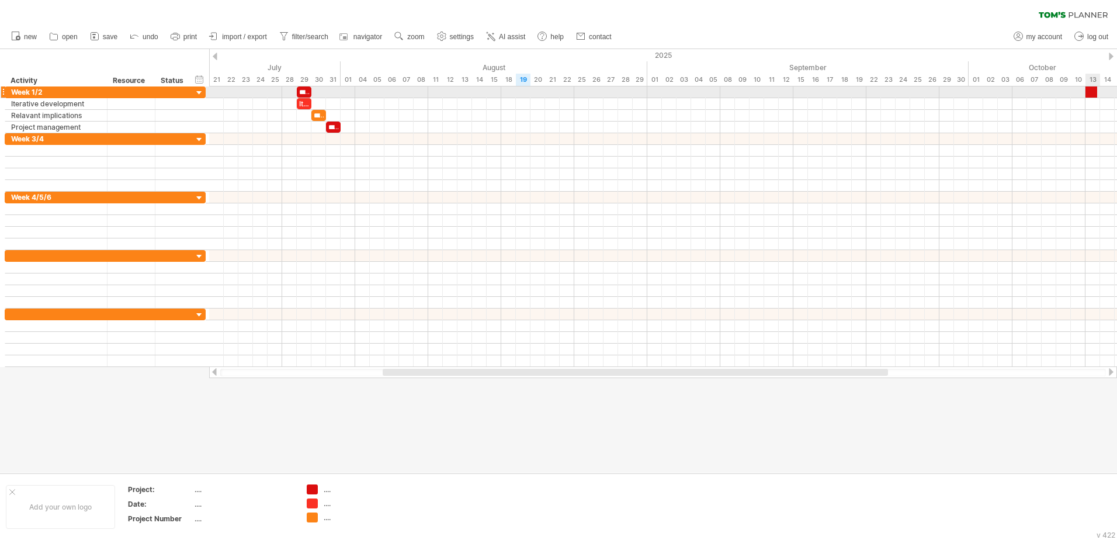
drag, startPoint x: 312, startPoint y: 489, endPoint x: 1091, endPoint y: 90, distance: 875.1
click at [1091, 90] on div "Trying to reach [DOMAIN_NAME] Connected again... 0% clear filter new" at bounding box center [558, 270] width 1117 height 540
click at [1095, 90] on div at bounding box center [1093, 91] width 15 height 11
click at [1091, 90] on div at bounding box center [1093, 91] width 15 height 11
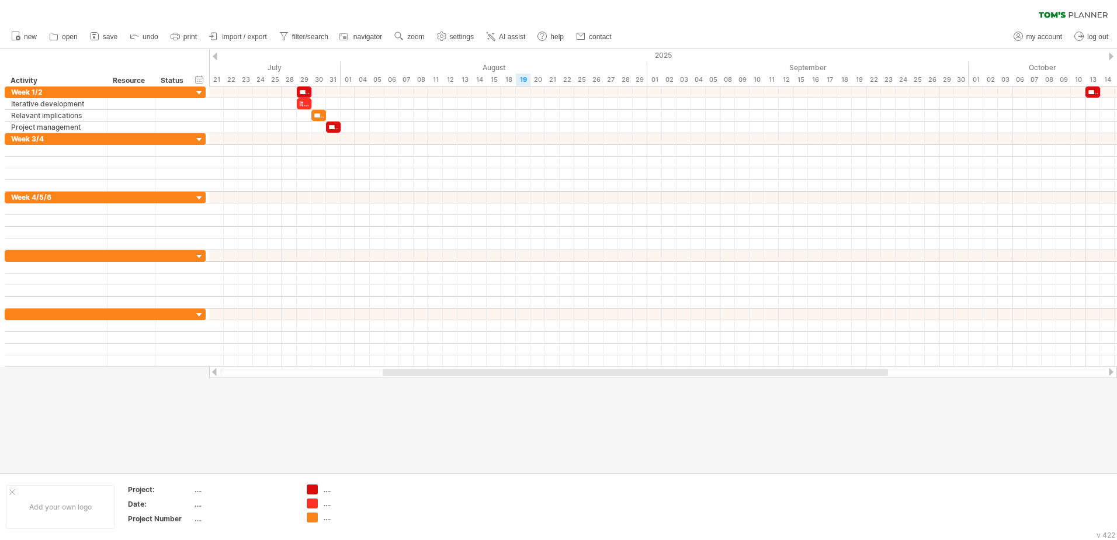
click at [716, 36] on div "new" at bounding box center [558, 37] width 1117 height 25
click at [322, 58] on div "2025" at bounding box center [508, 55] width 2848 height 12
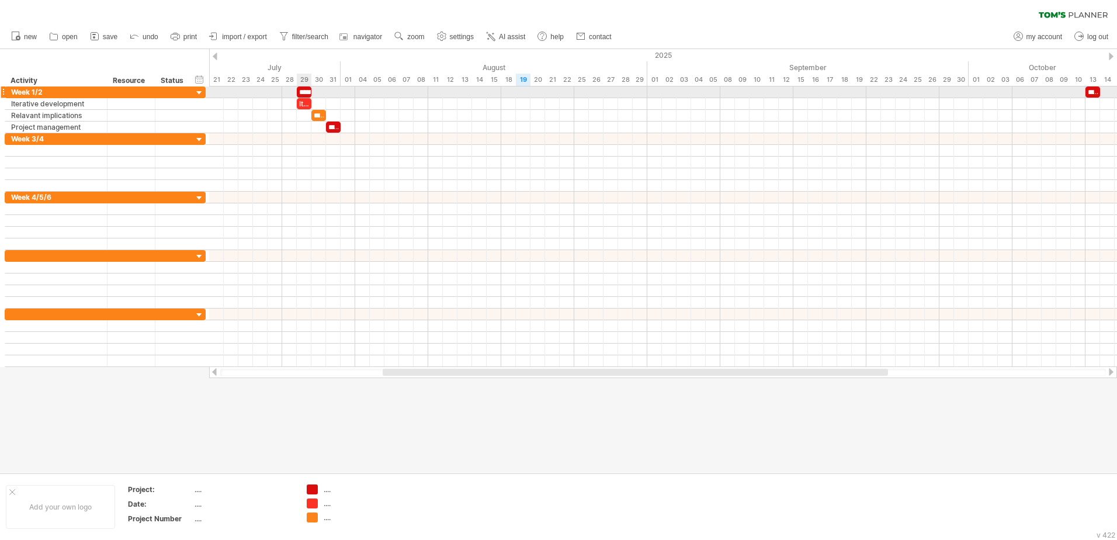
click at [306, 89] on div "*********" at bounding box center [304, 91] width 15 height 11
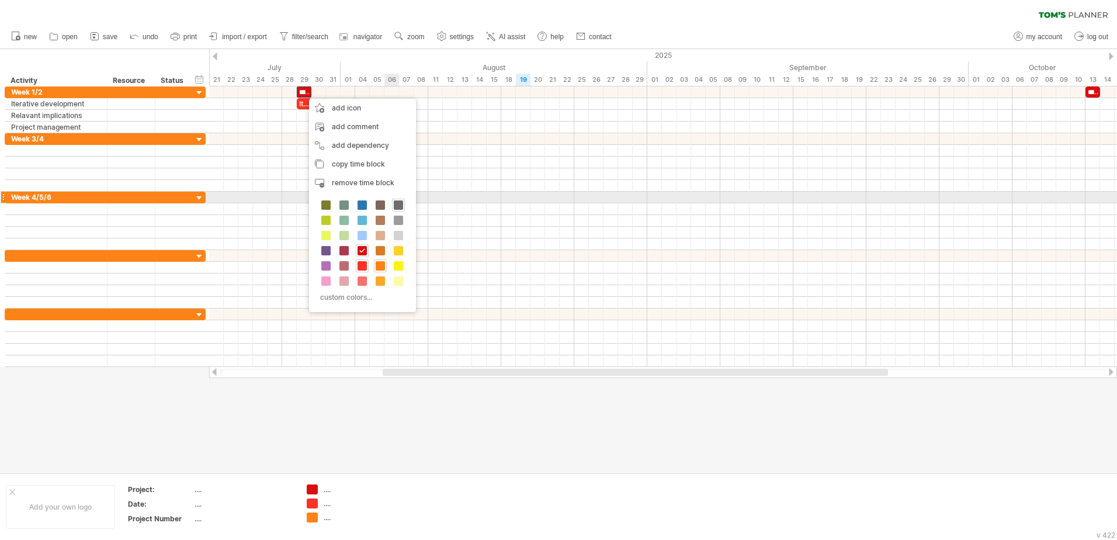
click at [399, 201] on span at bounding box center [398, 204] width 9 height 9
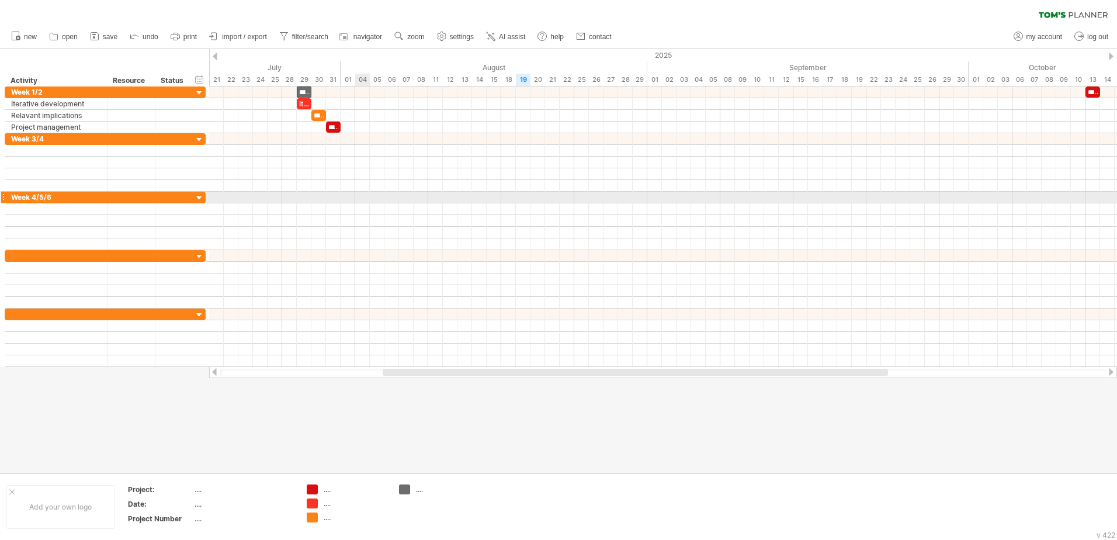
click at [362, 196] on div at bounding box center [663, 198] width 908 height 12
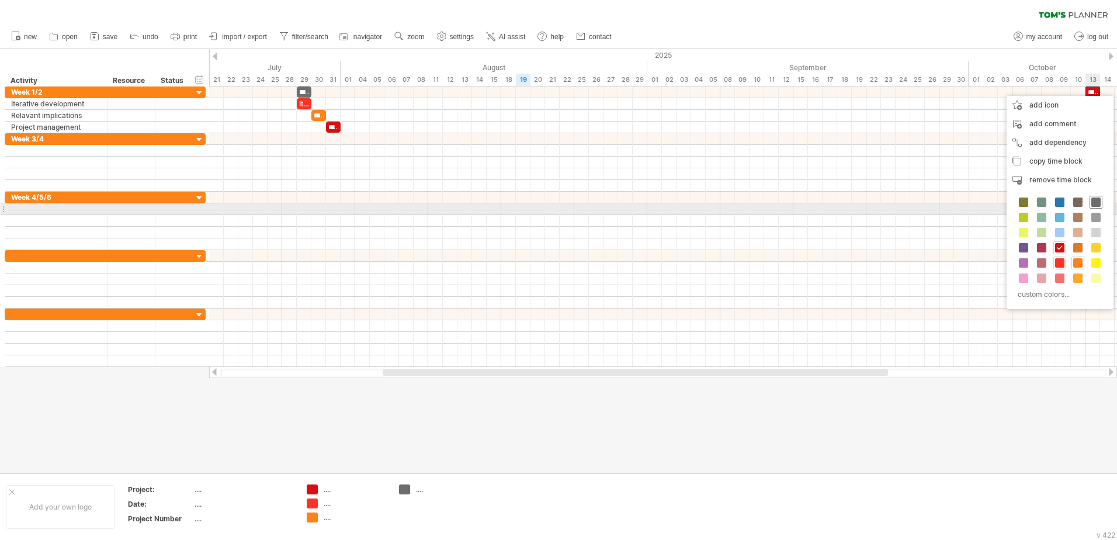
click at [1095, 204] on span at bounding box center [1095, 201] width 9 height 9
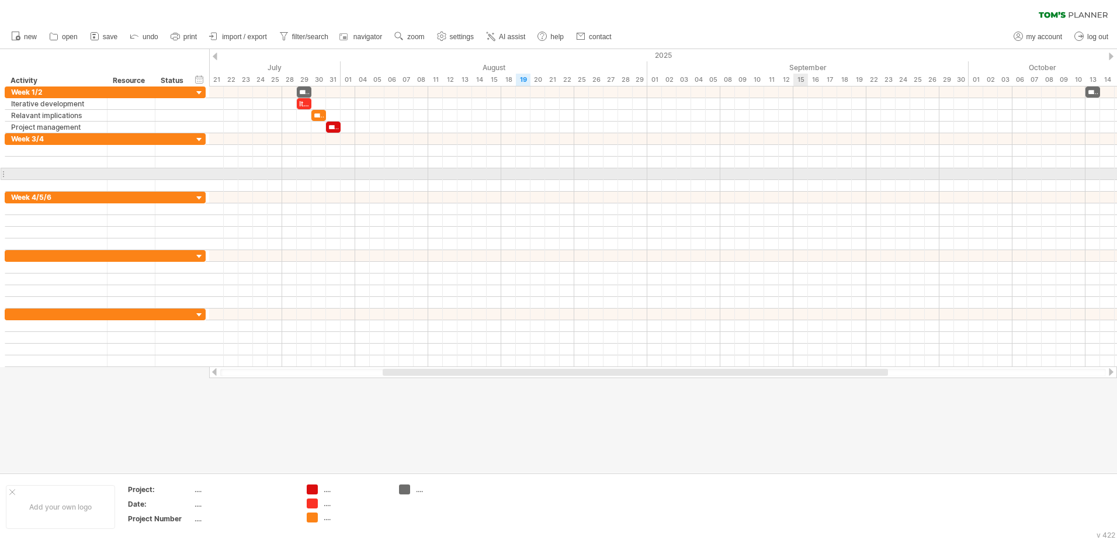
click at [793, 175] on div at bounding box center [663, 174] width 908 height 12
